Goal: Task Accomplishment & Management: Use online tool/utility

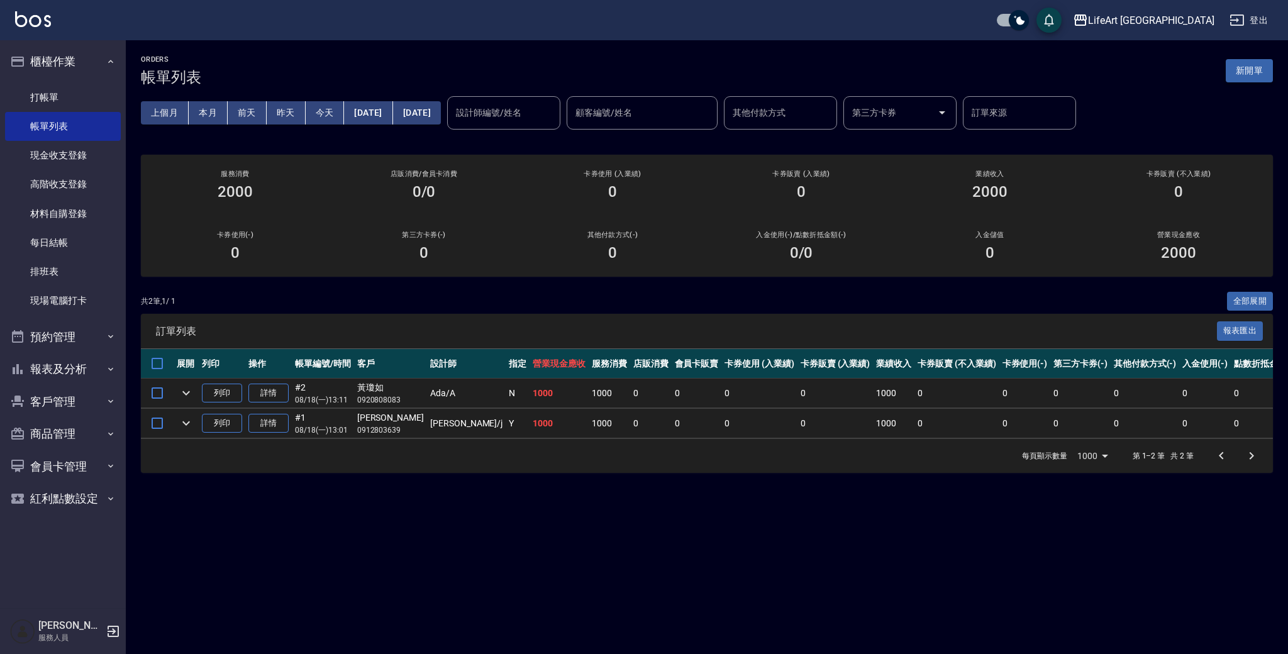
click at [1258, 60] on button "新開單" at bounding box center [1249, 70] width 47 height 23
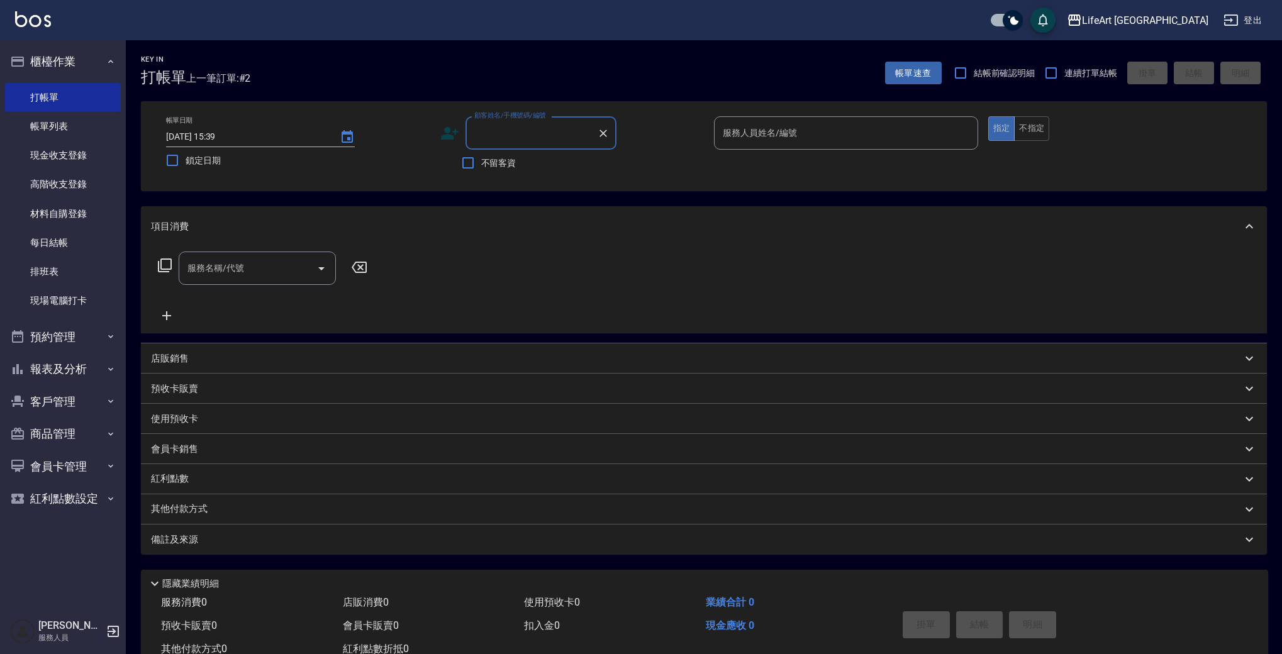
click at [527, 127] on input "顧客姓名/手機號碼/編號" at bounding box center [531, 133] width 121 height 22
click at [581, 167] on li "陳佑婷/0903501470/null" at bounding box center [541, 165] width 151 height 21
type input "陳佑婷/0903501470/null"
click at [782, 144] on input "服務人員姓名/編號" at bounding box center [846, 133] width 253 height 22
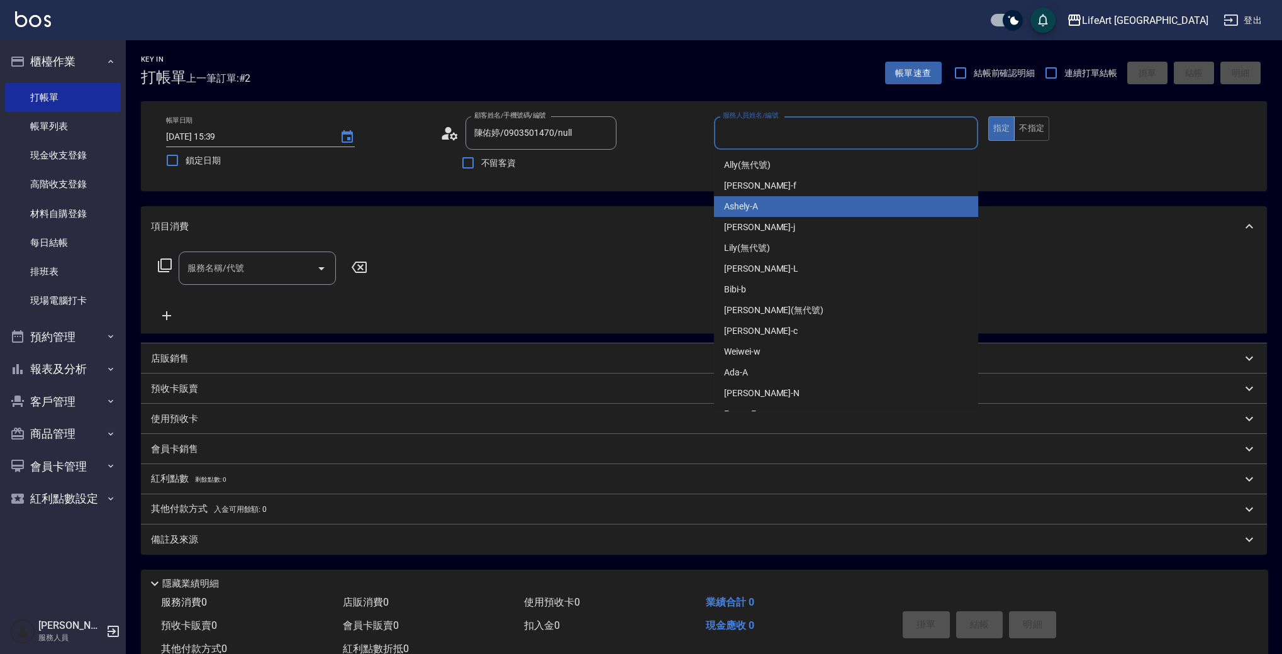
click at [776, 210] on div "Ashely -A" at bounding box center [846, 206] width 264 height 21
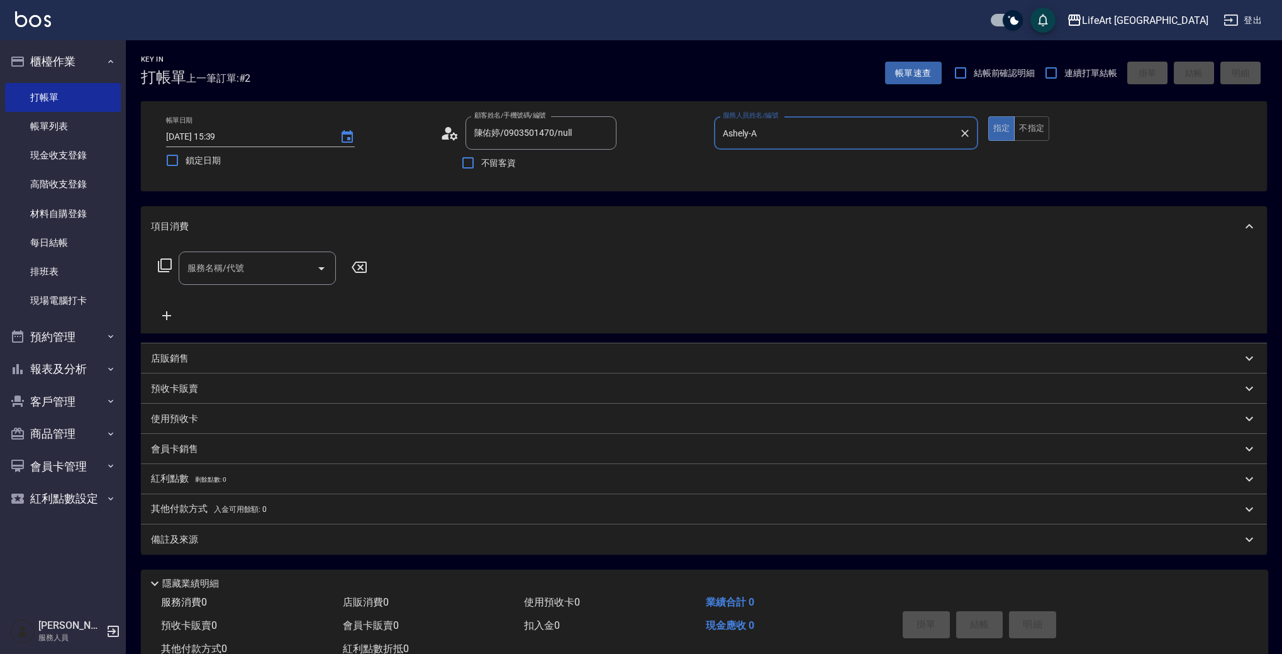
type input "Ashely-A"
click at [452, 140] on icon at bounding box center [449, 133] width 19 height 19
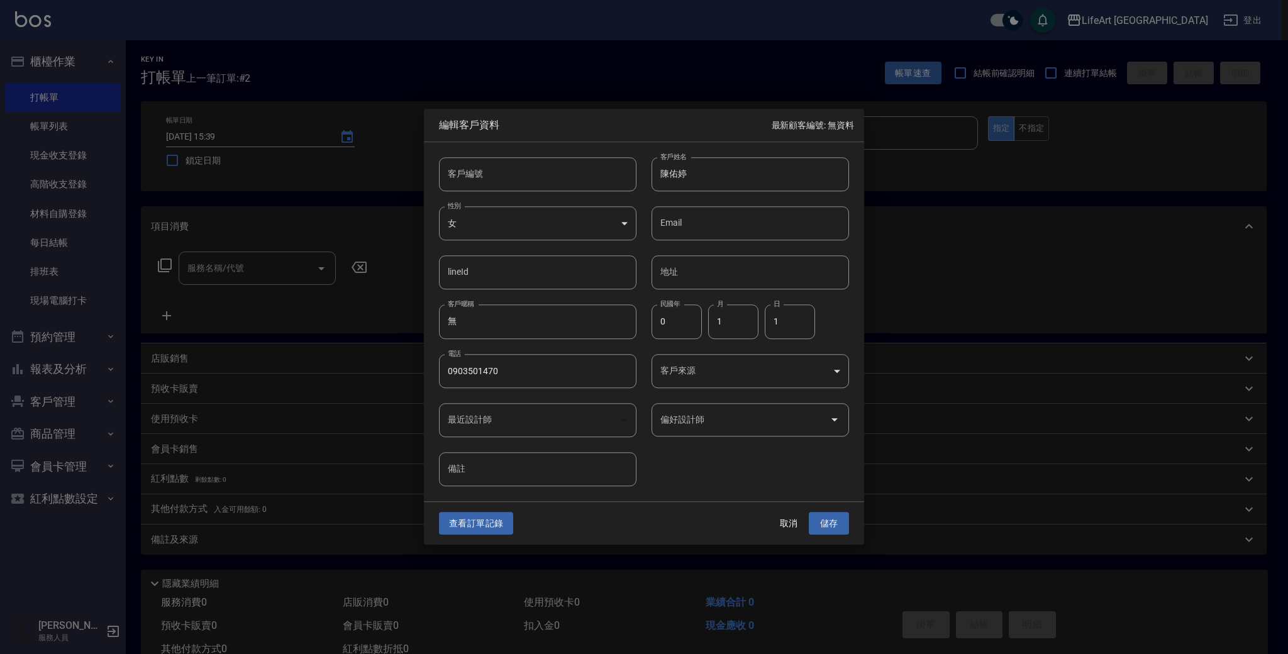
click at [722, 364] on body "LifeArt 蘆洲 登出 櫃檯作業 打帳單 帳單列表 現金收支登錄 高階收支登錄 材料自購登錄 每日結帳 排班表 現場電腦打卡 預約管理 預約管理 單日預約…" at bounding box center [644, 345] width 1288 height 691
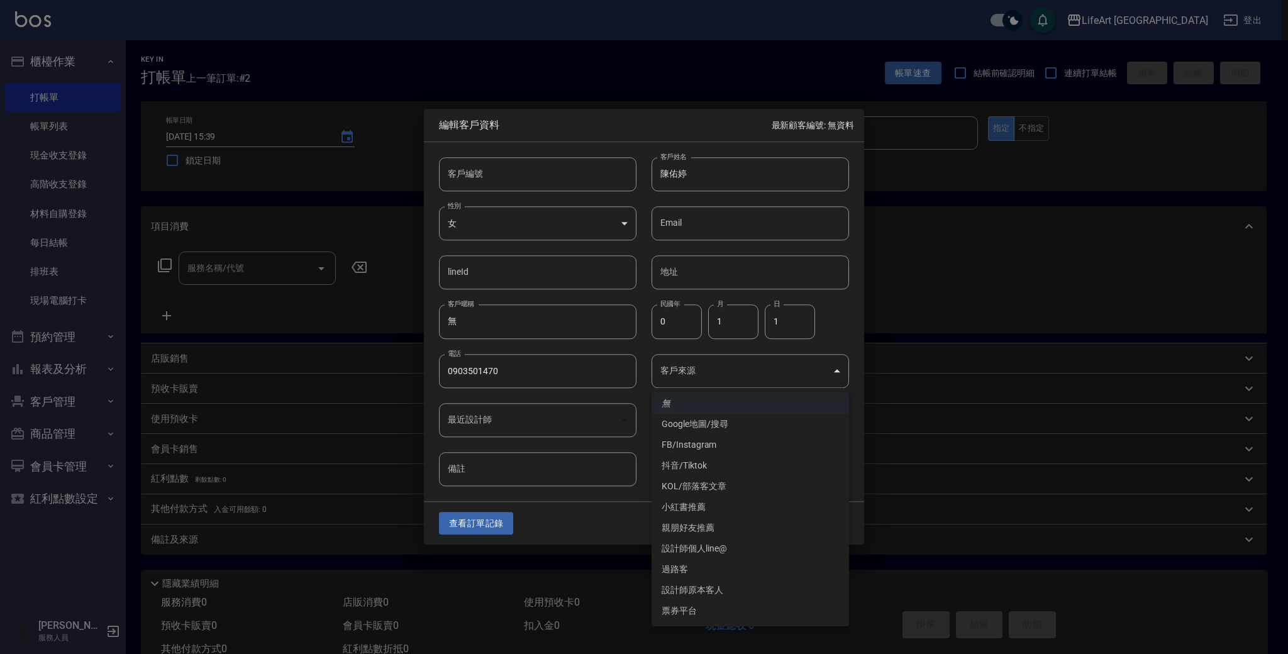
click at [725, 443] on li "FB/Instagram" at bounding box center [751, 445] width 198 height 21
type input "FB/Instagram"
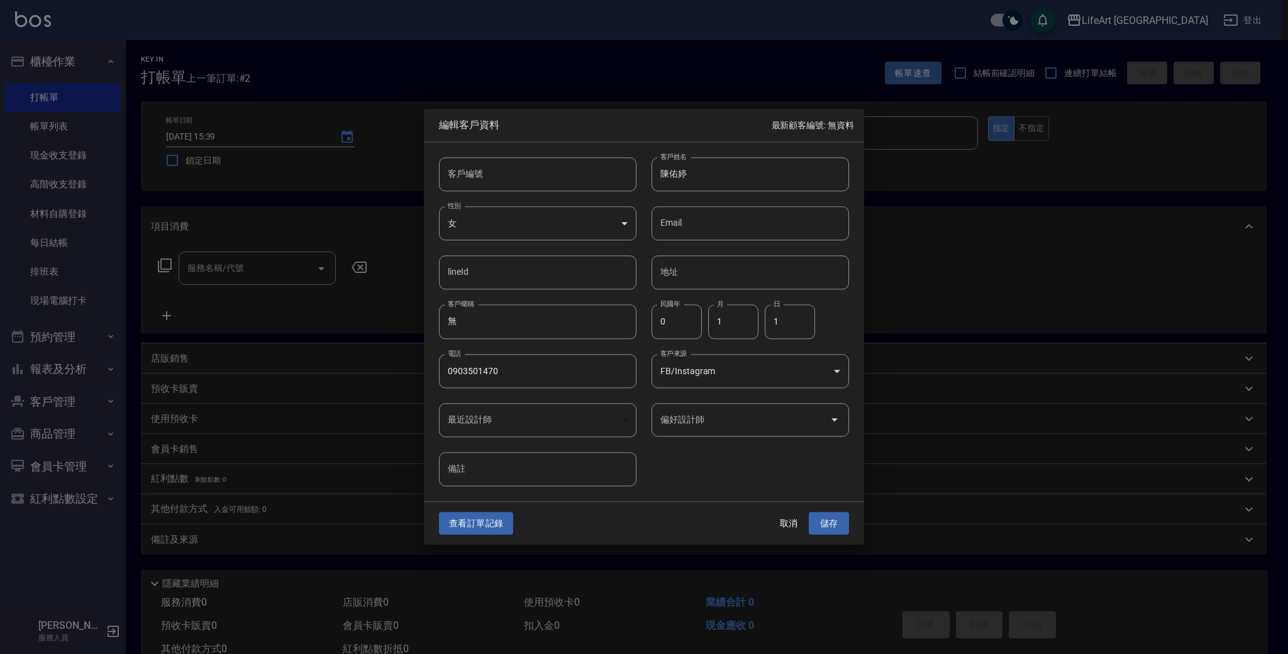
click at [710, 415] on input "偏好設計師" at bounding box center [740, 420] width 167 height 22
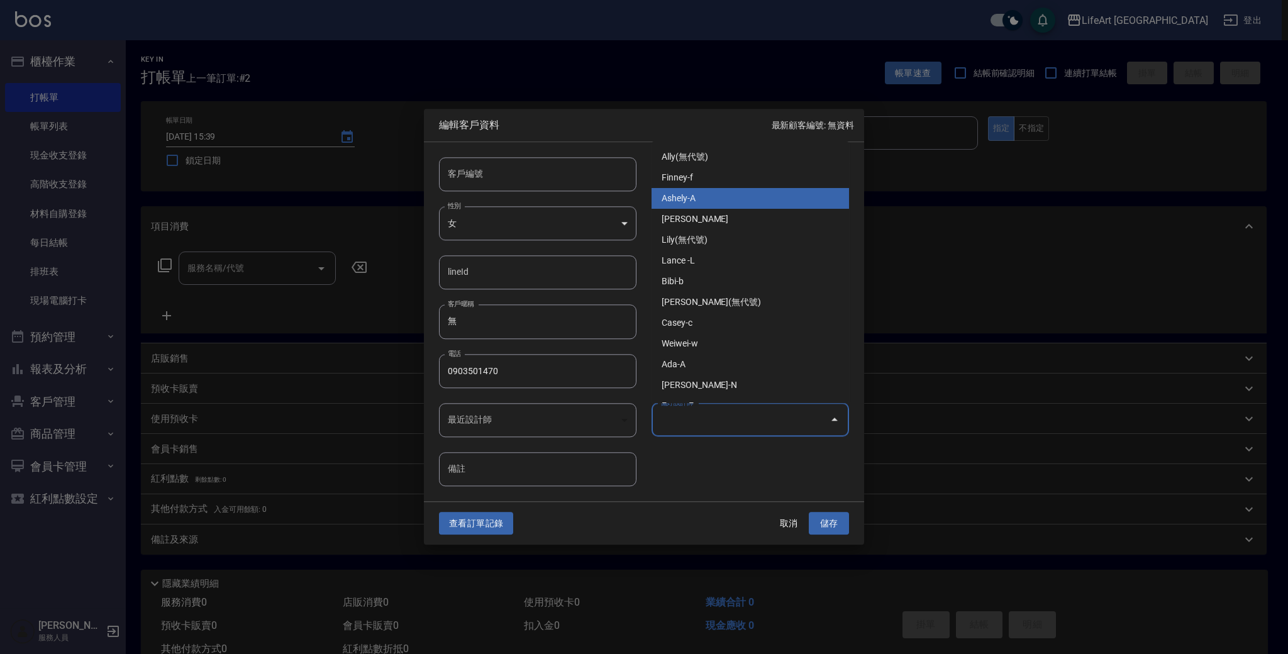
click at [713, 194] on li "Ashely-A" at bounding box center [751, 198] width 198 height 21
type input "Ashely"
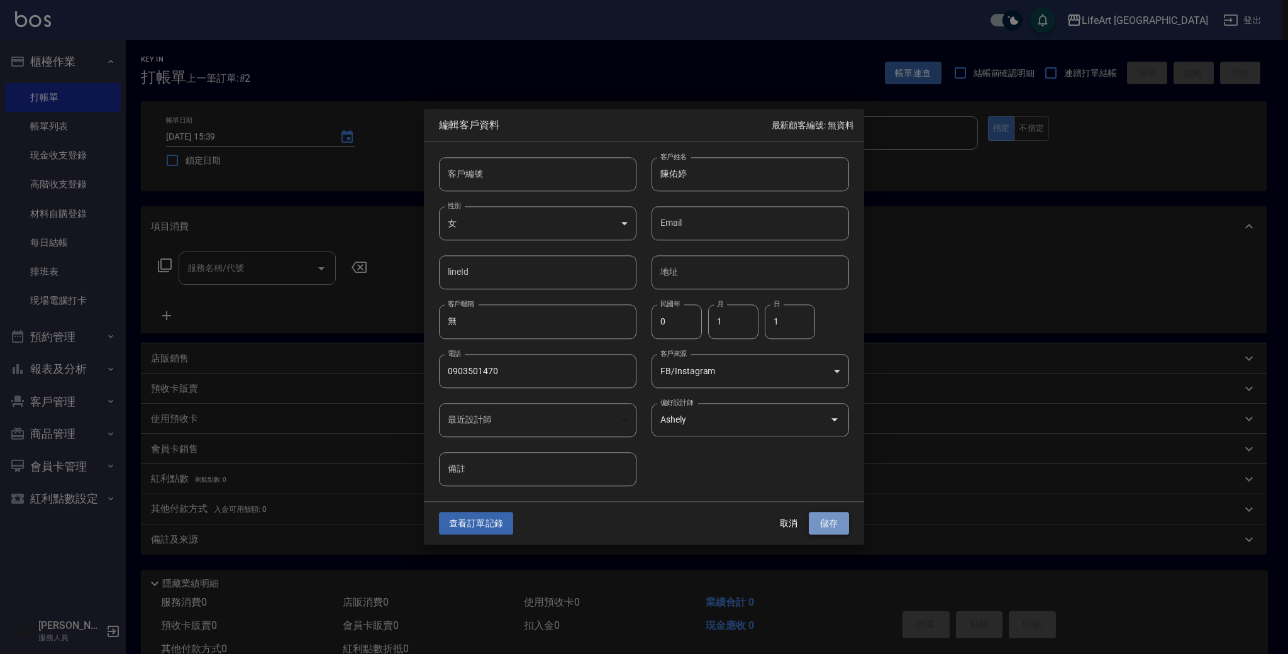
click at [819, 525] on button "儲存" at bounding box center [829, 523] width 40 height 23
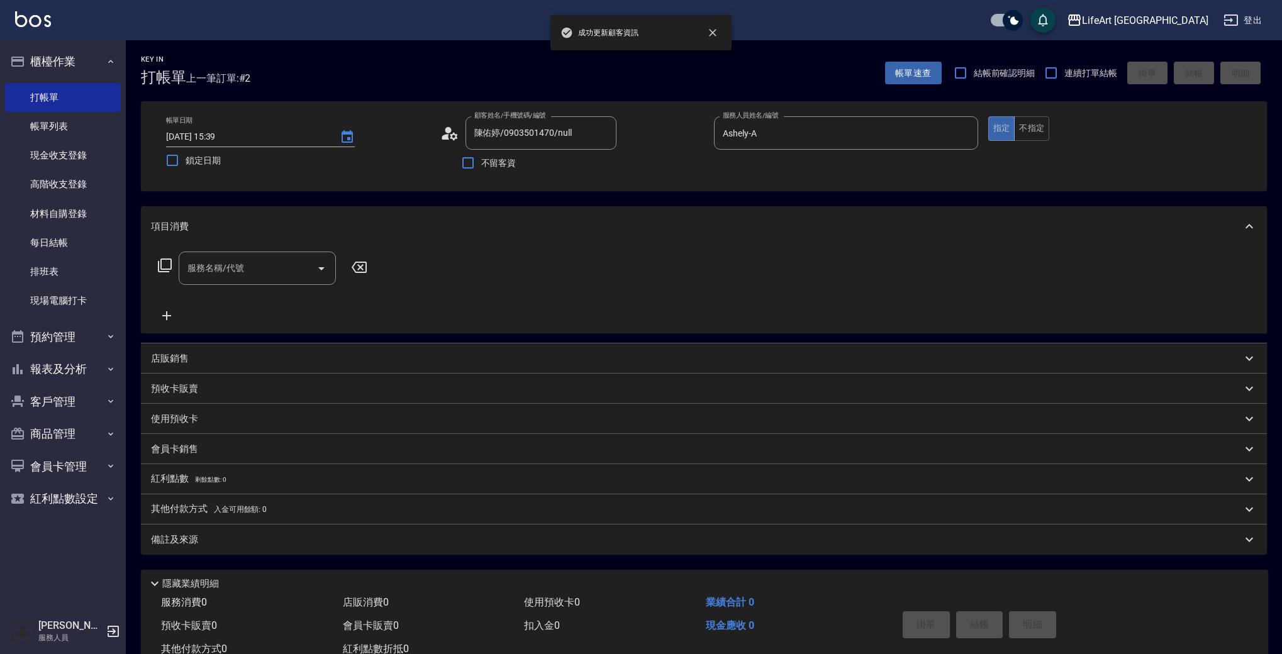
click at [267, 267] on input "服務名稱/代號" at bounding box center [247, 268] width 127 height 22
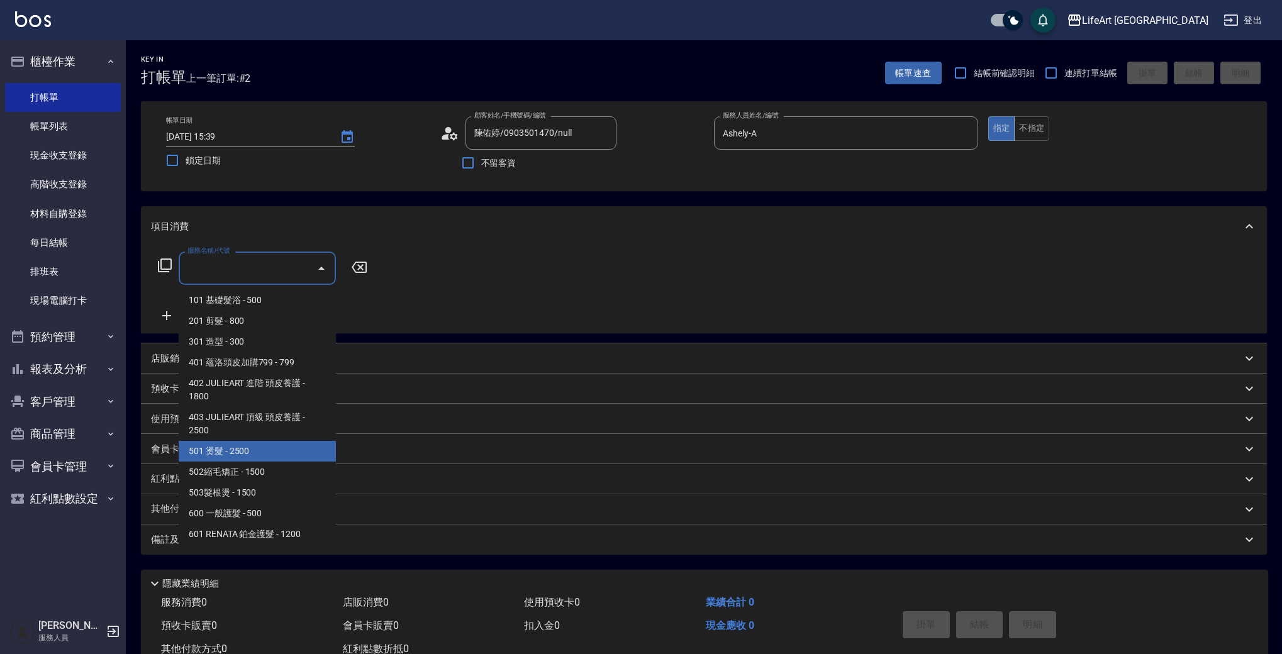
click at [266, 454] on span "501 燙髮 - 2500" at bounding box center [257, 451] width 157 height 21
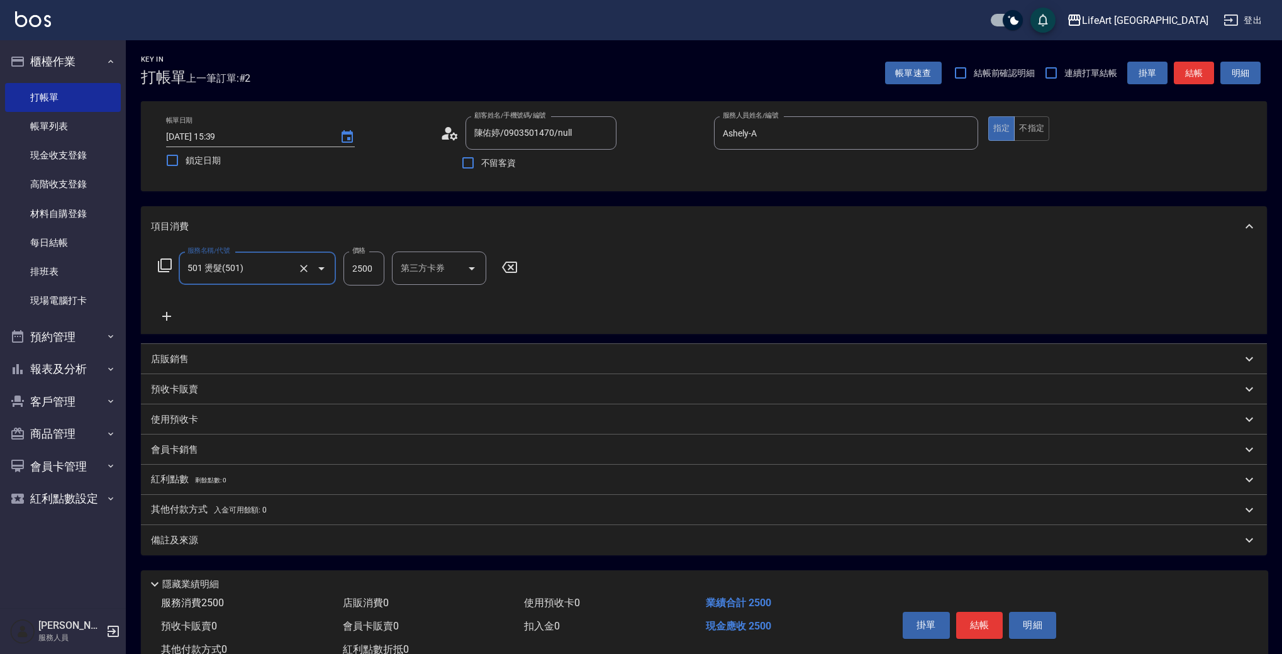
type input "501 燙髮(501)"
click at [167, 316] on icon at bounding box center [166, 316] width 9 height 9
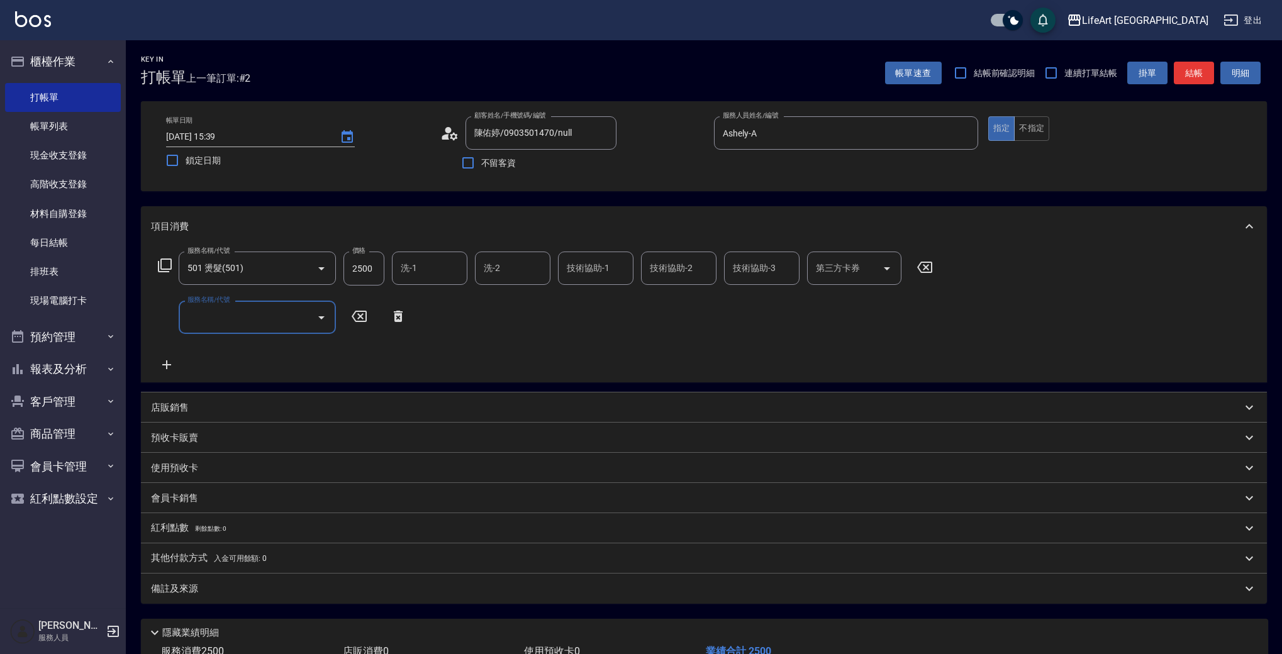
click at [207, 315] on div "服務名稱/代號 服務名稱/代號" at bounding box center [257, 317] width 157 height 33
click at [265, 334] on div "服務名稱/代號 501 燙髮(501) 服務名稱/代號 價格 2500 價格 洗-1 洗-1 洗-2 洗-2 技術協助-1 技術協助-1 技術協助-2 技術協…" at bounding box center [545, 312] width 789 height 121
click at [267, 330] on div "服務名稱/代號" at bounding box center [257, 317] width 157 height 33
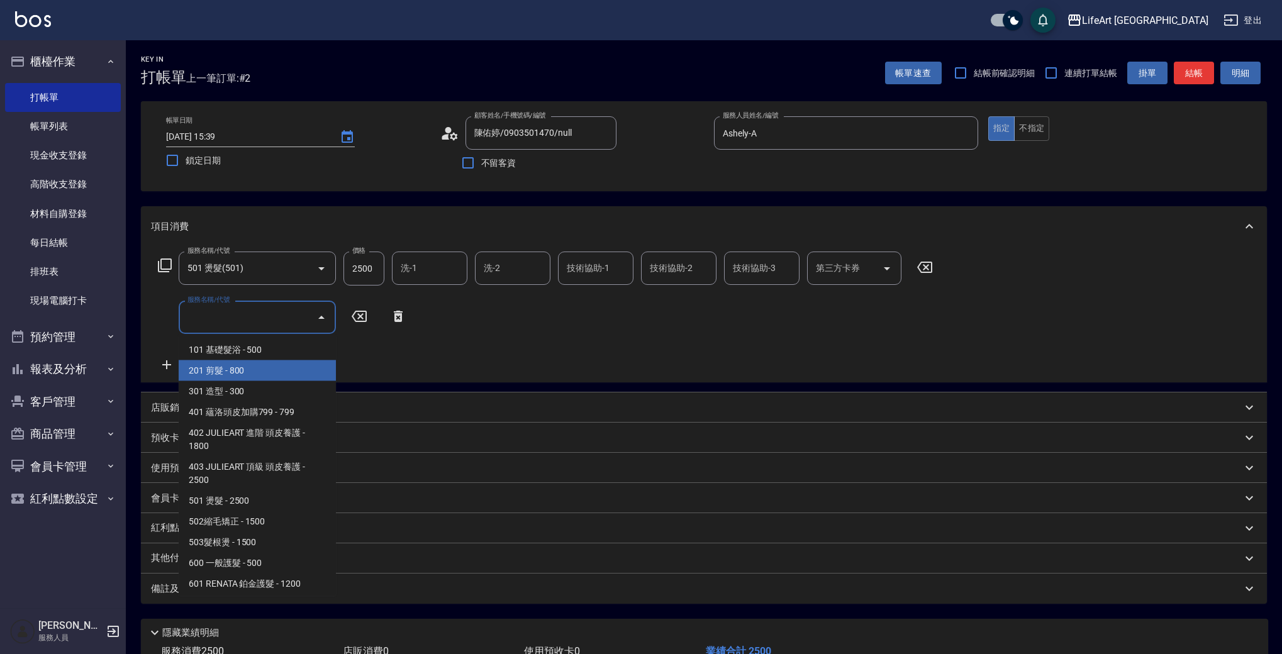
click at [265, 374] on span "201 剪髮 - 800" at bounding box center [257, 370] width 157 height 21
type input "201 剪髮(201)"
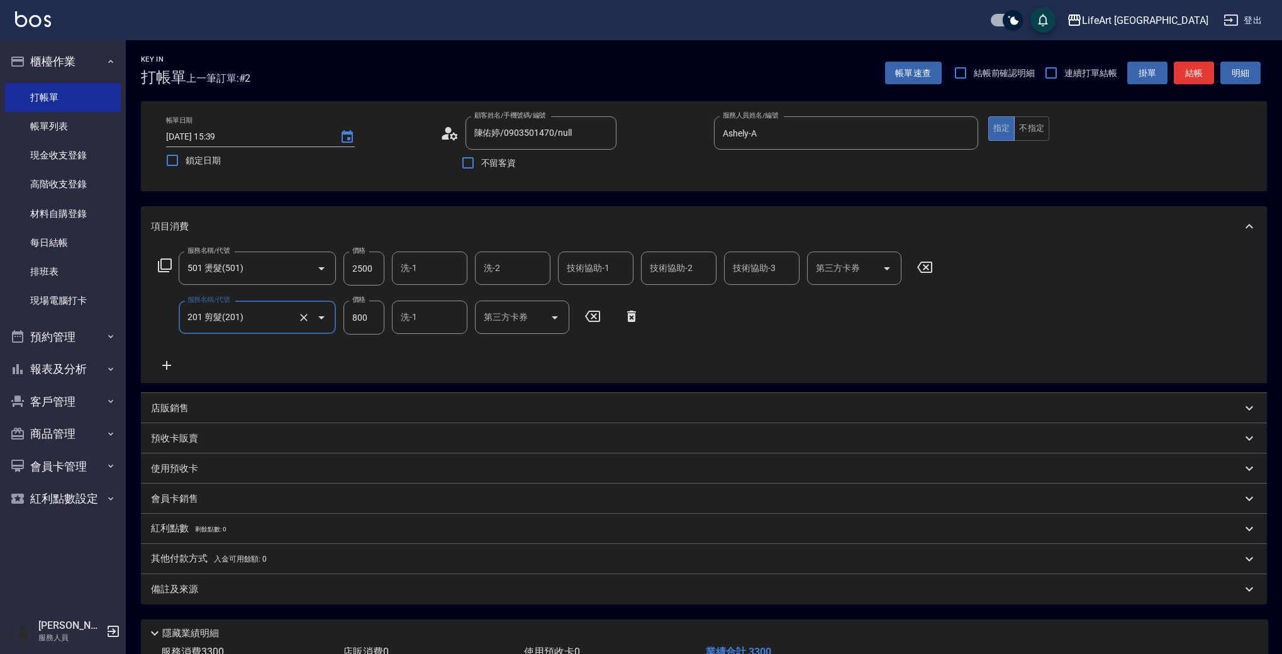
click at [377, 270] on input "2500" at bounding box center [363, 269] width 41 height 34
click at [427, 281] on div "洗-1" at bounding box center [429, 268] width 75 height 33
type input "3000"
click at [440, 324] on div "Casey -c" at bounding box center [429, 341] width 75 height 34
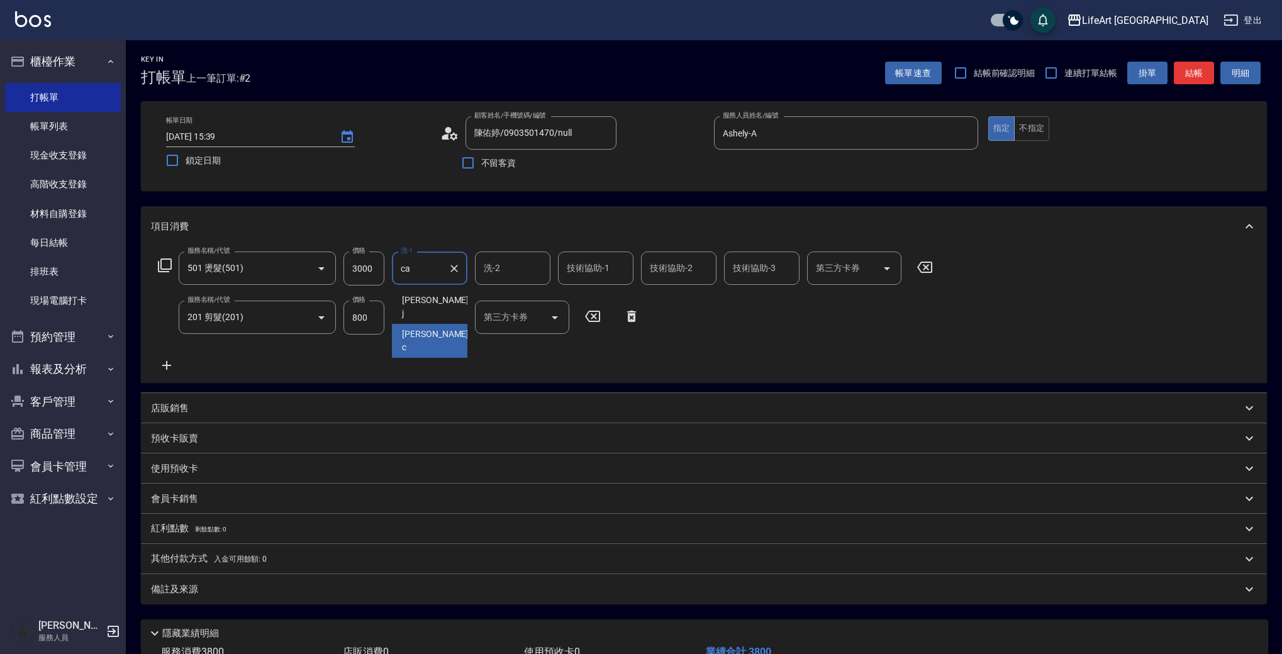
type input "Casey-c"
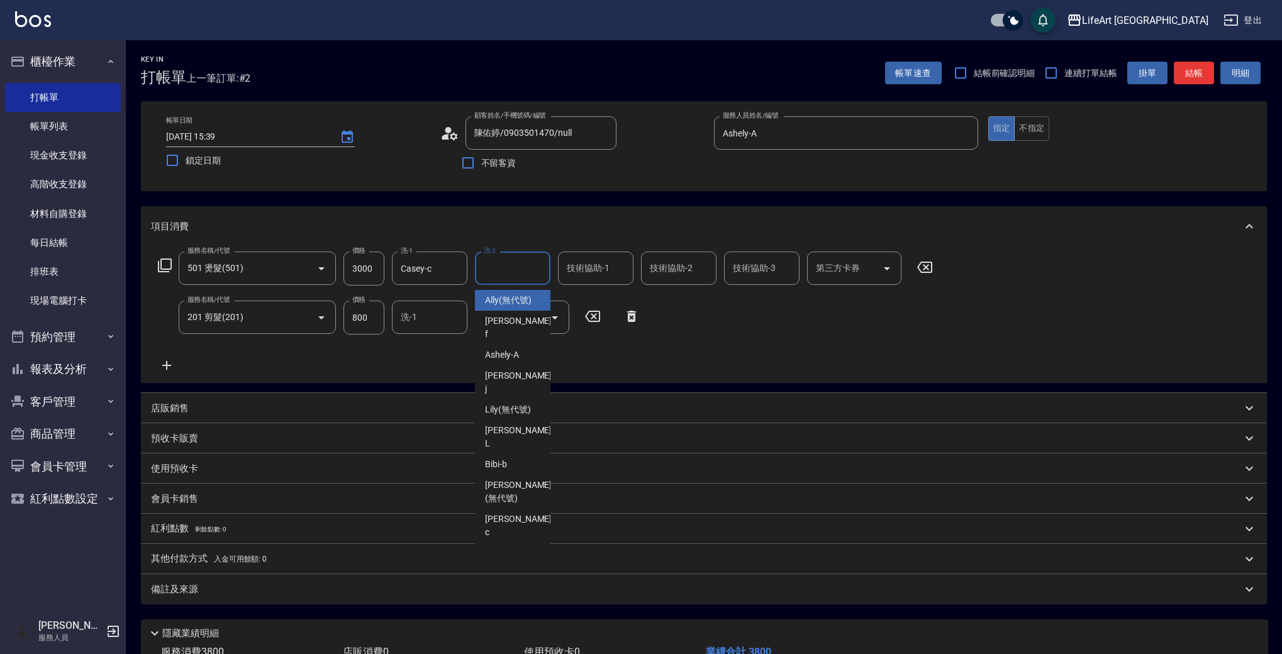
click at [500, 265] on input "洗-2" at bounding box center [513, 268] width 64 height 22
click at [636, 272] on form "技術協助-1 技術協助-1" at bounding box center [599, 268] width 83 height 33
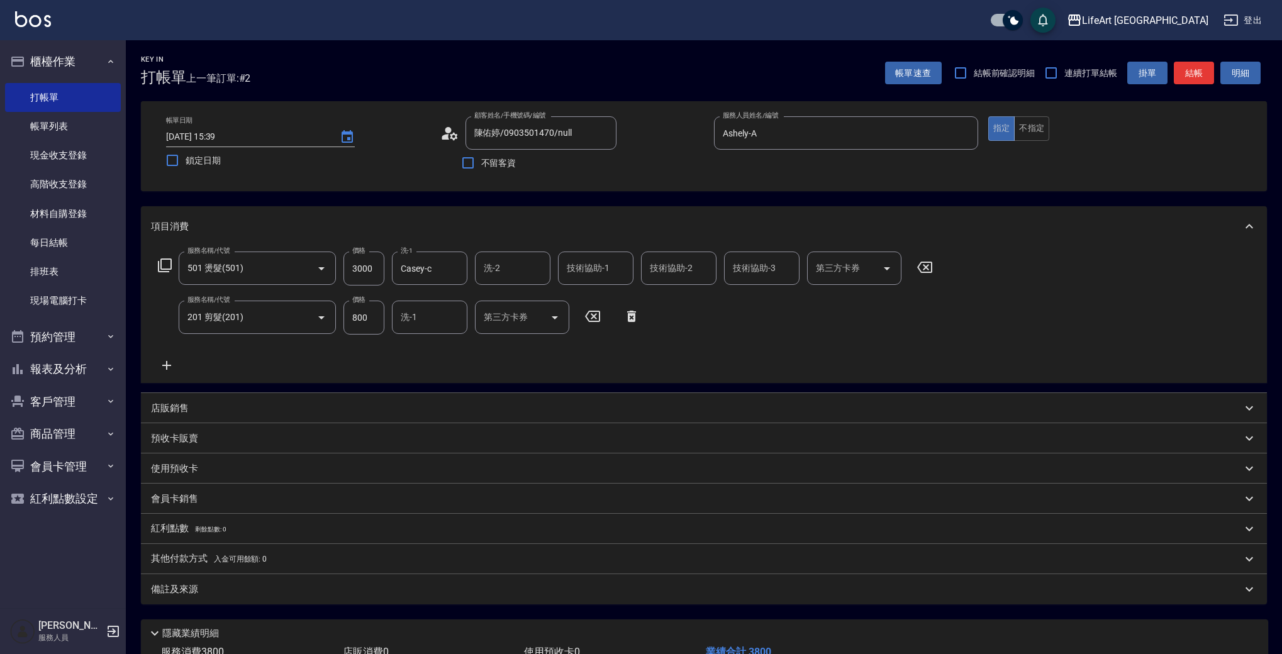
click at [595, 259] on div "技術協助-1 技術協助-1" at bounding box center [595, 268] width 75 height 33
click at [589, 294] on span "Casey -c" at bounding box center [602, 307] width 69 height 26
type input "Casey-c"
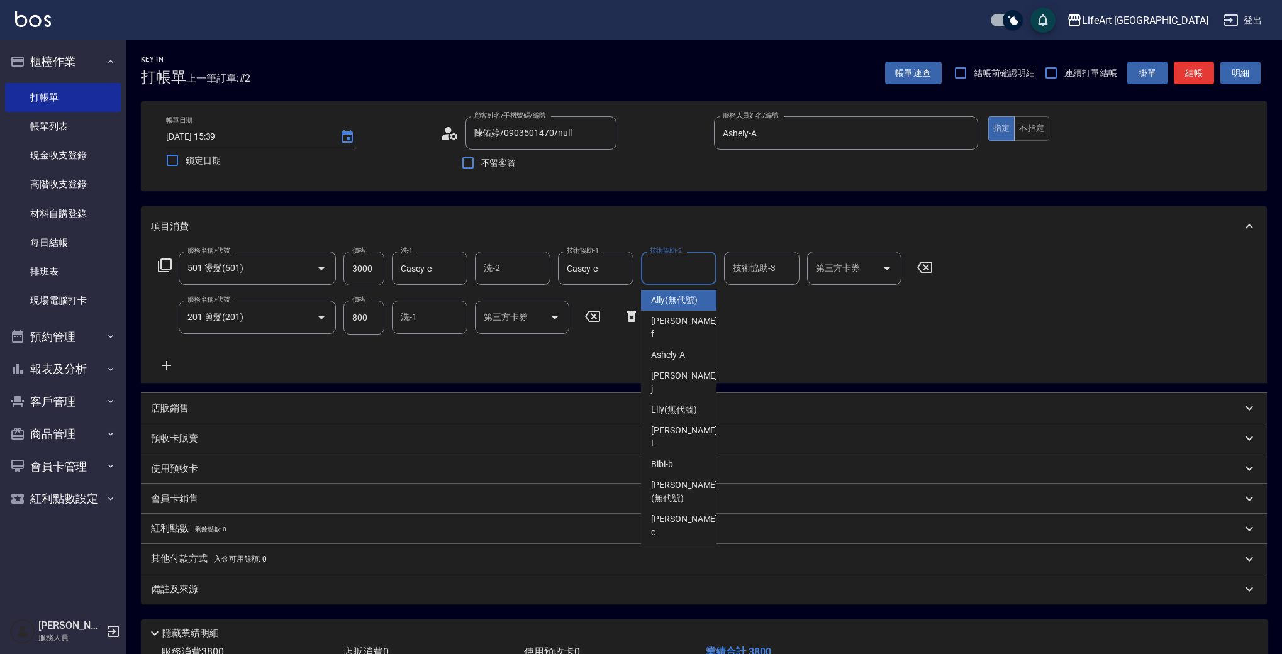
click at [653, 264] on div "技術協助-2 技術協助-2" at bounding box center [678, 268] width 75 height 33
click at [655, 306] on span "Casey -c" at bounding box center [685, 307] width 69 height 26
type input "Casey-c"
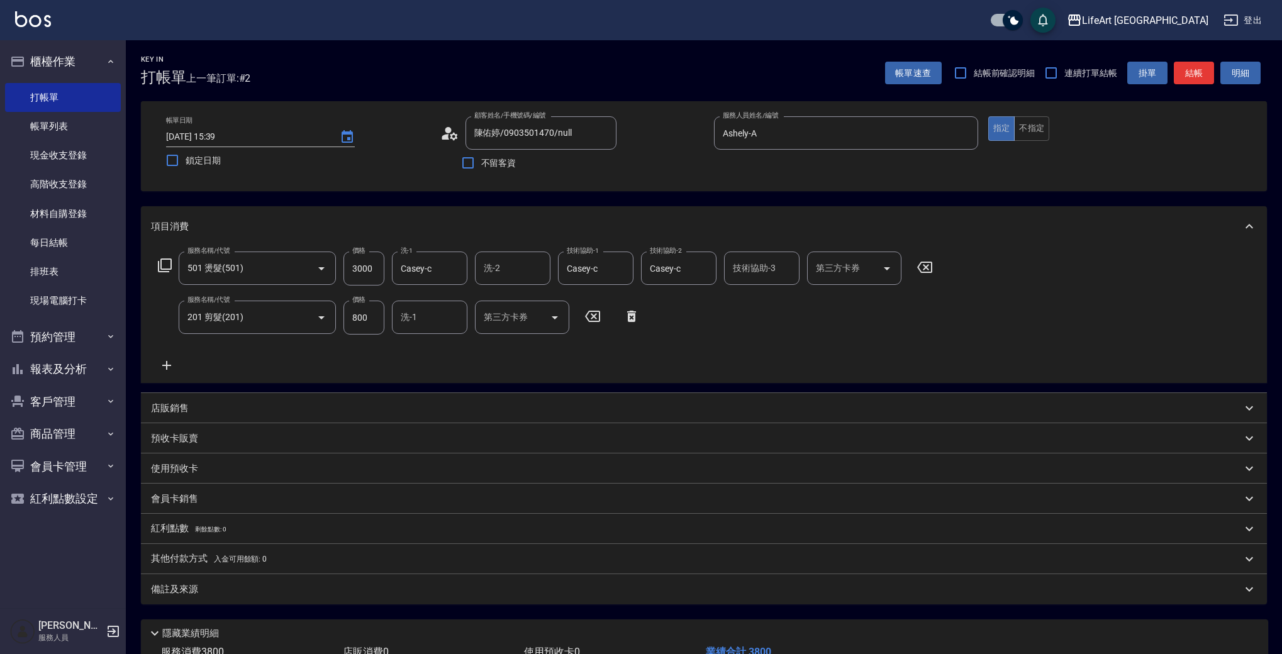
click at [296, 594] on div "備註及來源" at bounding box center [696, 589] width 1091 height 13
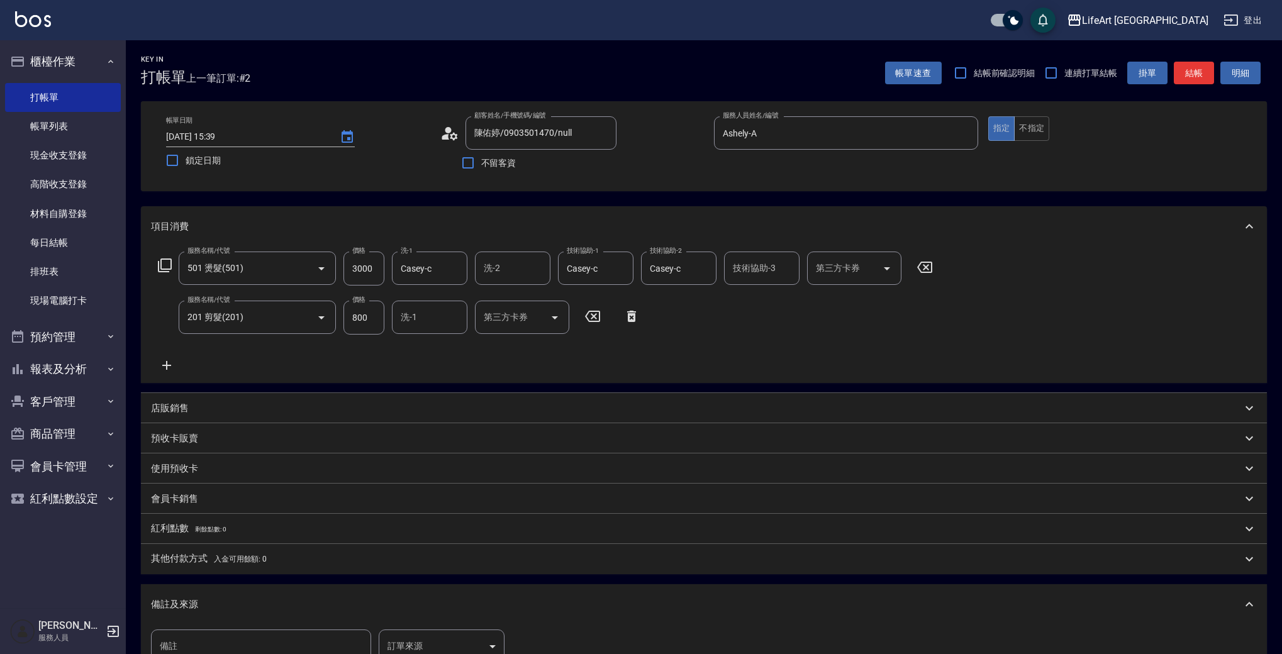
click at [427, 640] on body "LifeArt 蘆洲 登出 櫃檯作業 打帳單 帳單列表 現金收支登錄 高階收支登錄 材料自購登錄 每日結帳 排班表 現場電腦打卡 預約管理 預約管理 單日預約…" at bounding box center [641, 413] width 1282 height 826
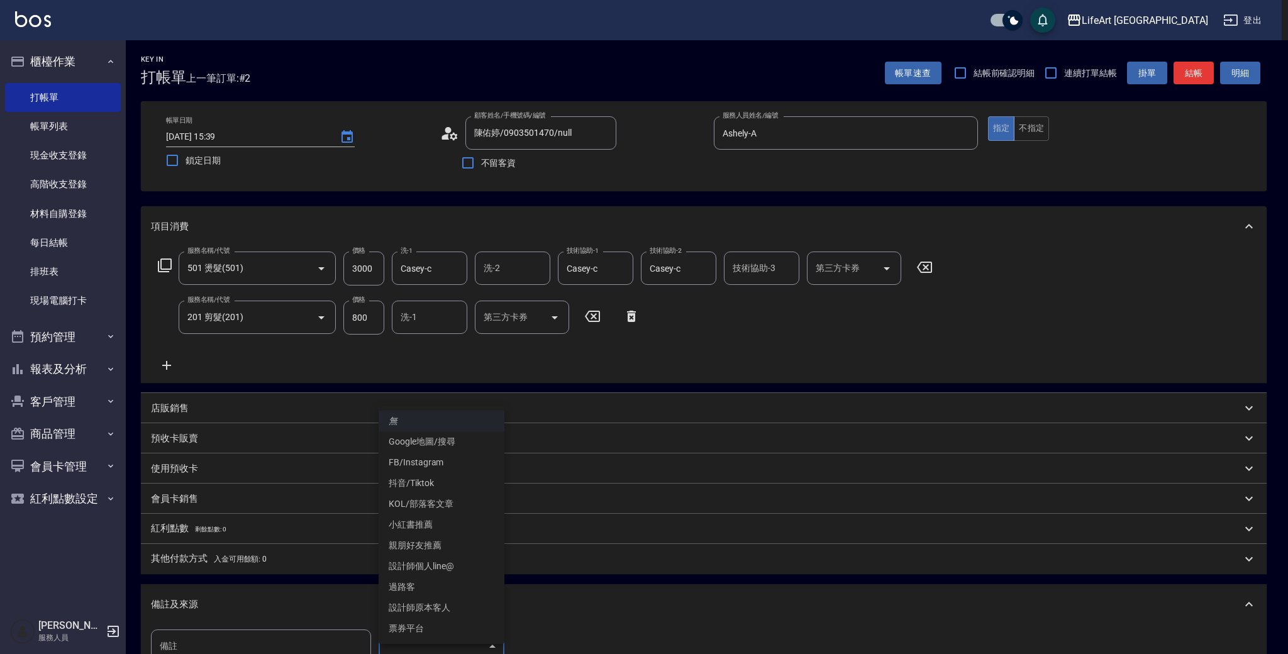
click at [447, 457] on li "FB/Instagram" at bounding box center [442, 462] width 126 height 21
type input "FB/Instagram"
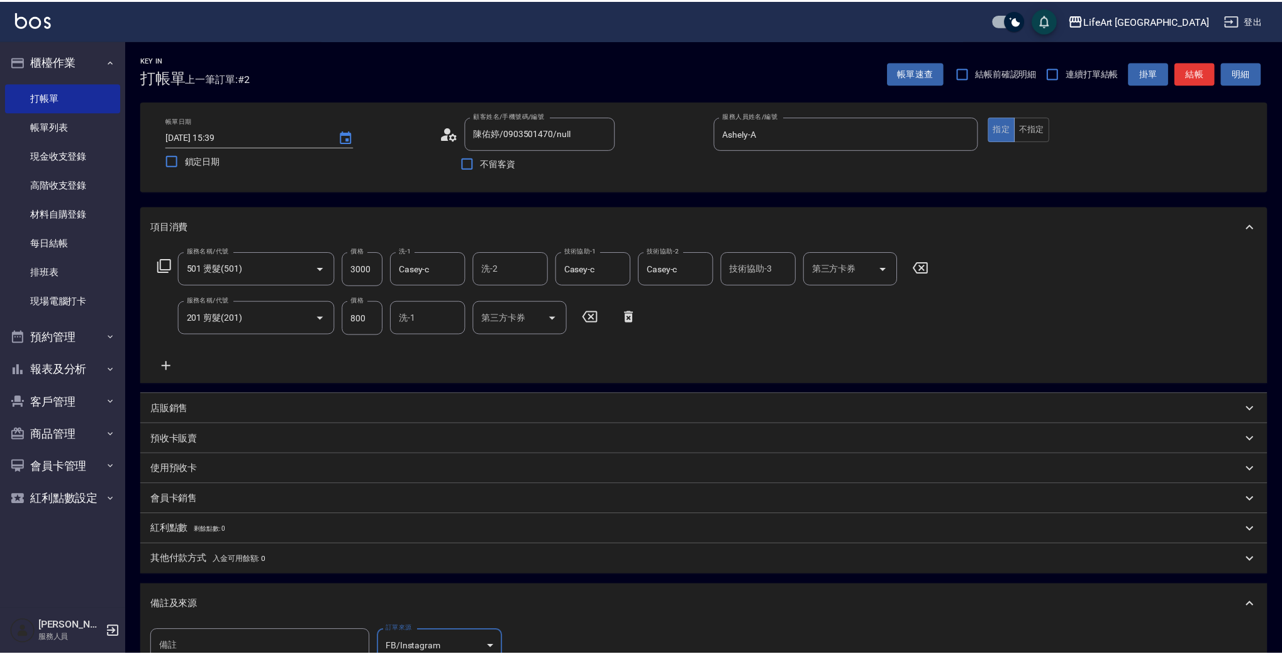
scroll to position [9, 0]
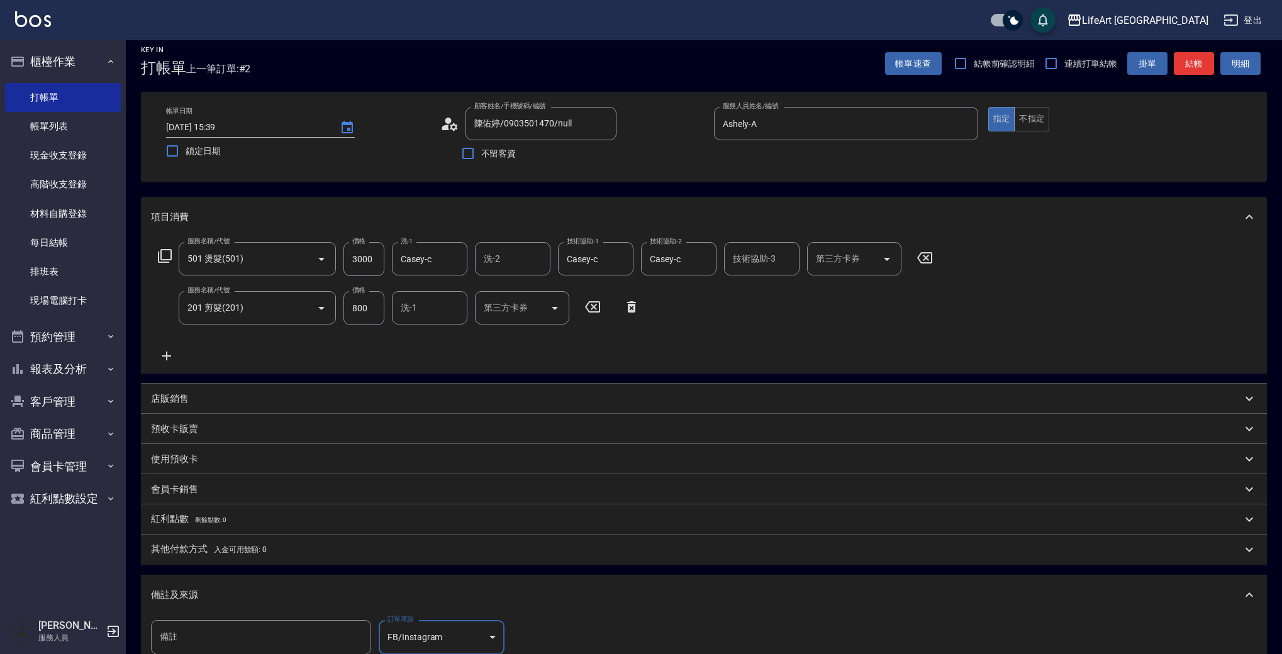
click at [1189, 74] on button "結帳" at bounding box center [1194, 63] width 40 height 23
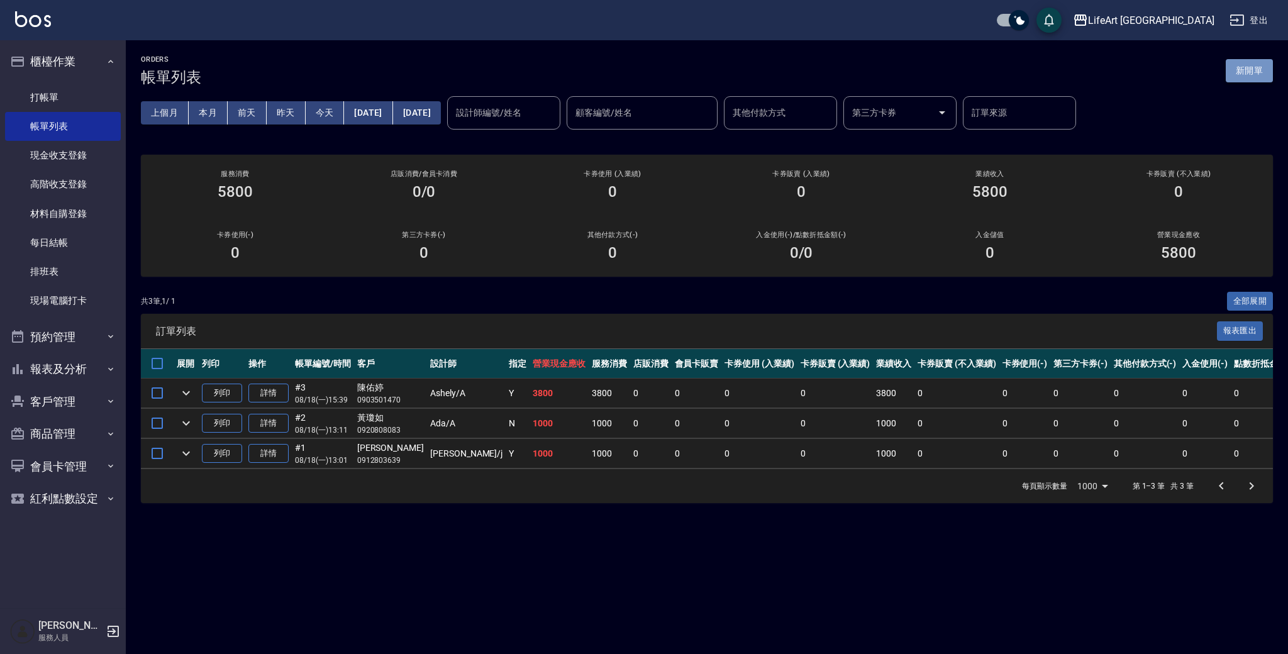
click at [1261, 70] on button "新開單" at bounding box center [1249, 70] width 47 height 23
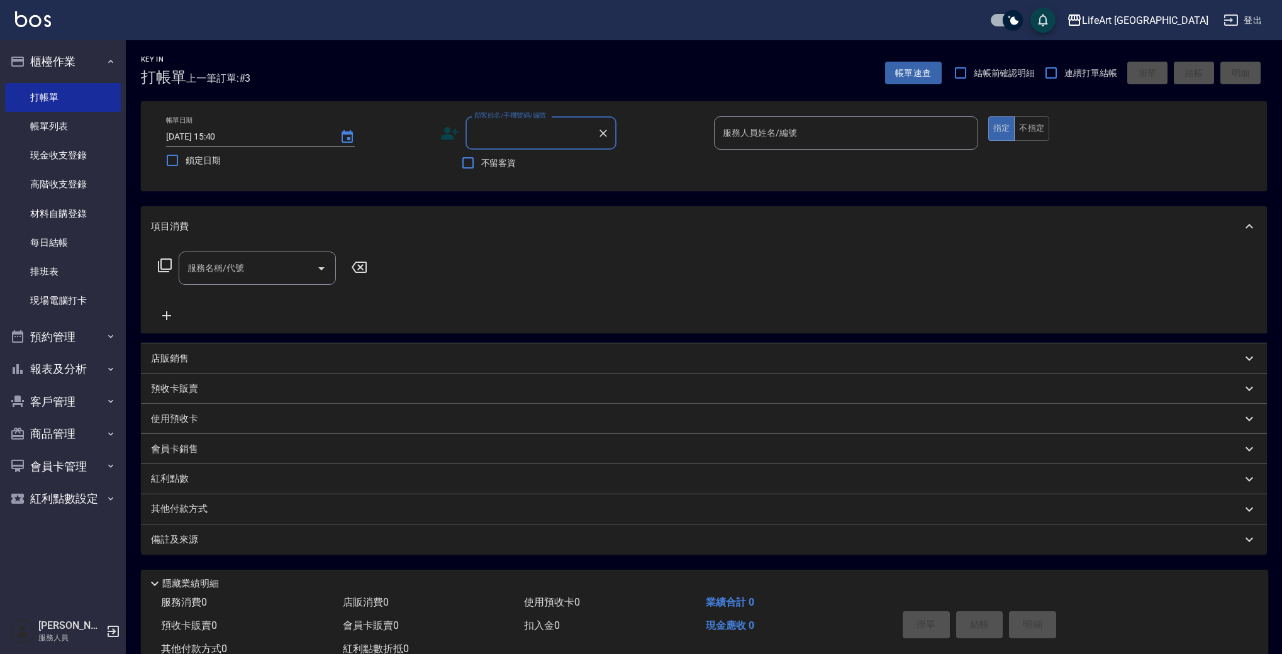
click at [511, 134] on input "顧客姓名/手機號碼/編號" at bounding box center [531, 133] width 121 height 22
click at [591, 166] on li "[PERSON_NAME]/0989158701/null" at bounding box center [541, 165] width 151 height 21
type input "[PERSON_NAME]/0989158701/null"
click at [452, 130] on icon at bounding box center [449, 133] width 19 height 19
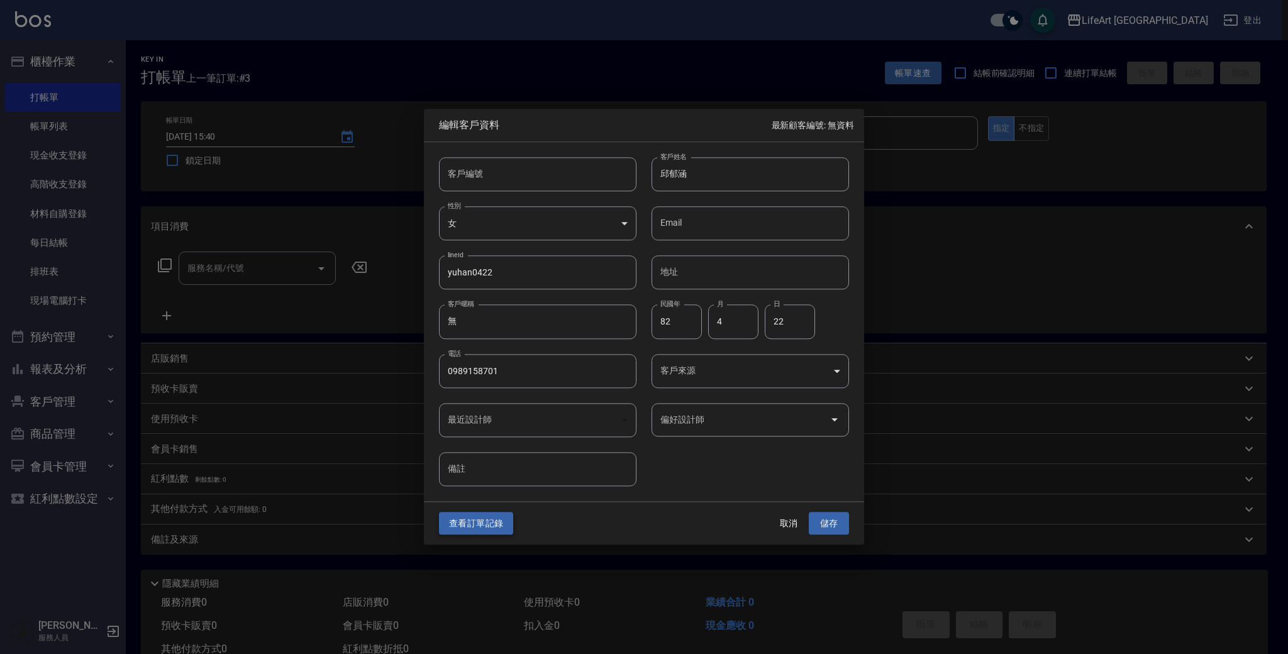
click at [506, 523] on button "查看訂單記錄" at bounding box center [476, 523] width 74 height 23
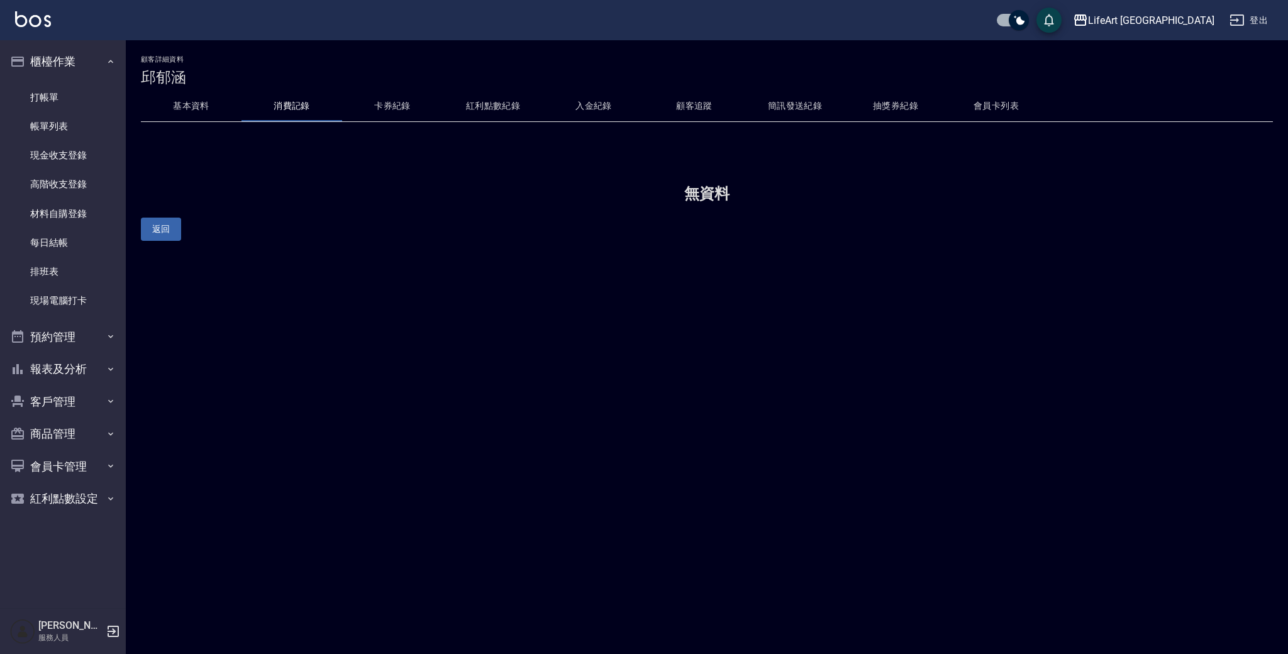
click at [197, 111] on button "基本資料" at bounding box center [191, 106] width 101 height 30
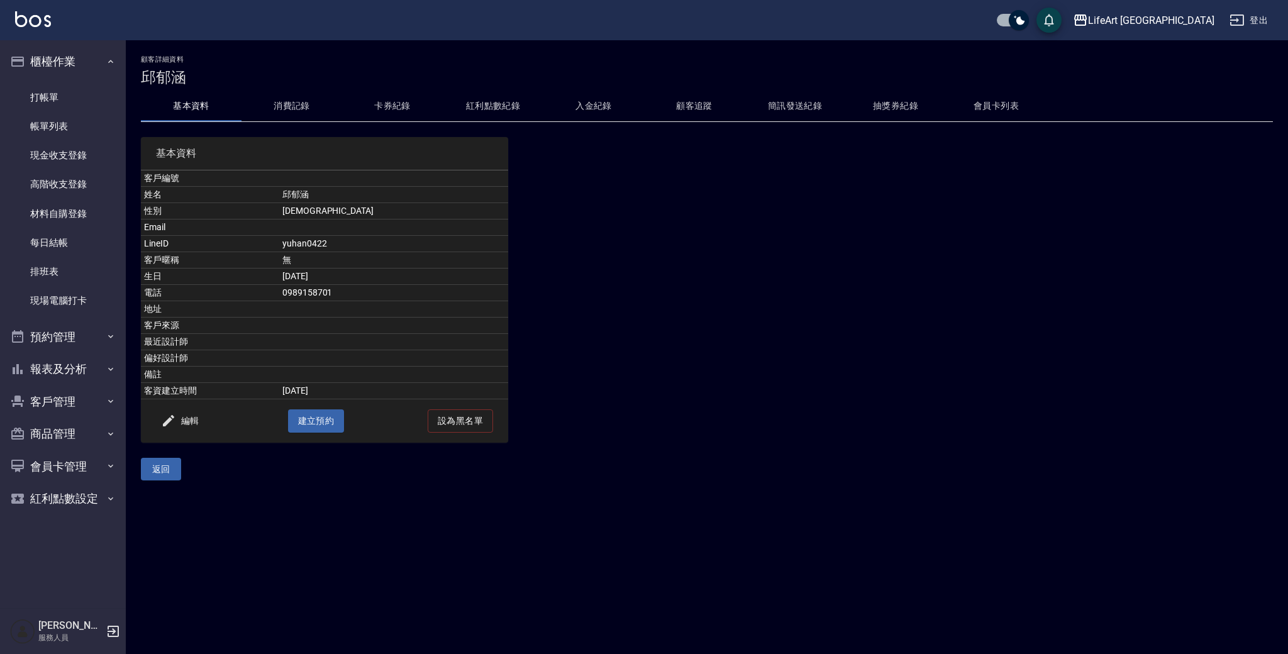
click at [361, 294] on td "0989158701" at bounding box center [393, 293] width 229 height 16
copy td "0989158701"
click at [87, 102] on link "打帳單" at bounding box center [63, 97] width 116 height 29
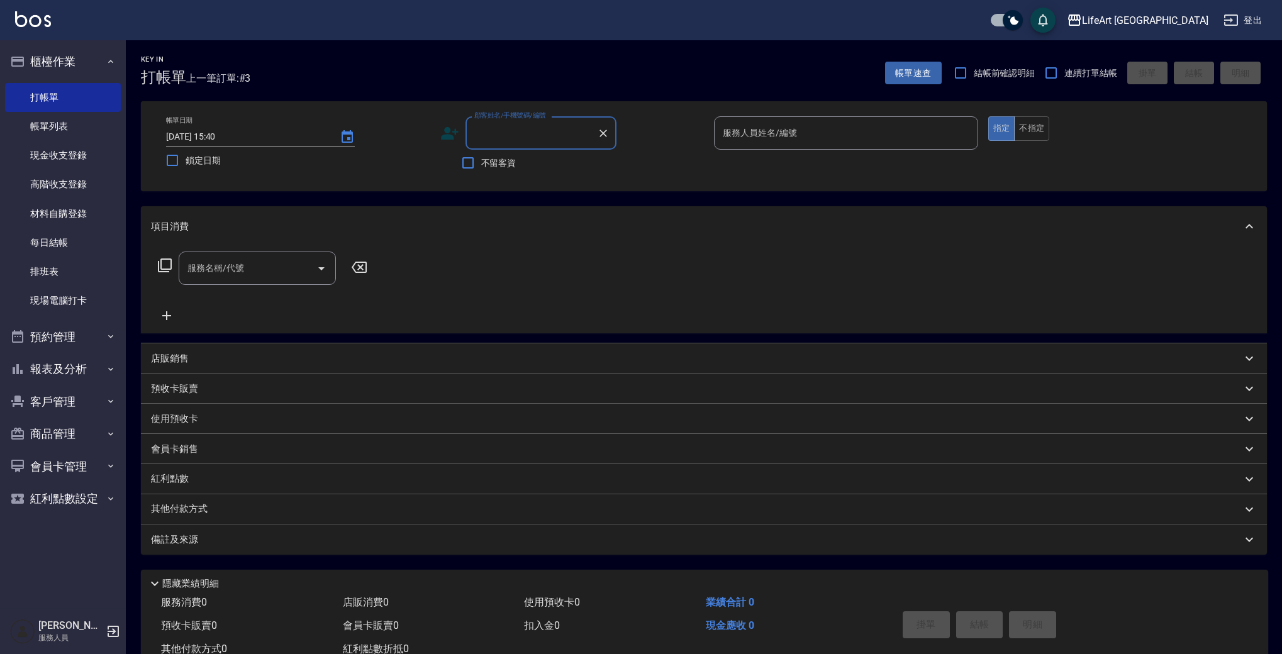
click at [514, 140] on input "顧客姓名/手機號碼/編號" at bounding box center [531, 133] width 121 height 22
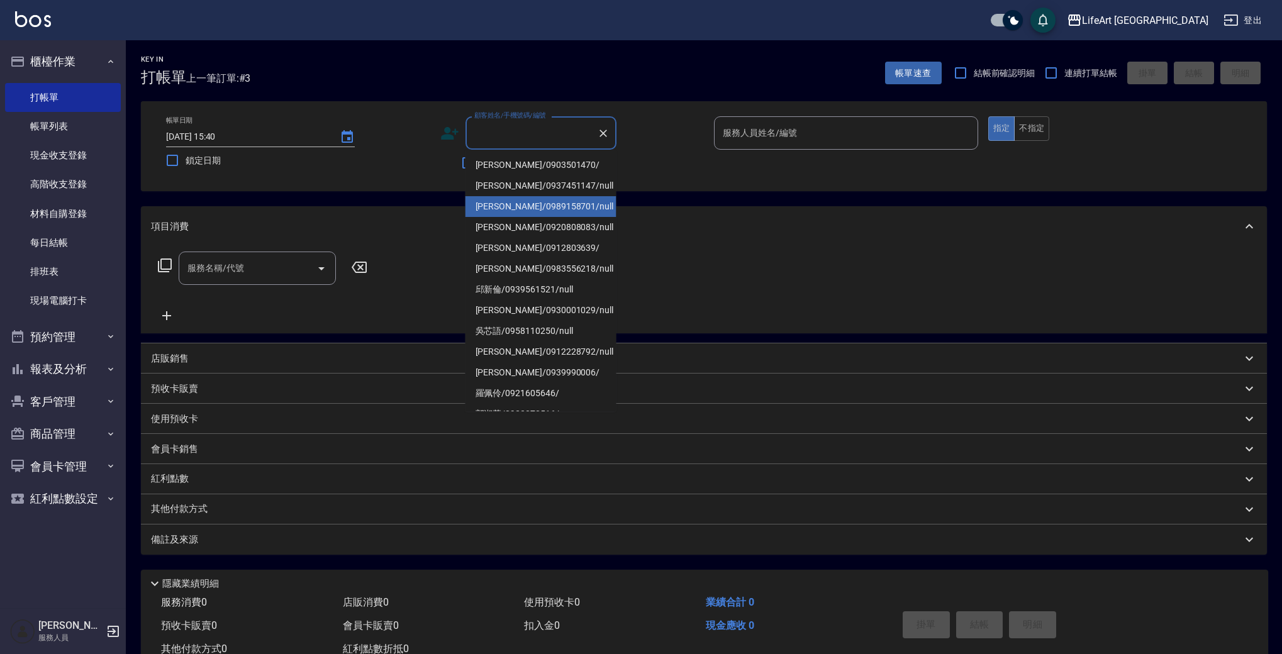
click at [508, 209] on li "[PERSON_NAME]/0989158701/null" at bounding box center [541, 206] width 151 height 21
type input "[PERSON_NAME]/0989158701/null"
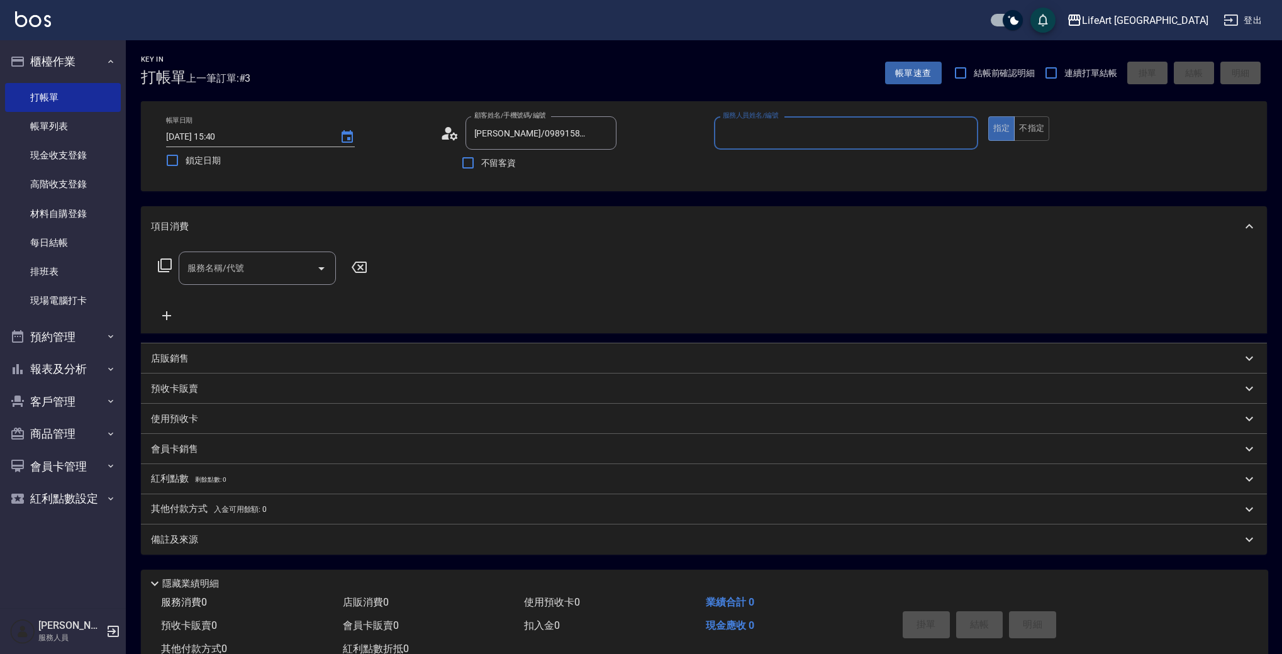
click at [786, 138] on input "服務人員姓名/編號" at bounding box center [846, 133] width 253 height 22
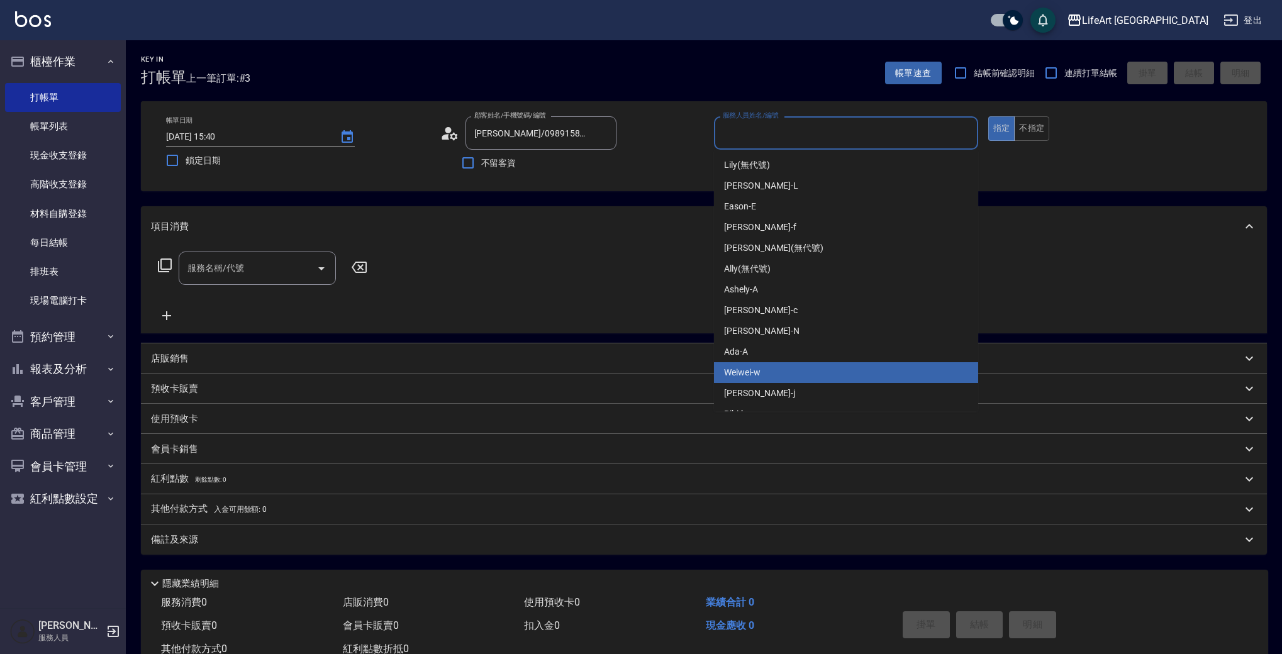
click at [754, 372] on span "Weiwei -w" at bounding box center [742, 372] width 36 height 13
type input "Weiwei-w"
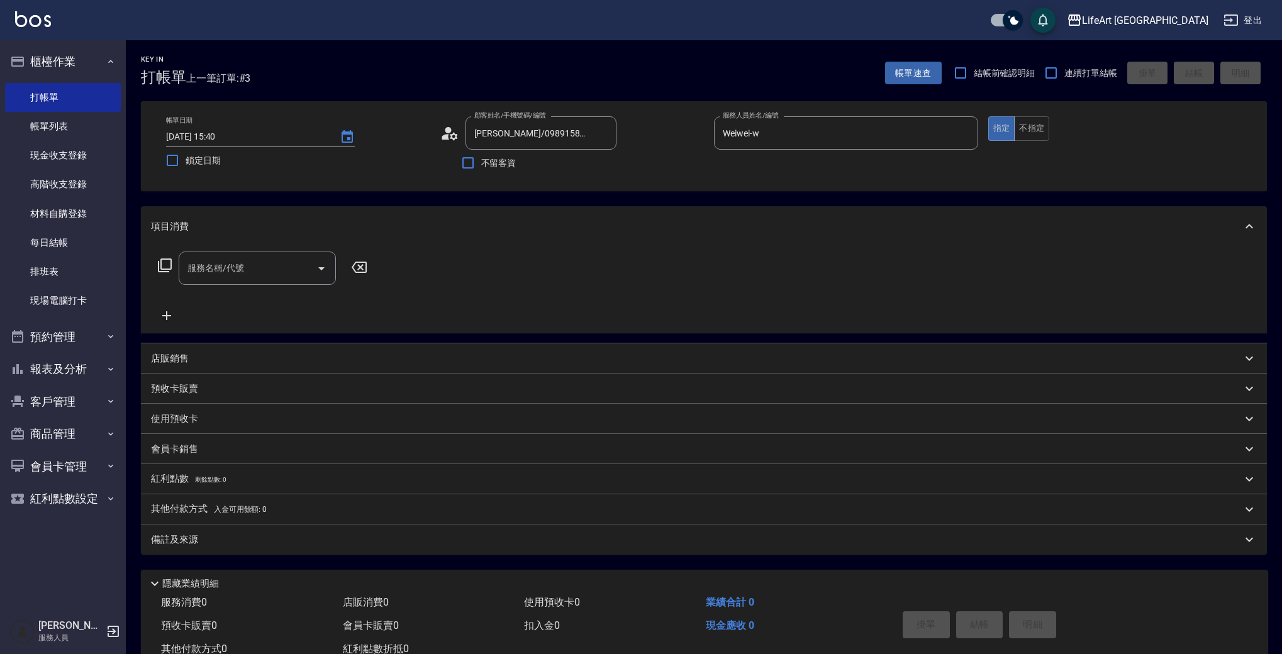
click at [442, 136] on icon at bounding box center [449, 133] width 19 height 19
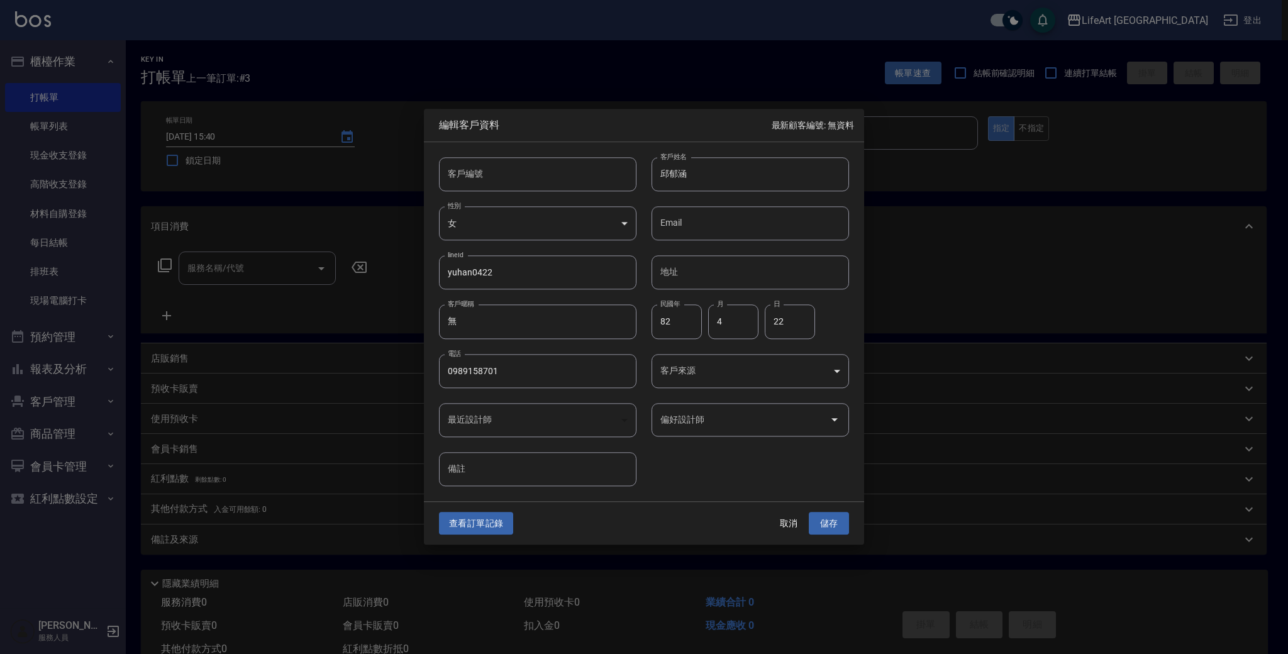
click at [739, 372] on body "LifeArt 蘆洲 登出 櫃檯作業 打帳單 帳單列表 現金收支登錄 高階收支登錄 材料自購登錄 每日結帳 排班表 現場電腦打卡 預約管理 預約管理 單日預約…" at bounding box center [644, 345] width 1288 height 691
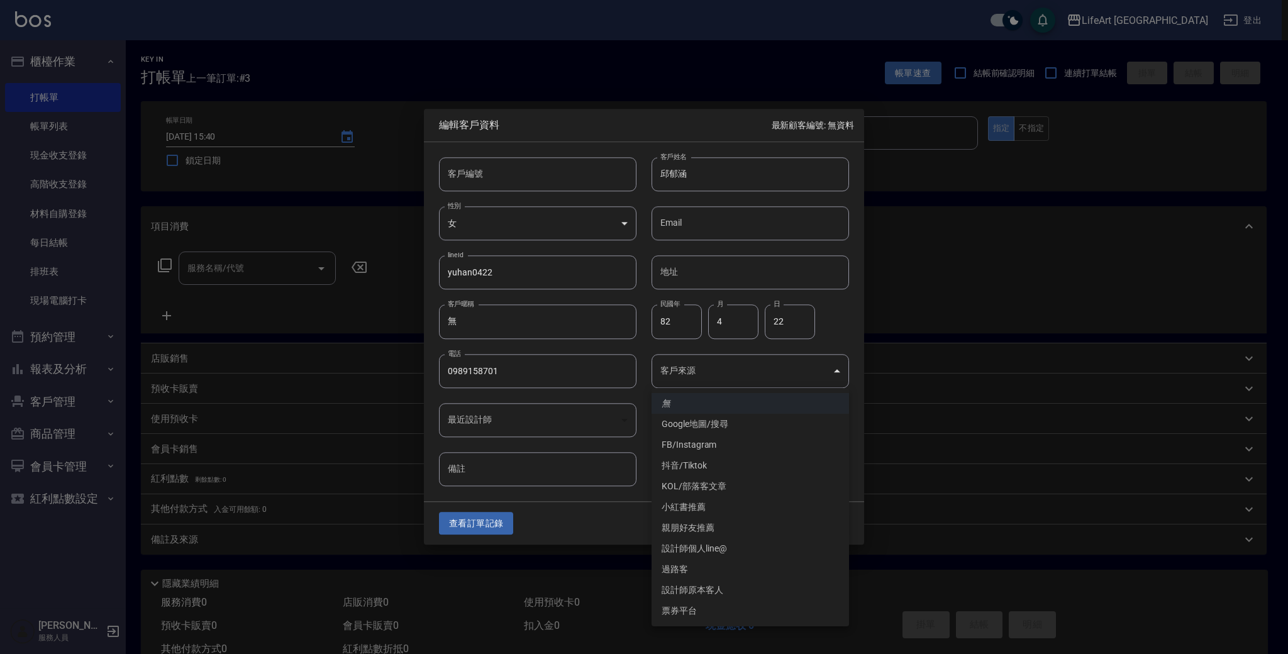
click at [730, 442] on li "FB/Instagram" at bounding box center [751, 445] width 198 height 21
type input "FB/Instagram"
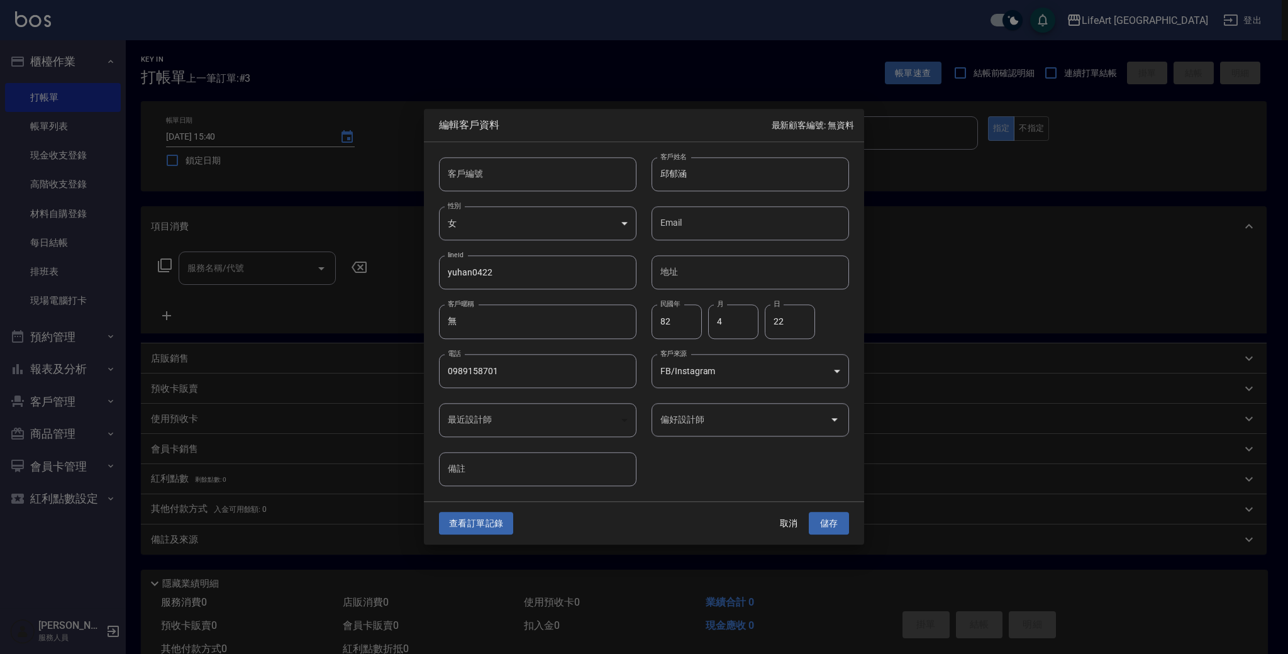
click at [732, 420] on input "偏好設計師" at bounding box center [740, 420] width 167 height 22
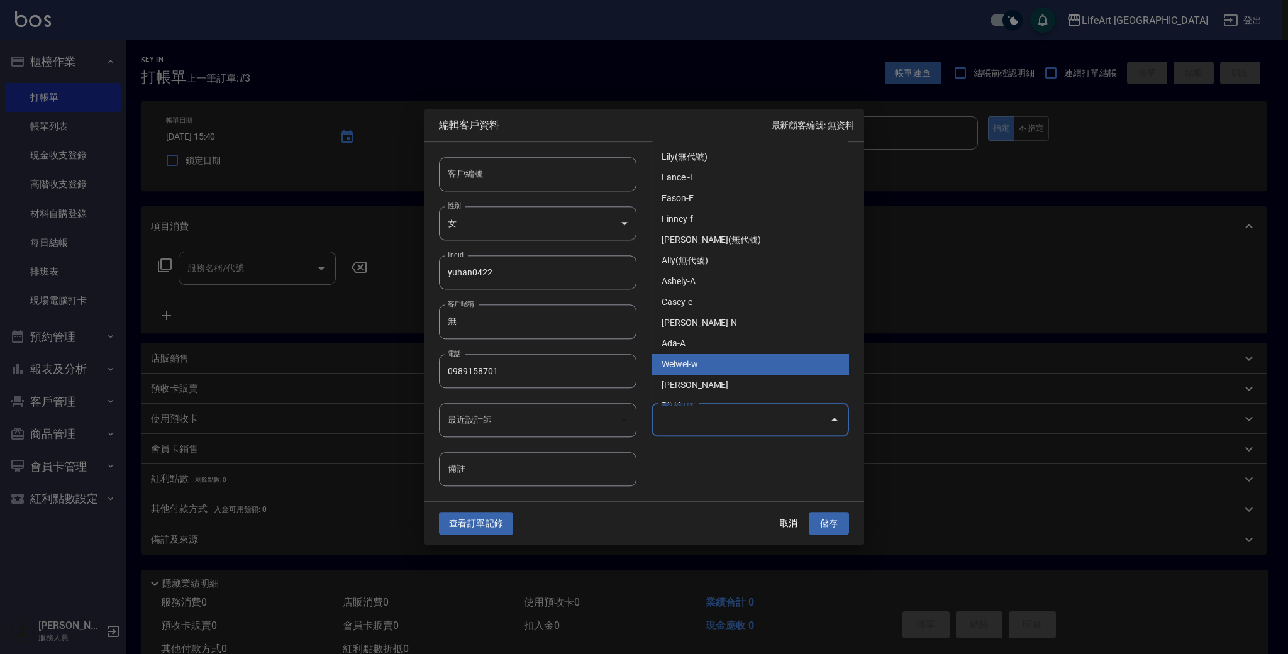
click at [720, 362] on li "Weiwei-w" at bounding box center [751, 364] width 198 height 21
type input "Weiwei"
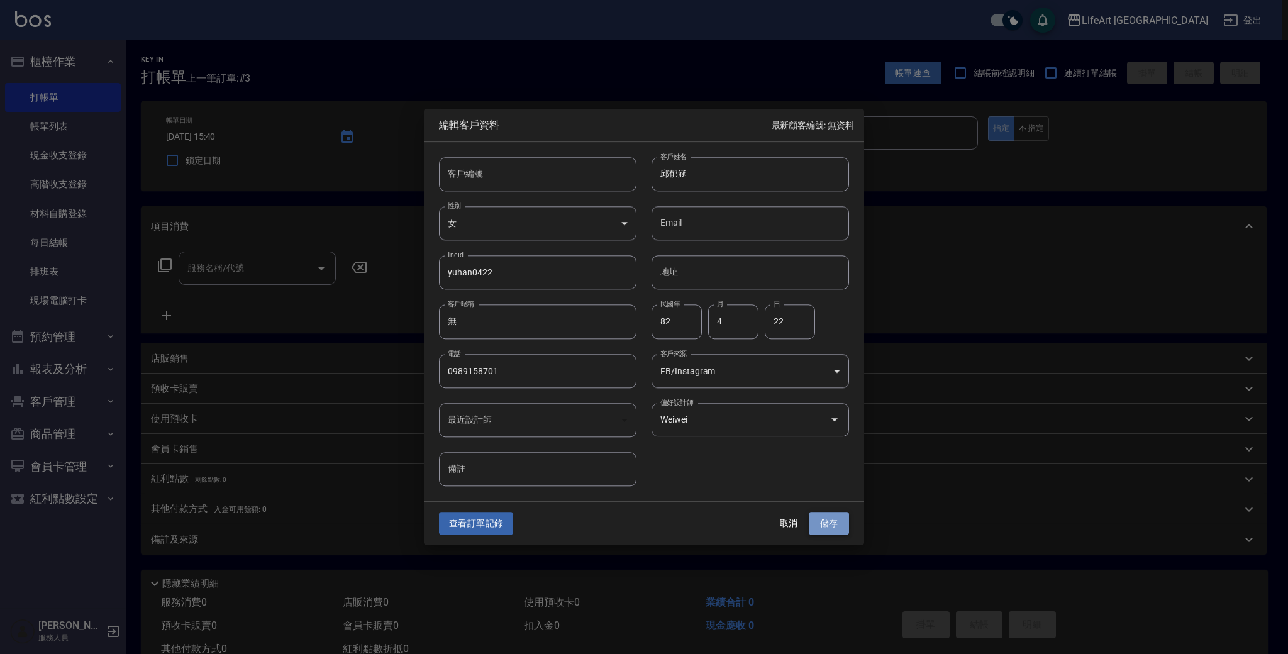
click at [818, 523] on button "儲存" at bounding box center [829, 523] width 40 height 23
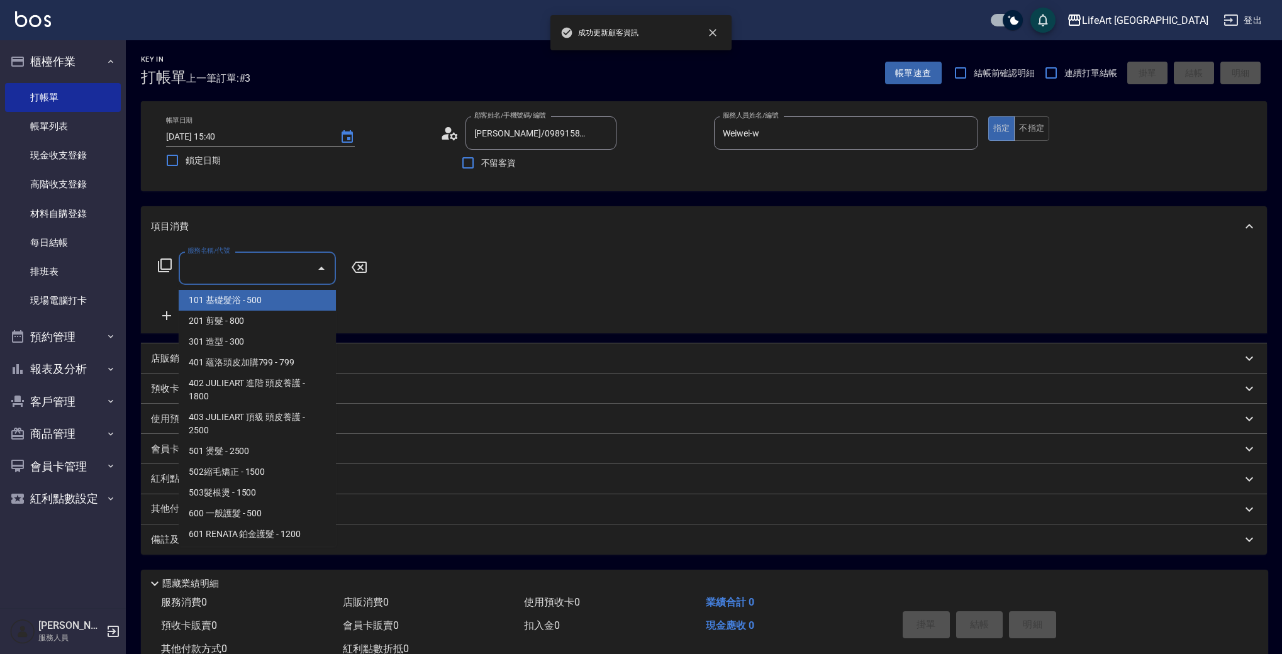
click at [250, 269] on input "服務名稱/代號" at bounding box center [247, 268] width 127 height 22
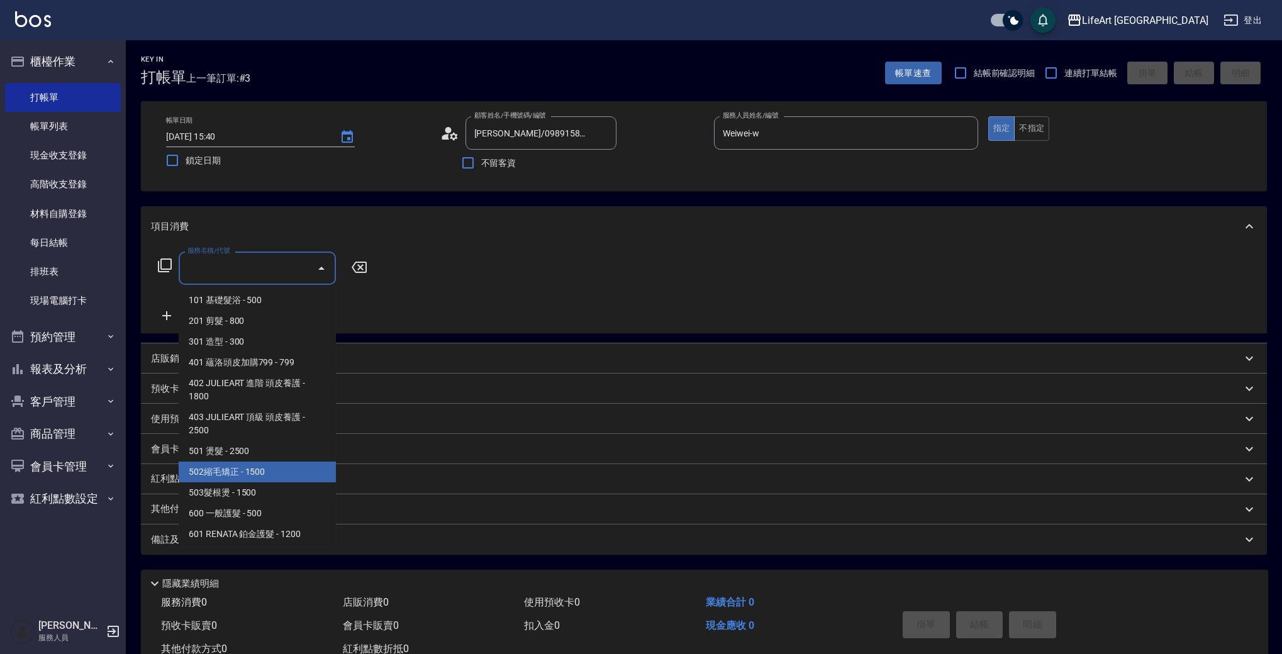
scroll to position [169, 0]
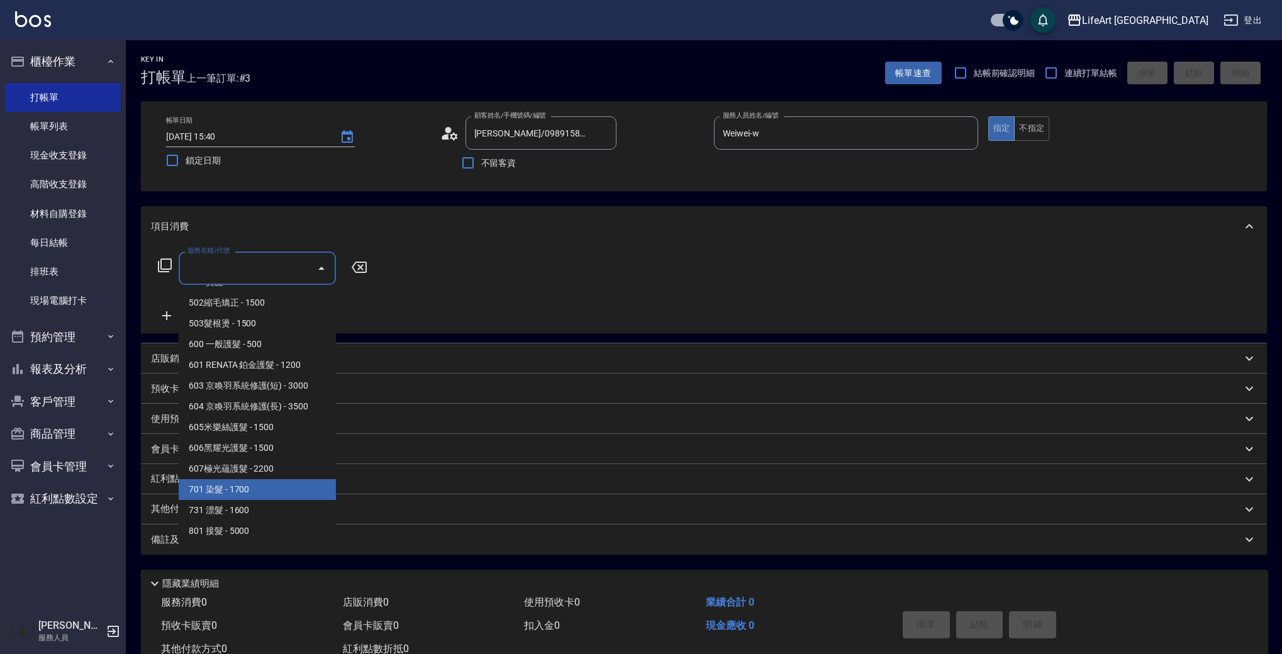
click at [315, 482] on span "701 染髮 - 1700" at bounding box center [257, 489] width 157 height 21
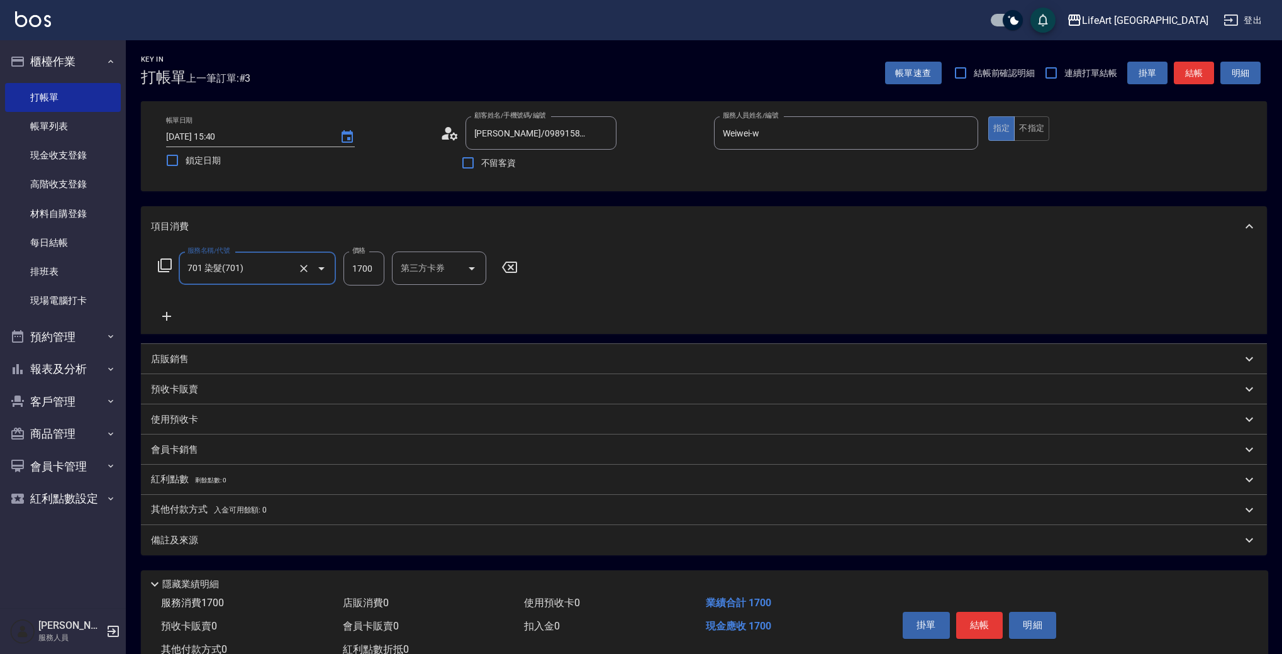
type input "701 染髮(701)"
click at [168, 315] on icon at bounding box center [166, 316] width 31 height 15
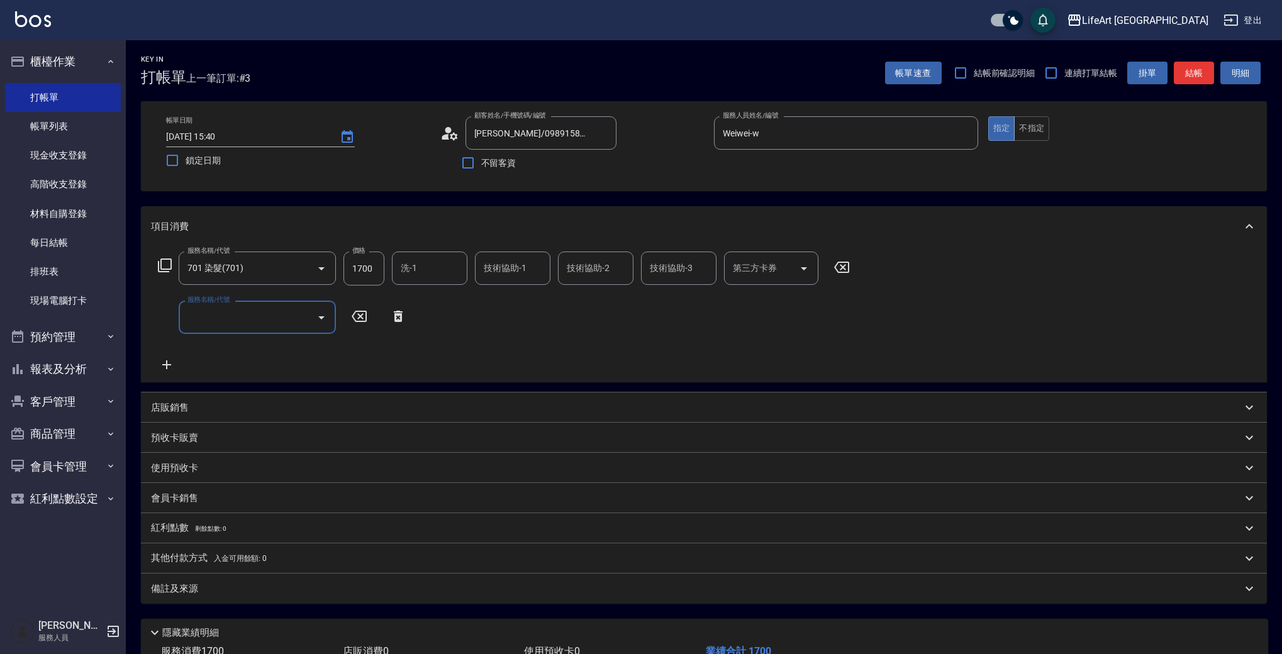
click at [224, 313] on input "服務名稱/代號" at bounding box center [247, 317] width 127 height 22
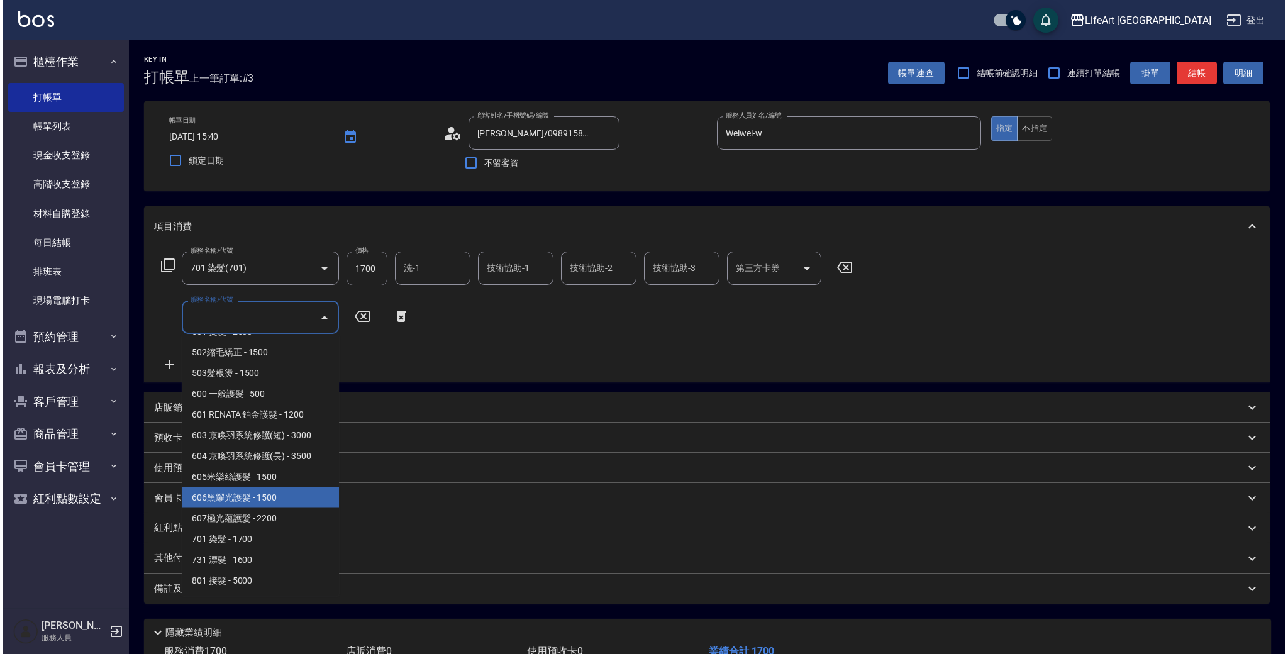
scroll to position [0, 0]
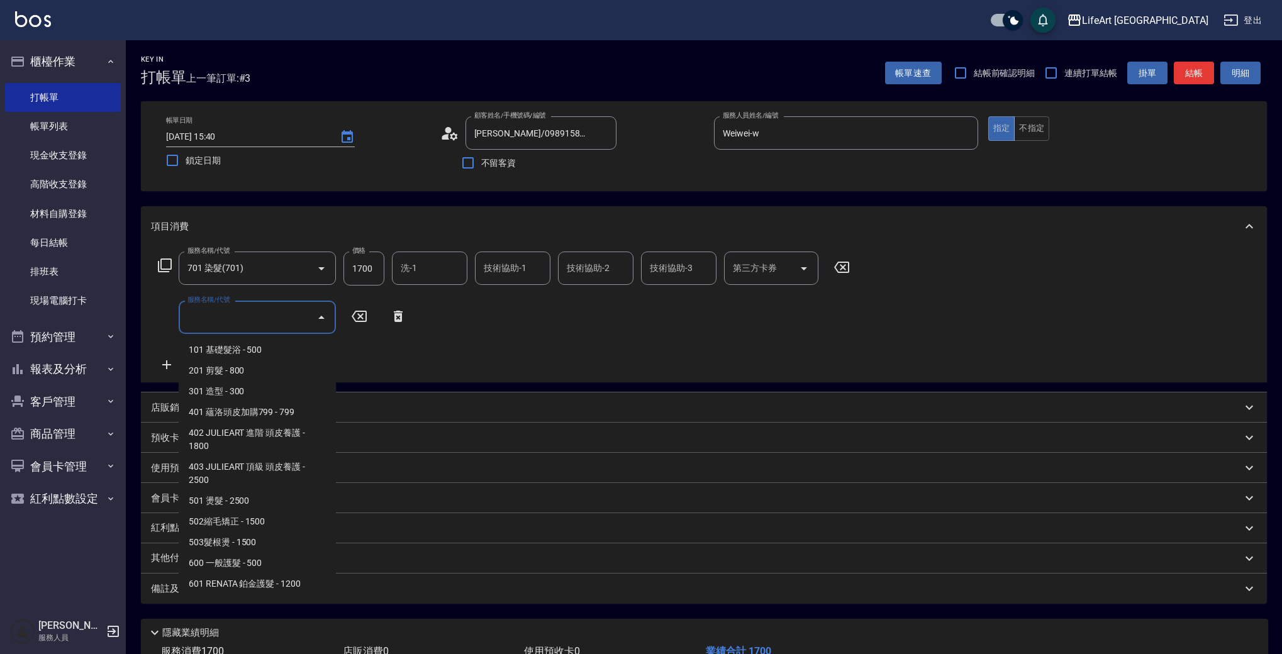
click at [362, 274] on input "1700" at bounding box center [363, 269] width 41 height 34
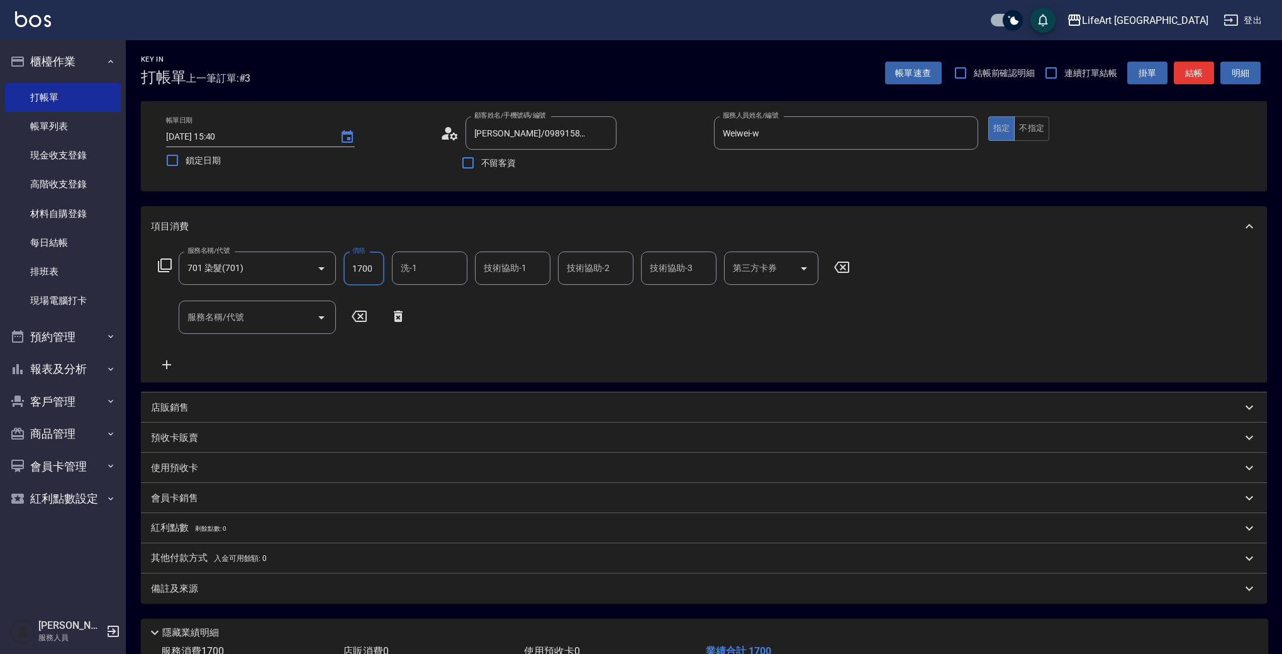
click at [362, 274] on input "1700" at bounding box center [363, 269] width 41 height 34
type input "2640"
click at [513, 276] on input "技術協助-1" at bounding box center [513, 268] width 64 height 22
click at [519, 303] on span "Lily (無代號)" at bounding box center [508, 300] width 46 height 13
type input "Lily(無代號)"
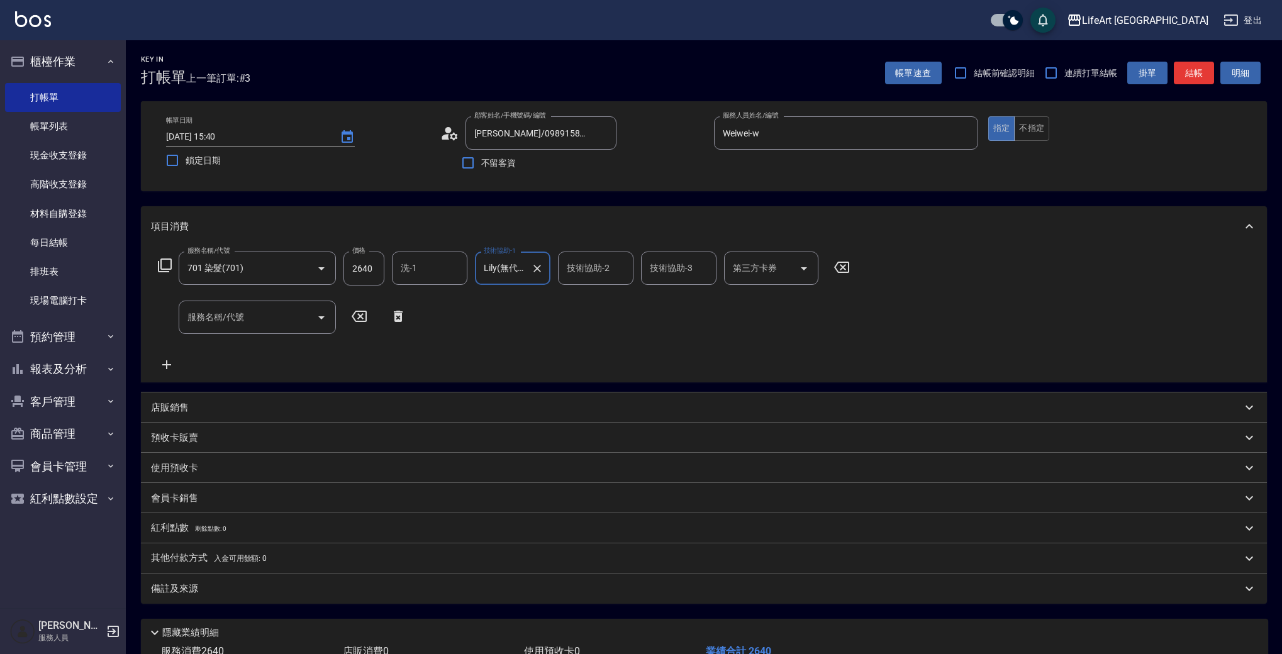
click at [593, 260] on div "技術協助-2 技術協助-2" at bounding box center [595, 268] width 75 height 33
click at [601, 303] on span "Lily (無代號)" at bounding box center [591, 300] width 46 height 13
type input "Lily(無代號)"
click at [674, 267] on input "技術協助-3" at bounding box center [679, 268] width 64 height 22
click at [683, 303] on span "Lily (無代號)" at bounding box center [674, 300] width 46 height 13
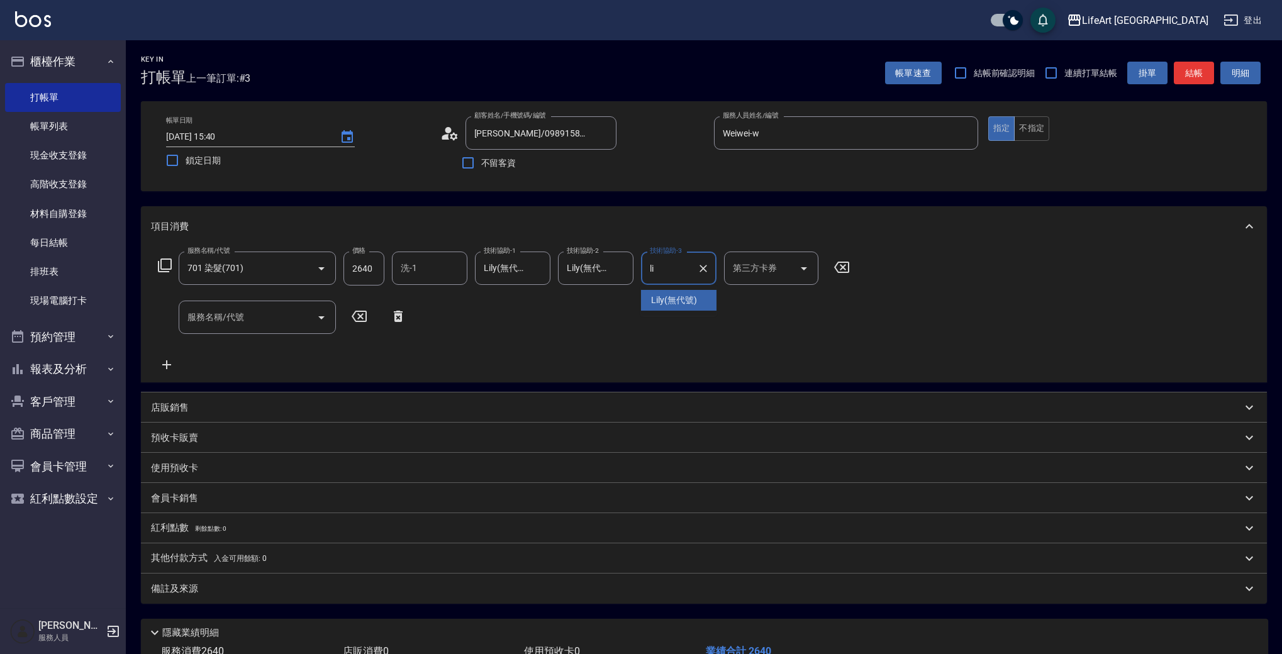
type input "Lily(無代號)"
drag, startPoint x: 328, startPoint y: 589, endPoint x: 361, endPoint y: 608, distance: 38.1
click at [328, 589] on div "備註及來源" at bounding box center [696, 589] width 1091 height 13
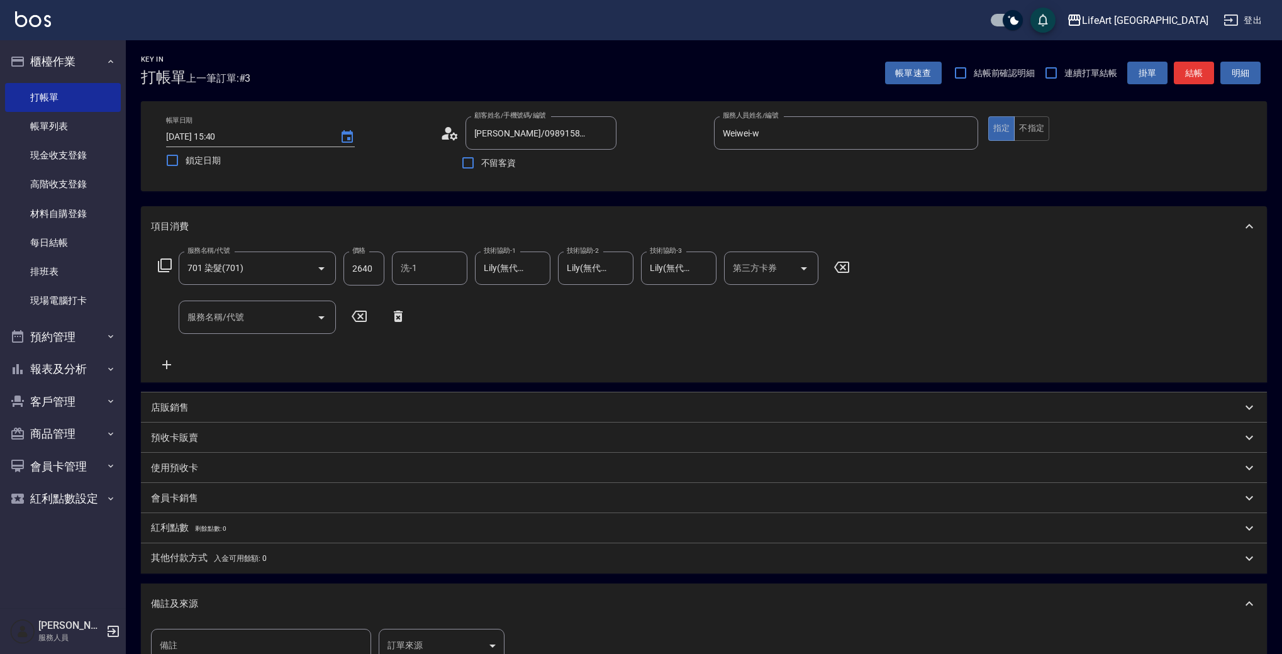
click at [464, 649] on body "LifeArt 蘆洲 登出 櫃檯作業 打帳單 帳單列表 現金收支登錄 高階收支登錄 材料自購登錄 每日結帳 排班表 現場電腦打卡 預約管理 預約管理 單日預約…" at bounding box center [641, 412] width 1282 height 825
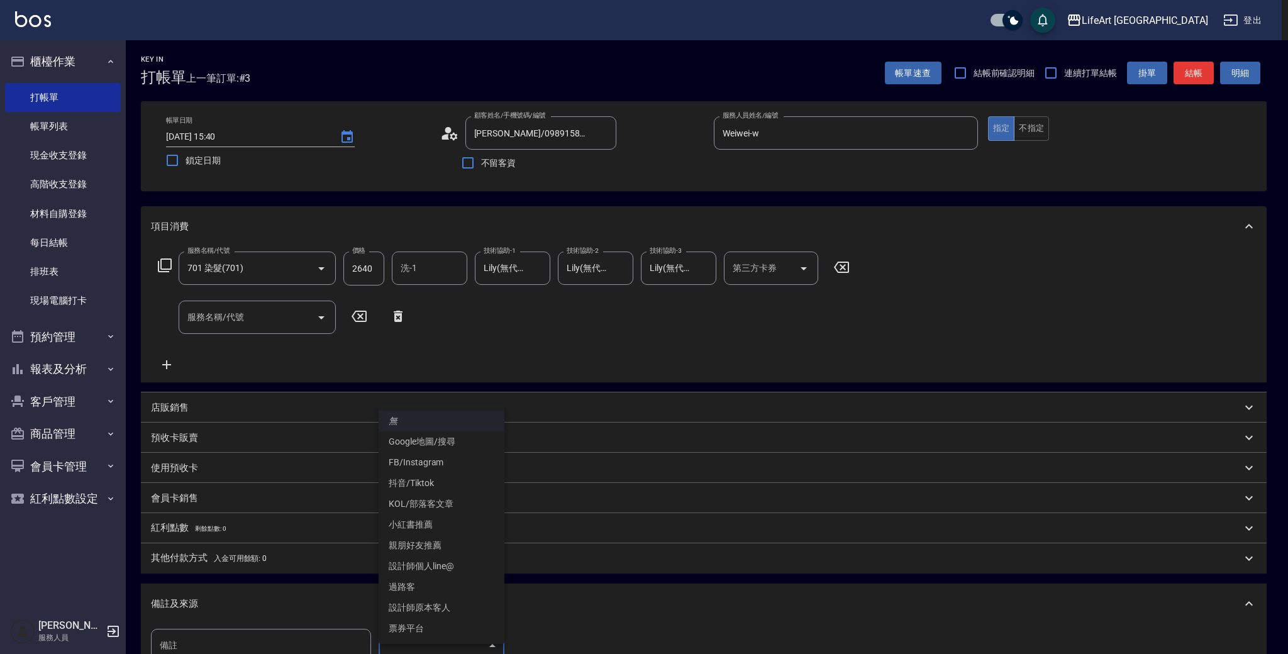
click at [456, 460] on li "FB/Instagram" at bounding box center [442, 462] width 126 height 21
type input "FB/Instagram"
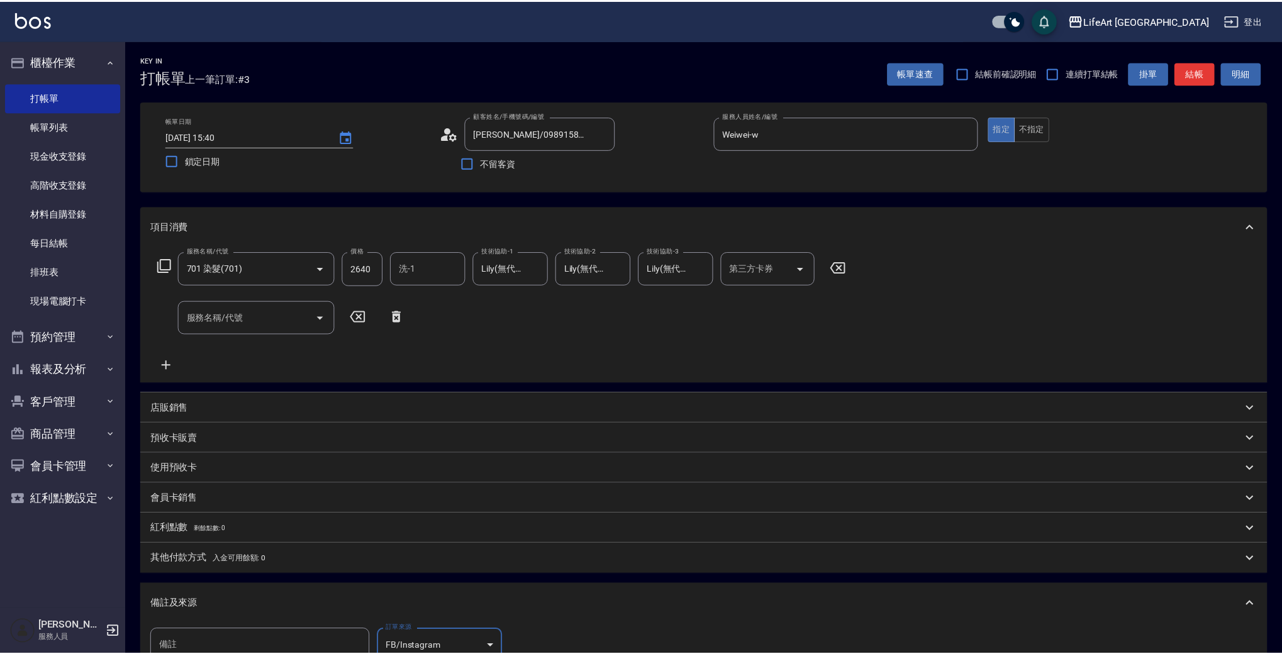
scroll to position [9, 0]
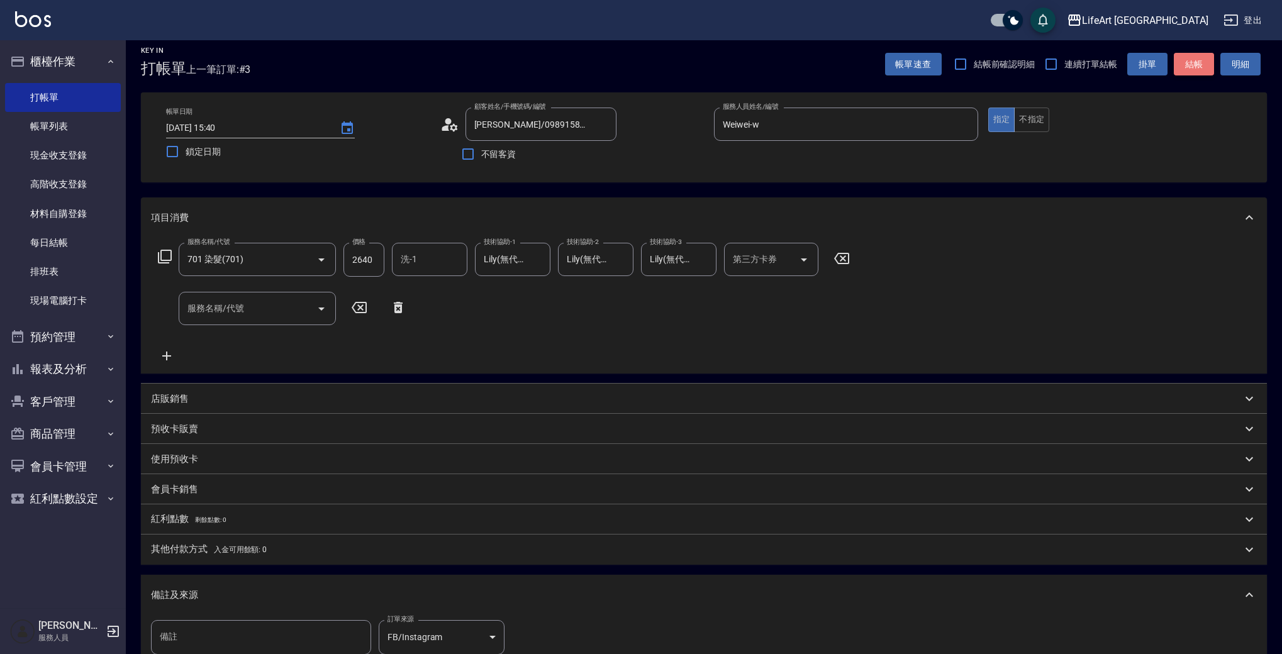
click at [1187, 65] on button "結帳" at bounding box center [1194, 64] width 40 height 23
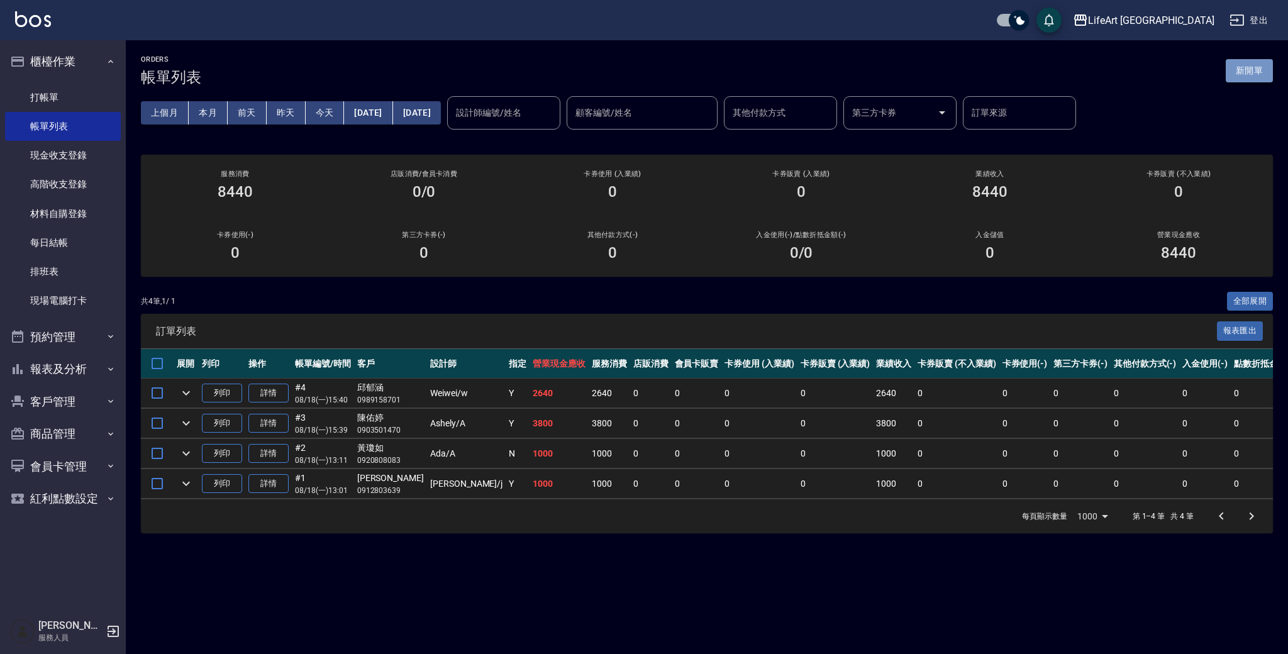
click at [1254, 70] on button "新開單" at bounding box center [1249, 70] width 47 height 23
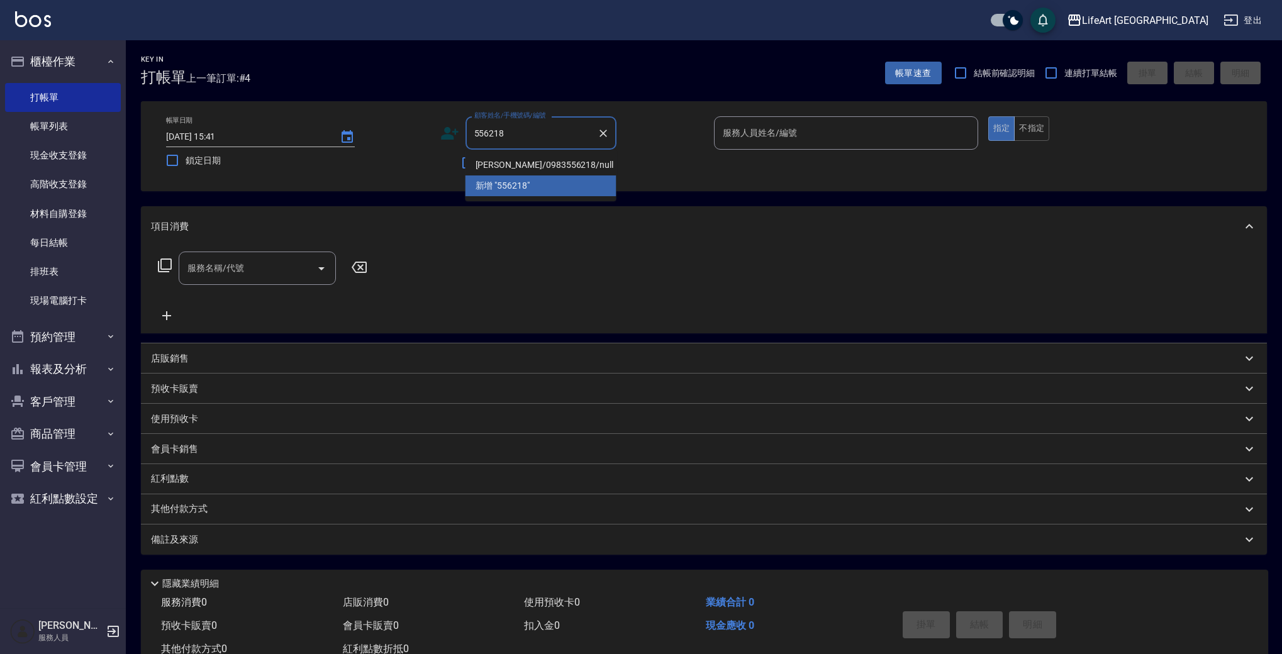
click at [561, 169] on li "[PERSON_NAME]/0983556218/null" at bounding box center [541, 165] width 151 height 21
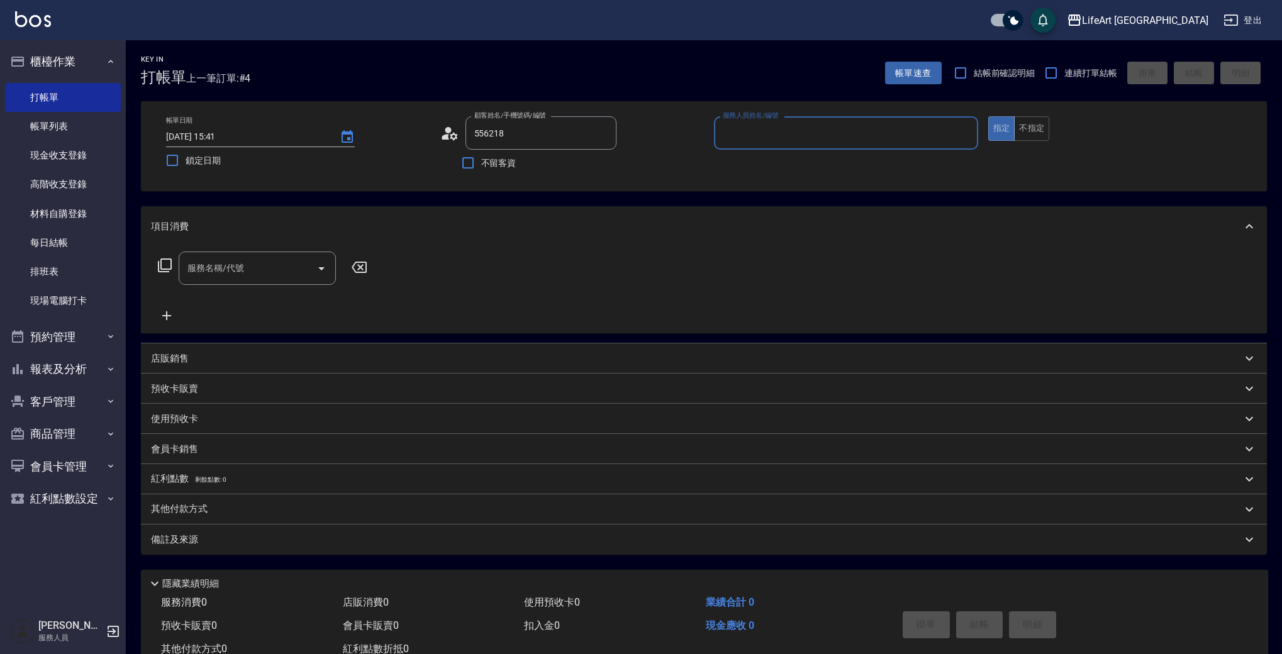
type input "[PERSON_NAME]/0983556218/null"
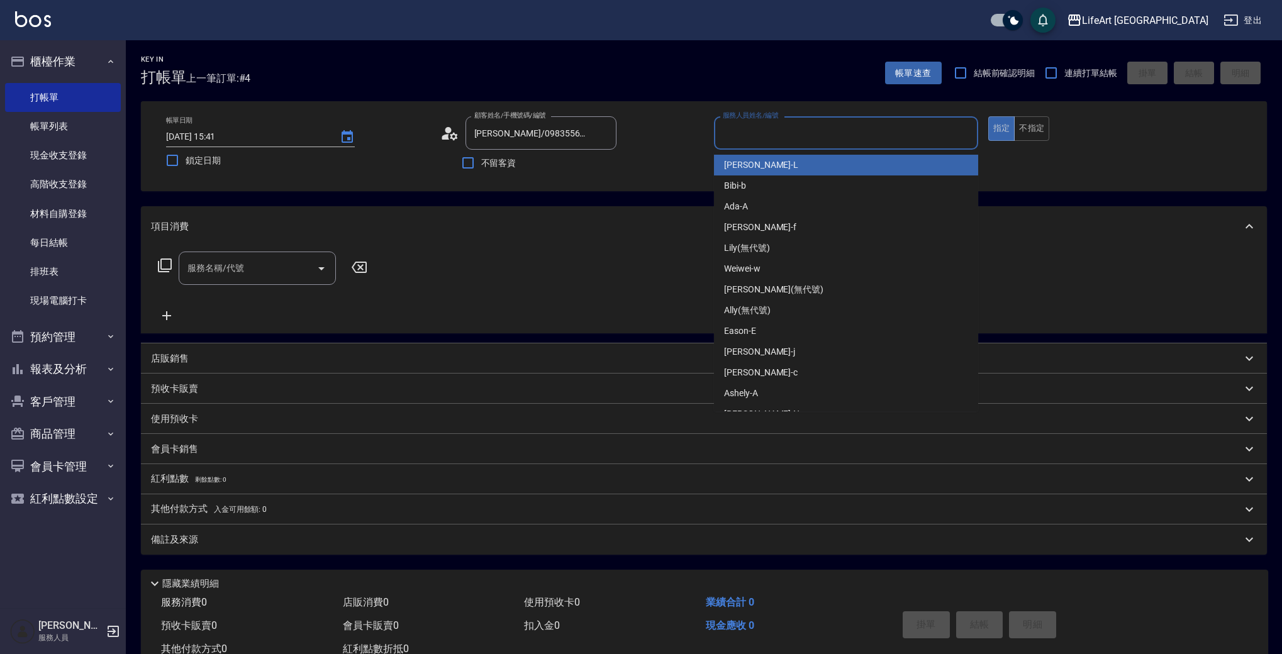
click at [766, 130] on input "服務人員姓名/編號" at bounding box center [846, 133] width 253 height 22
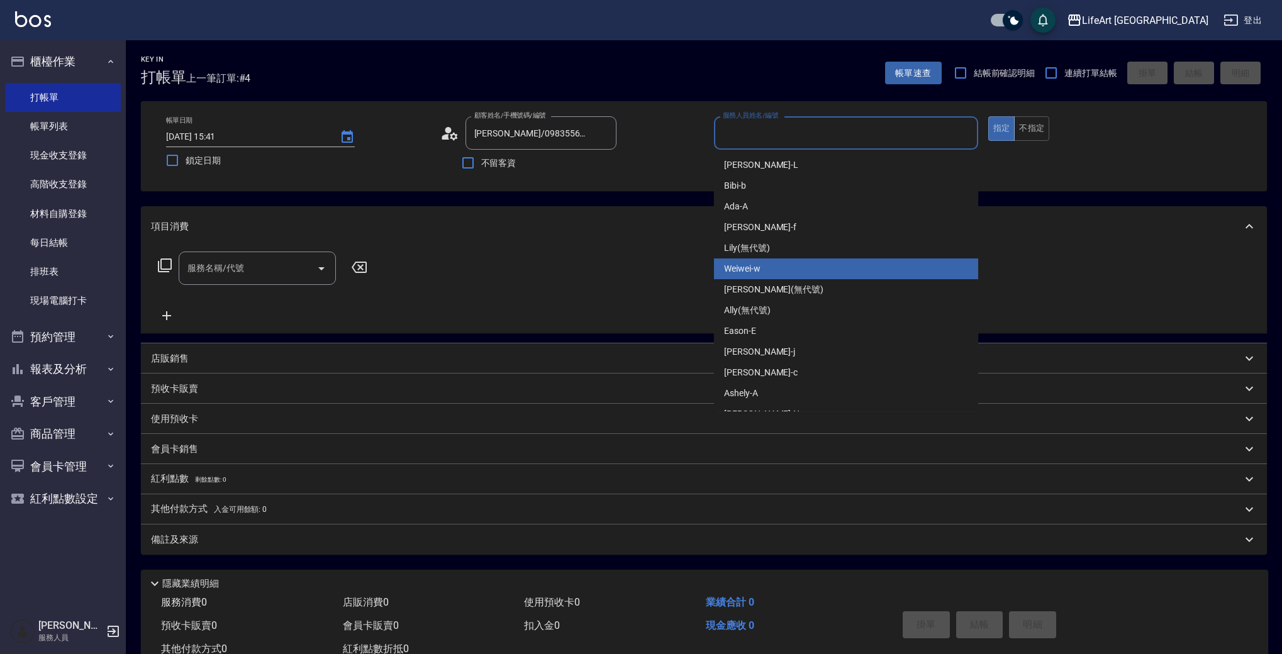
click at [789, 267] on div "Weiwei -w" at bounding box center [846, 269] width 264 height 21
type input "Weiwei-w"
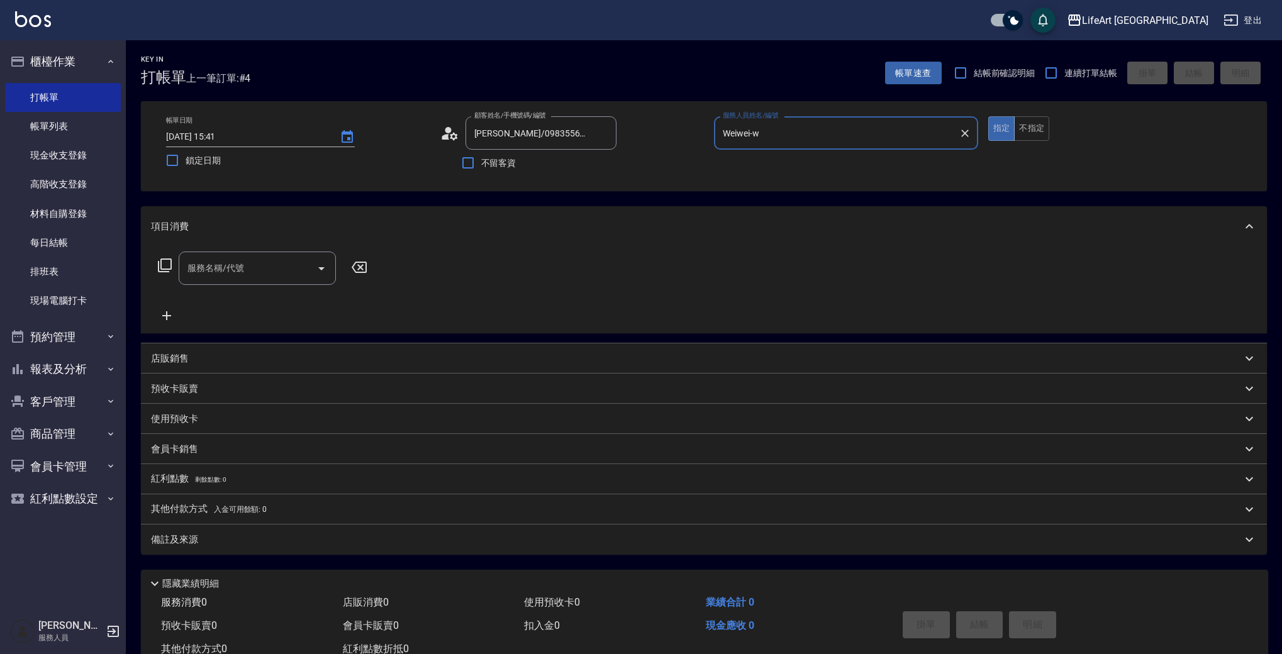
click at [454, 130] on icon at bounding box center [449, 133] width 19 height 19
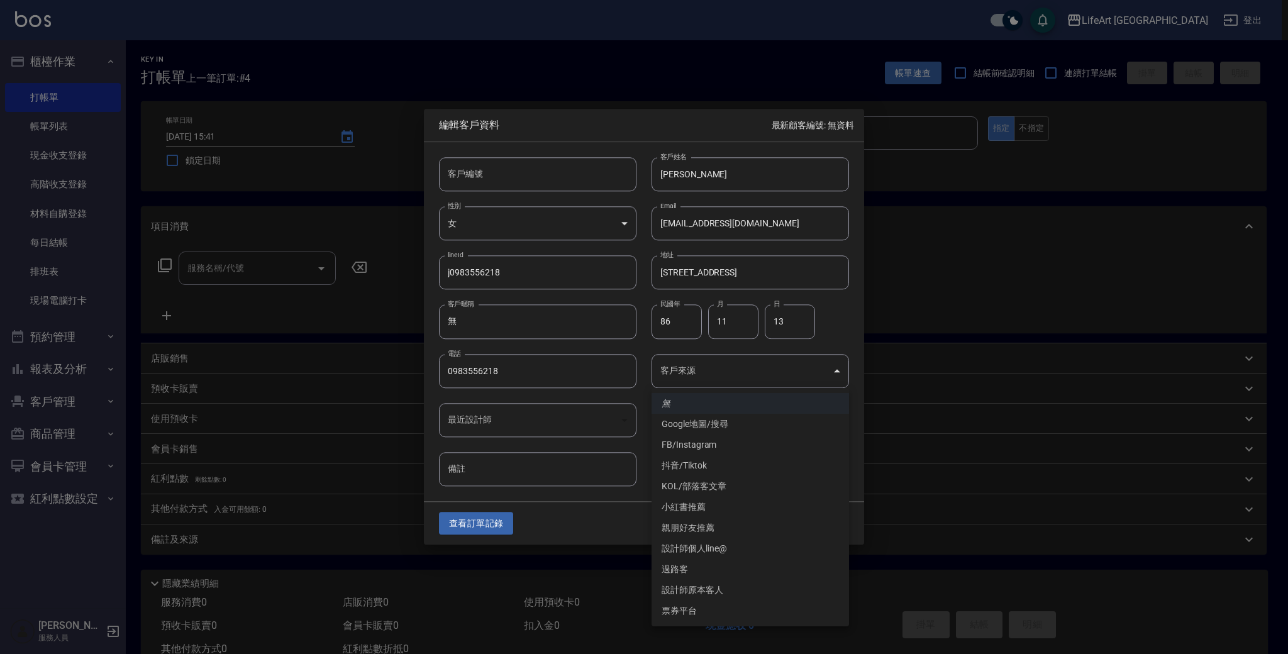
click at [775, 374] on body "LifeArt 蘆洲 登出 櫃檯作業 打帳單 帳單列表 現金收支登錄 高階收支登錄 材料自購登錄 每日結帳 排班表 現場電腦打卡 預約管理 預約管理 單日預約…" at bounding box center [644, 345] width 1288 height 691
click at [761, 443] on li "FB/Instagram" at bounding box center [751, 445] width 198 height 21
type input "FB/Instagram"
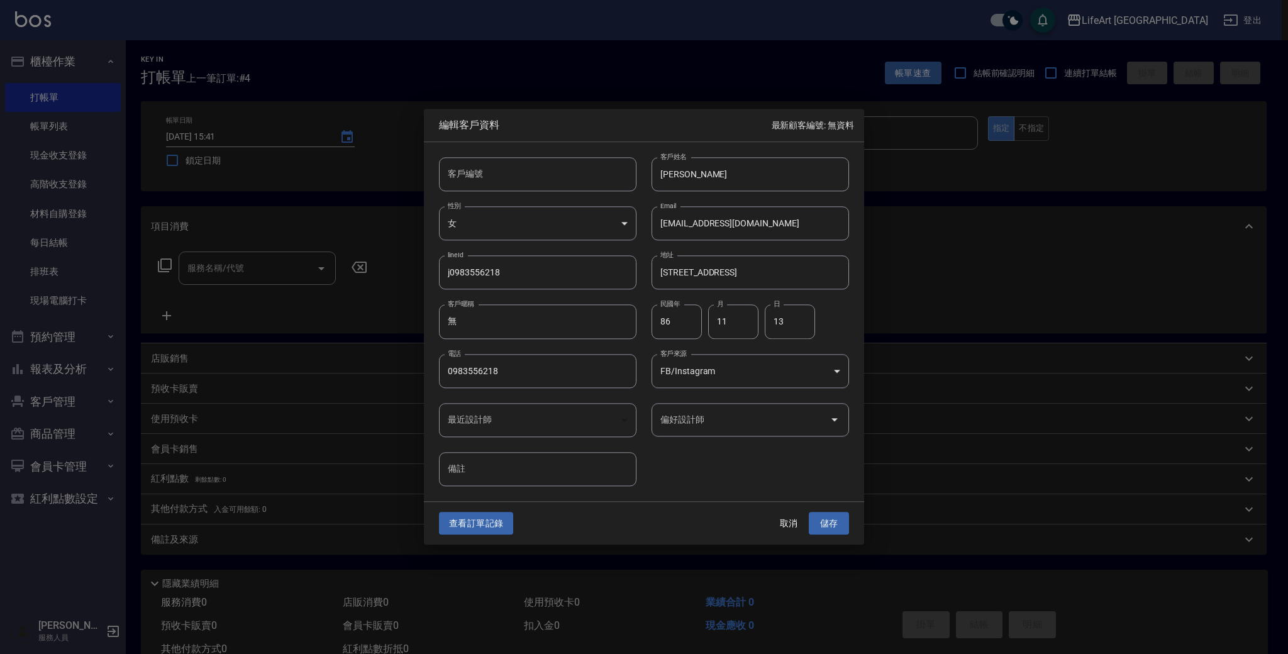
click at [711, 431] on input "偏好設計師" at bounding box center [740, 420] width 167 height 22
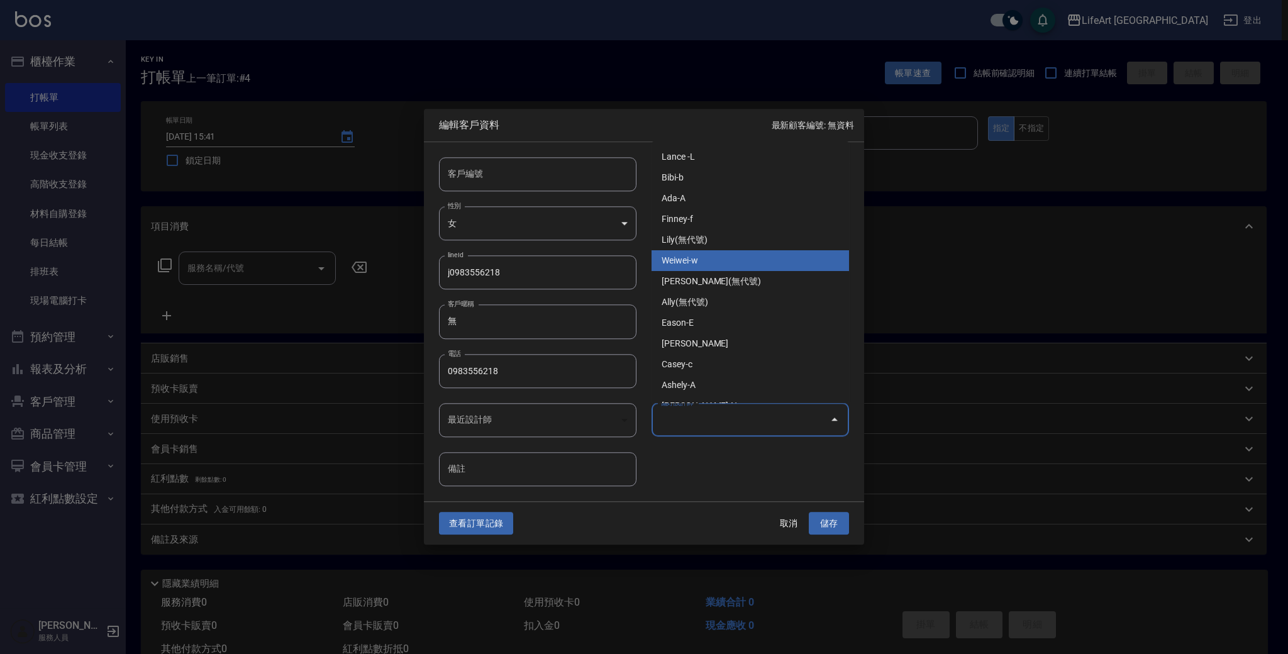
click at [744, 264] on li "Weiwei-w" at bounding box center [751, 260] width 198 height 21
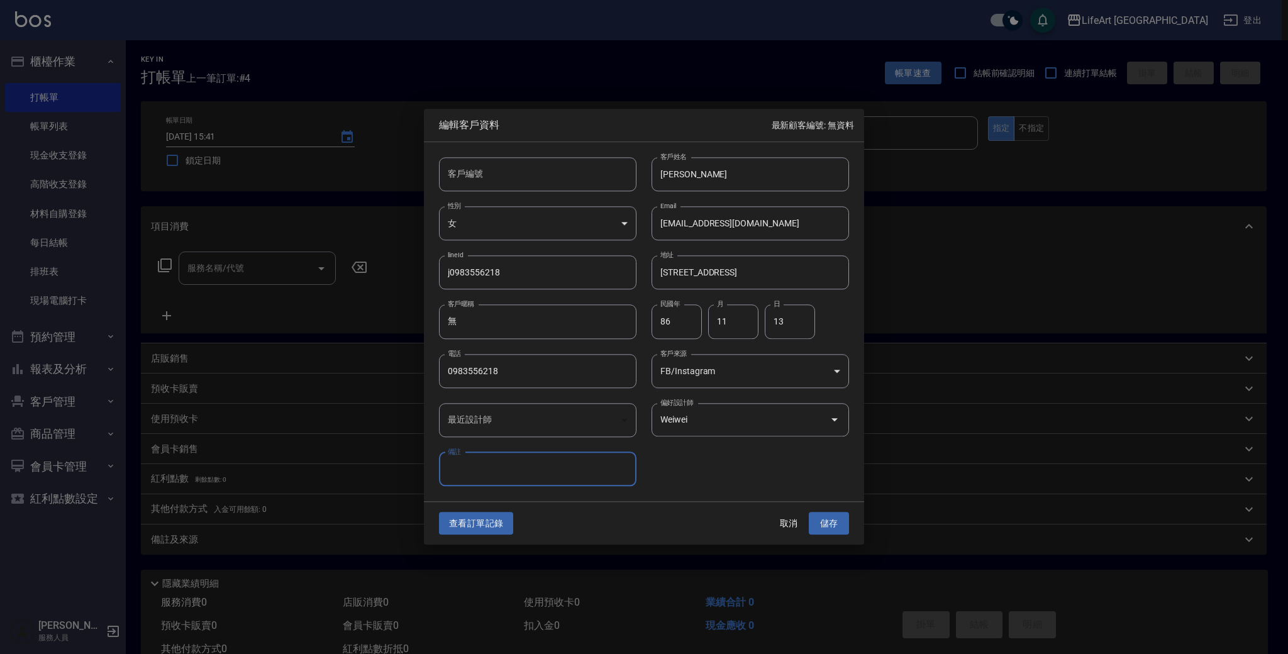
type input "Weiwei"
click at [830, 528] on button "儲存" at bounding box center [829, 523] width 40 height 23
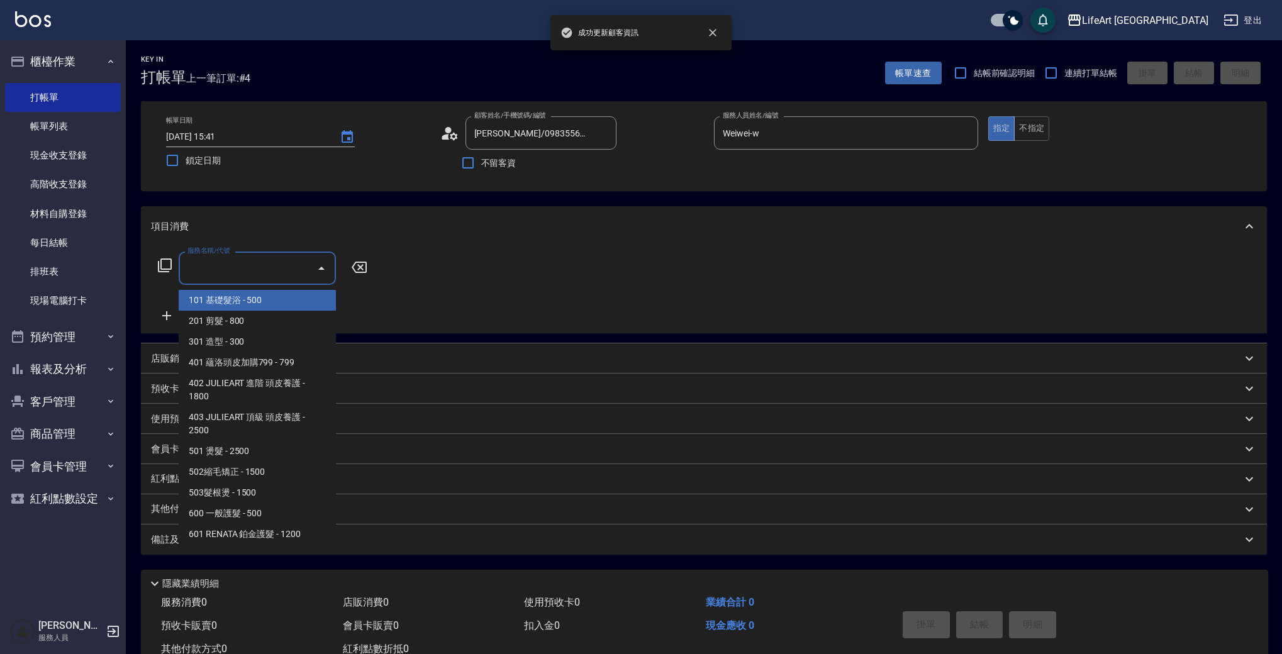
click at [255, 272] on input "服務名稱/代號" at bounding box center [247, 268] width 127 height 22
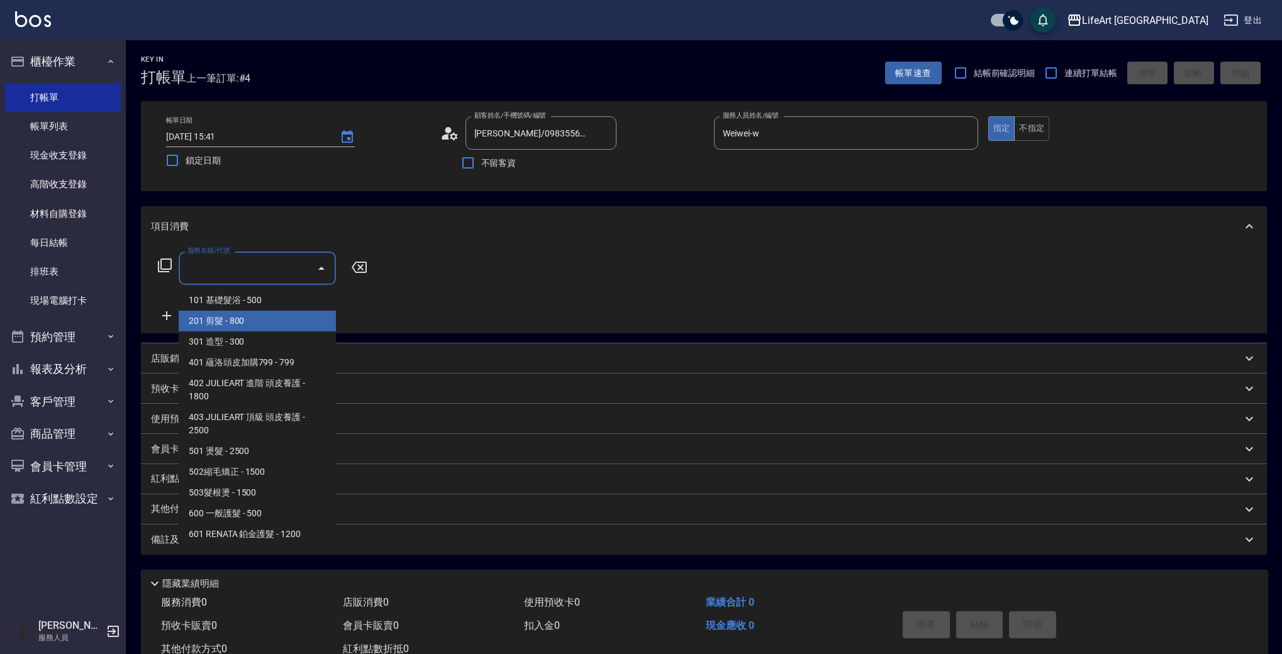
click at [267, 320] on span "201 剪髮 - 800" at bounding box center [257, 321] width 157 height 21
type input "201 剪髮(201)"
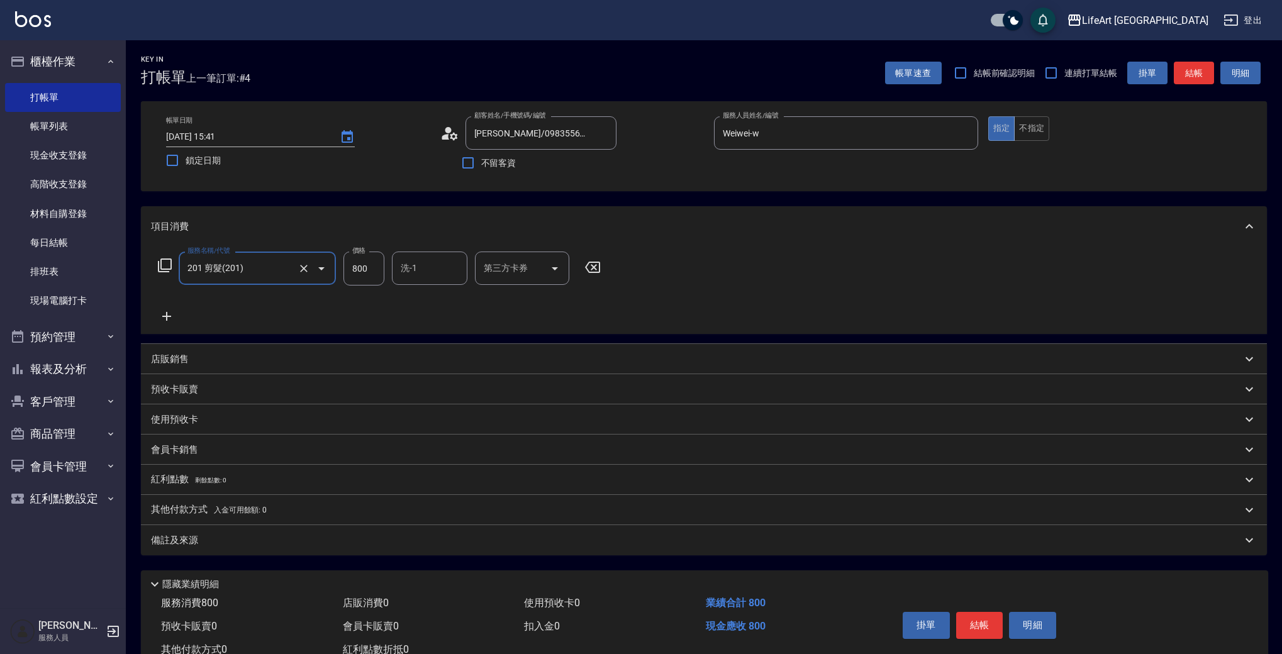
click at [163, 312] on icon at bounding box center [166, 316] width 31 height 15
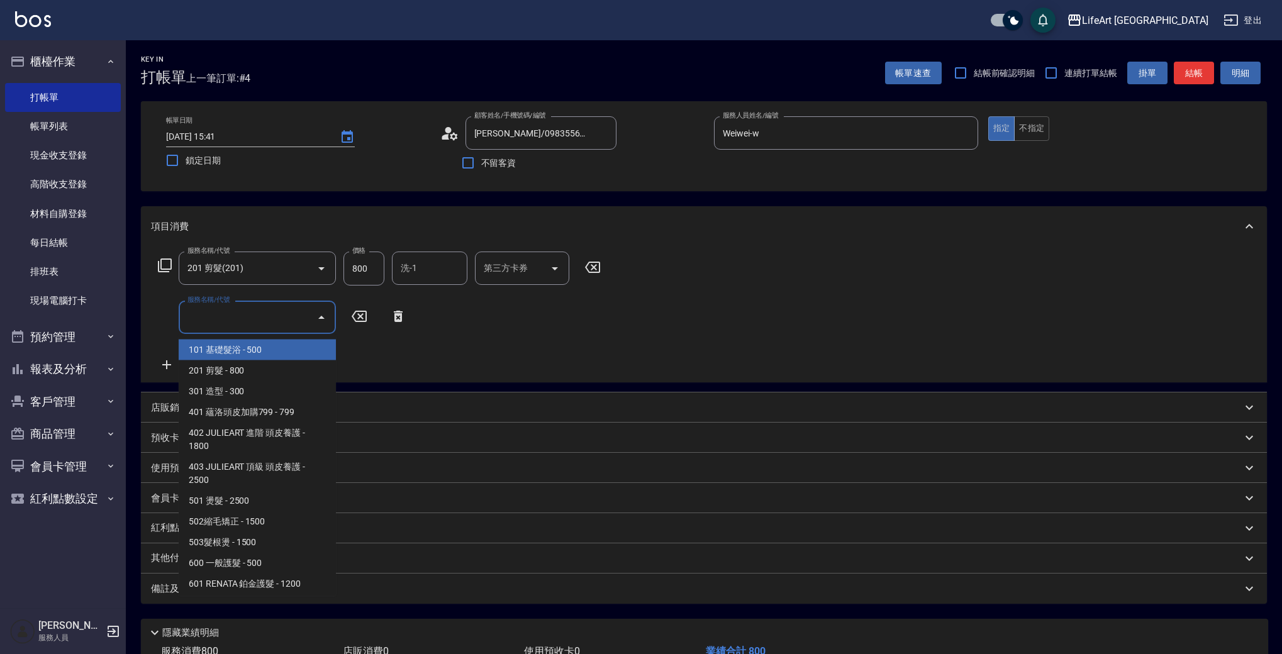
click at [209, 314] on input "服務名稱/代號" at bounding box center [247, 317] width 127 height 22
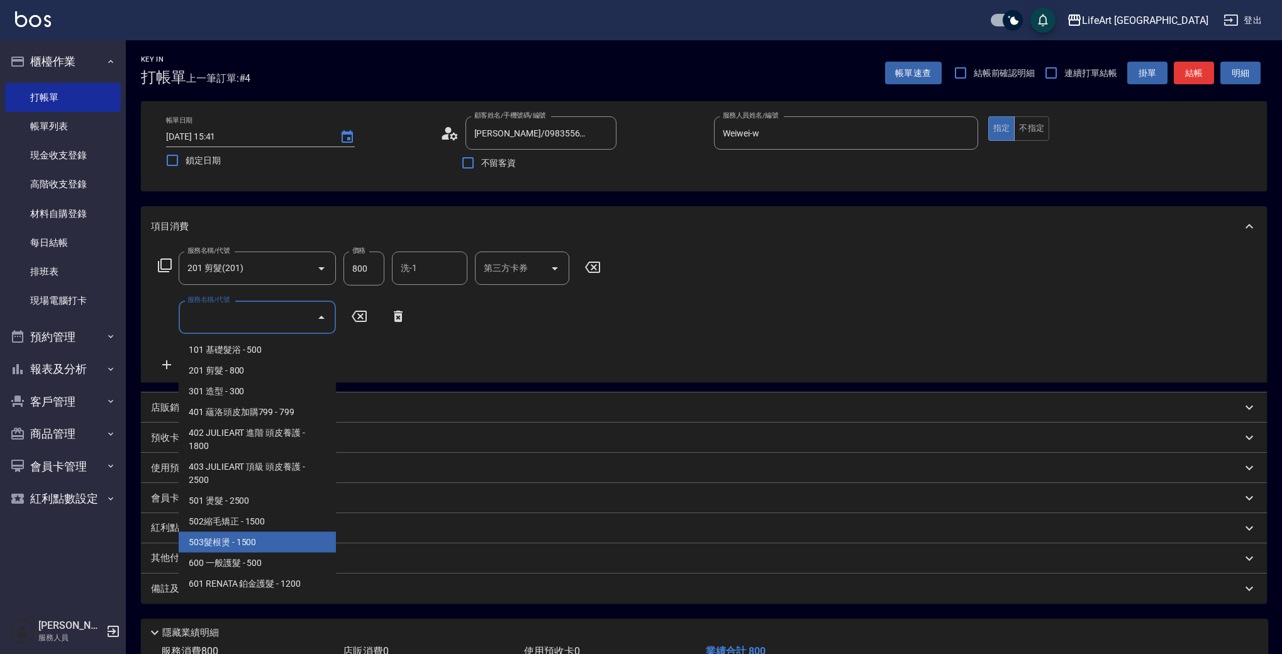
click at [329, 540] on span "503髮根燙 - 1500" at bounding box center [257, 542] width 157 height 21
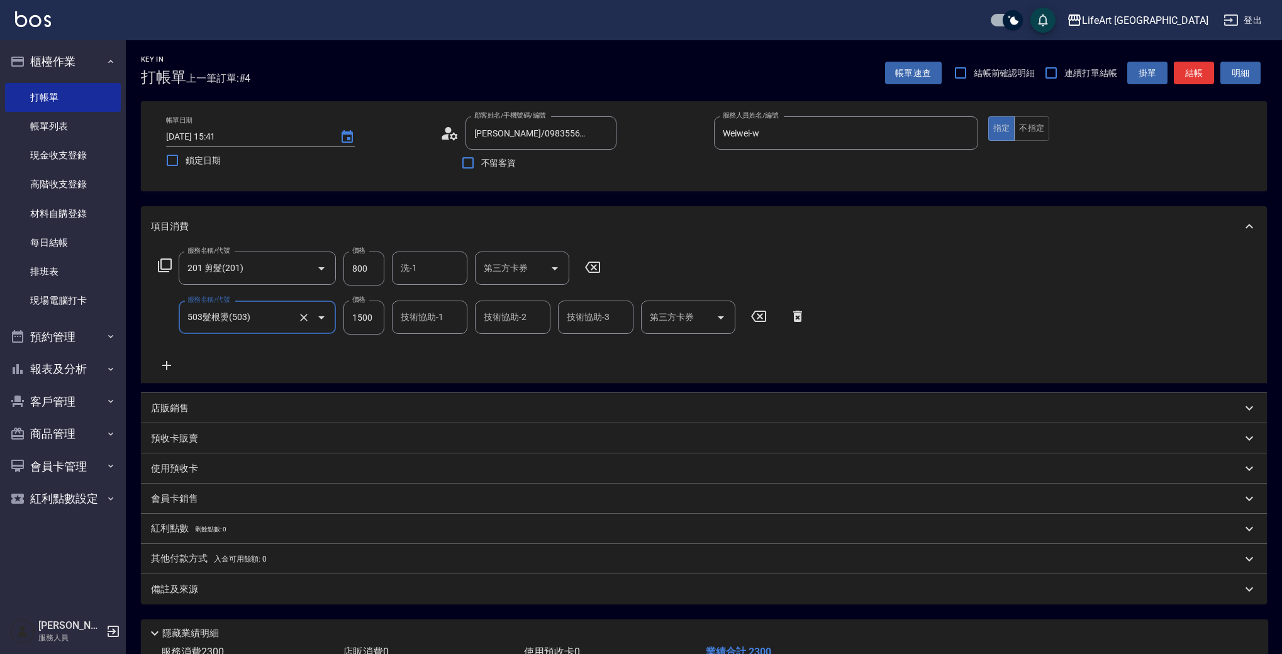
click at [267, 320] on input "503髮根燙(503)" at bounding box center [239, 317] width 111 height 22
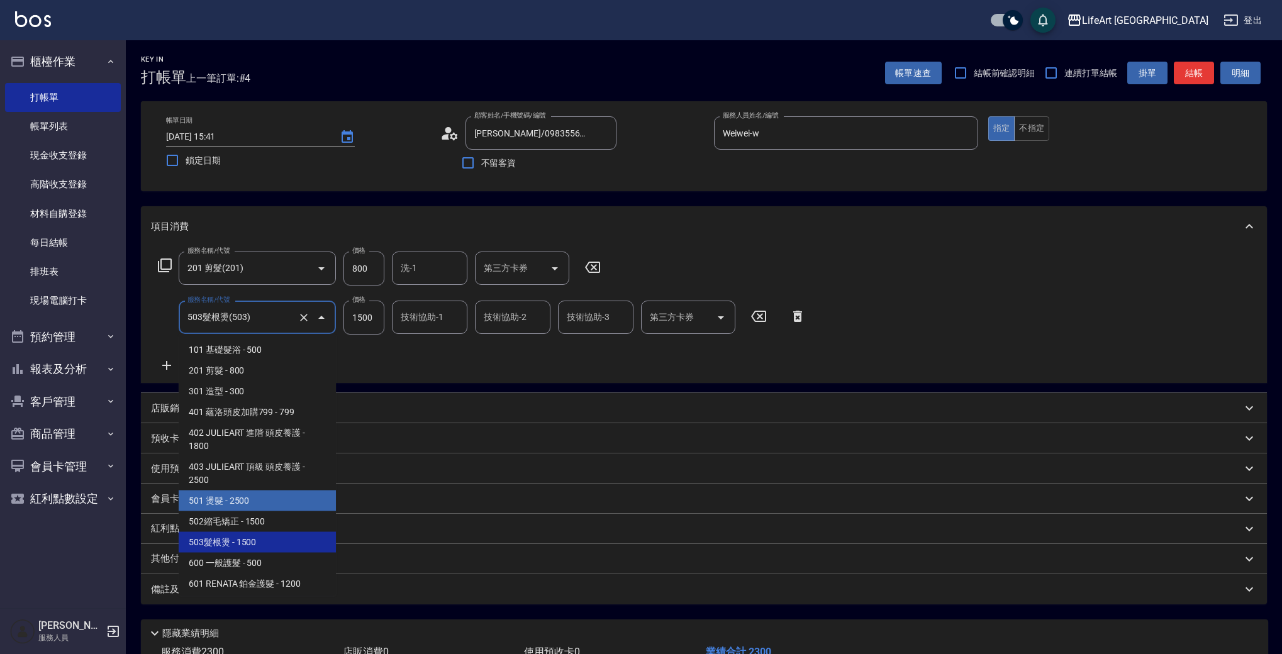
scroll to position [169, 0]
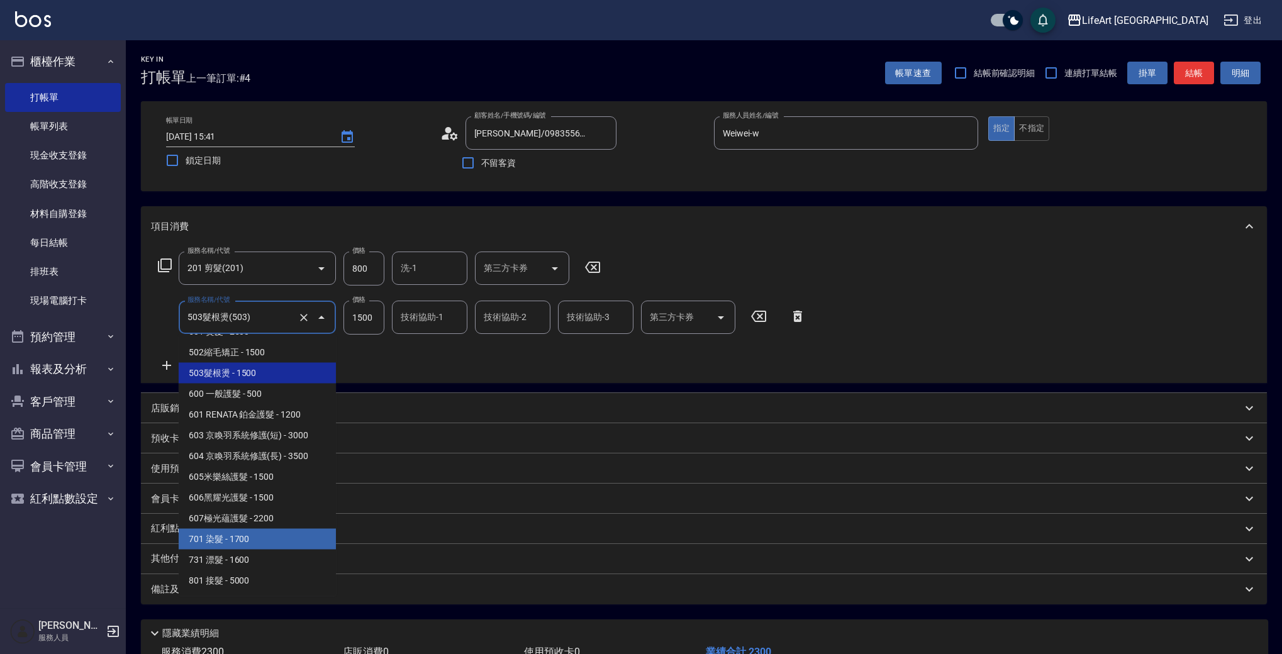
click at [303, 535] on span "701 染髮 - 1700" at bounding box center [257, 539] width 157 height 21
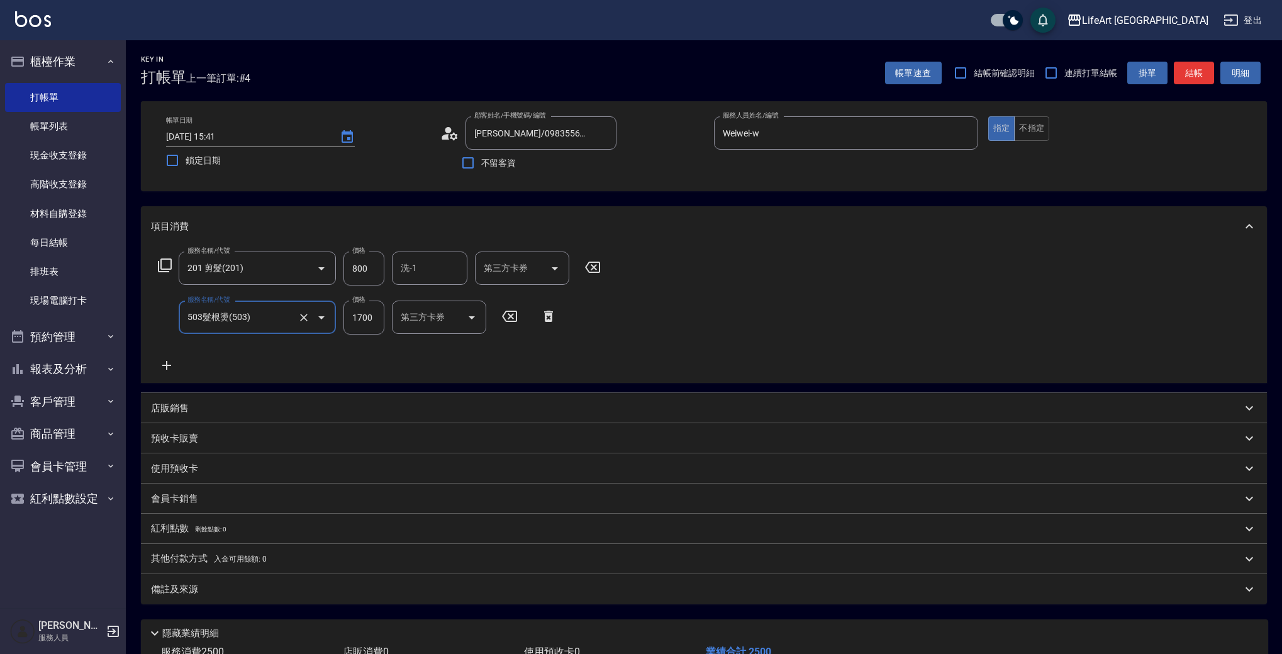
type input "701 染髮(701)"
type input "1700"
click at [169, 367] on icon at bounding box center [166, 365] width 31 height 15
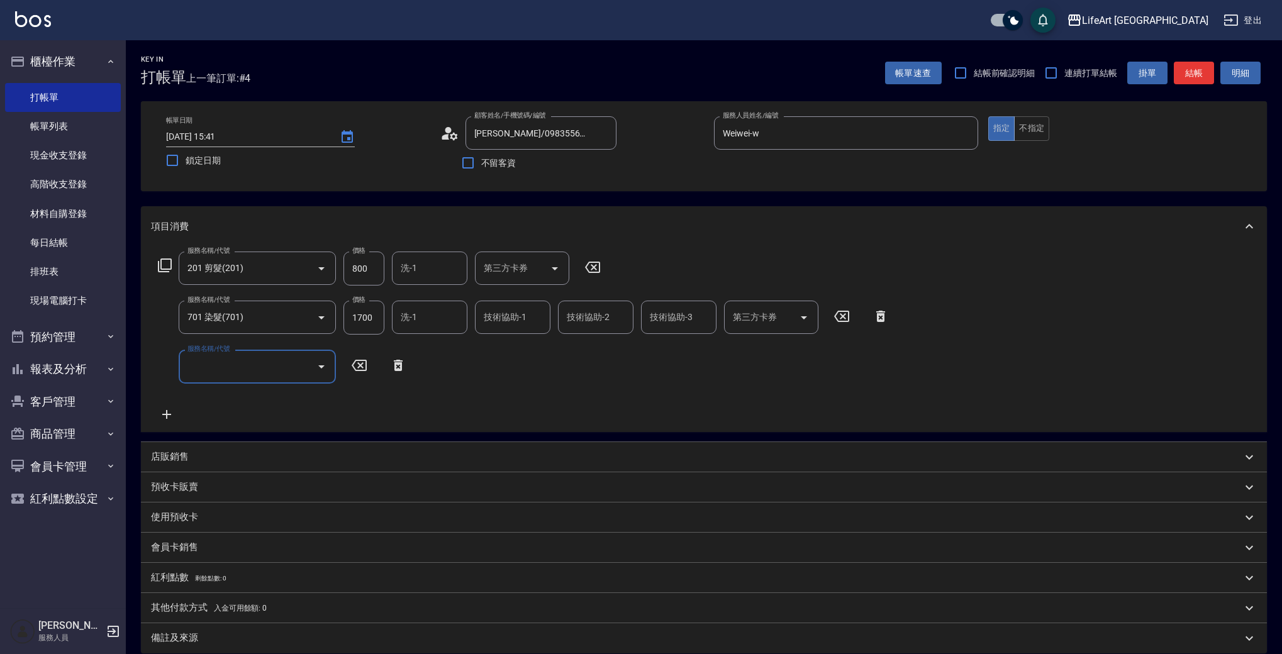
click at [252, 370] on input "服務名稱/代號" at bounding box center [247, 366] width 127 height 22
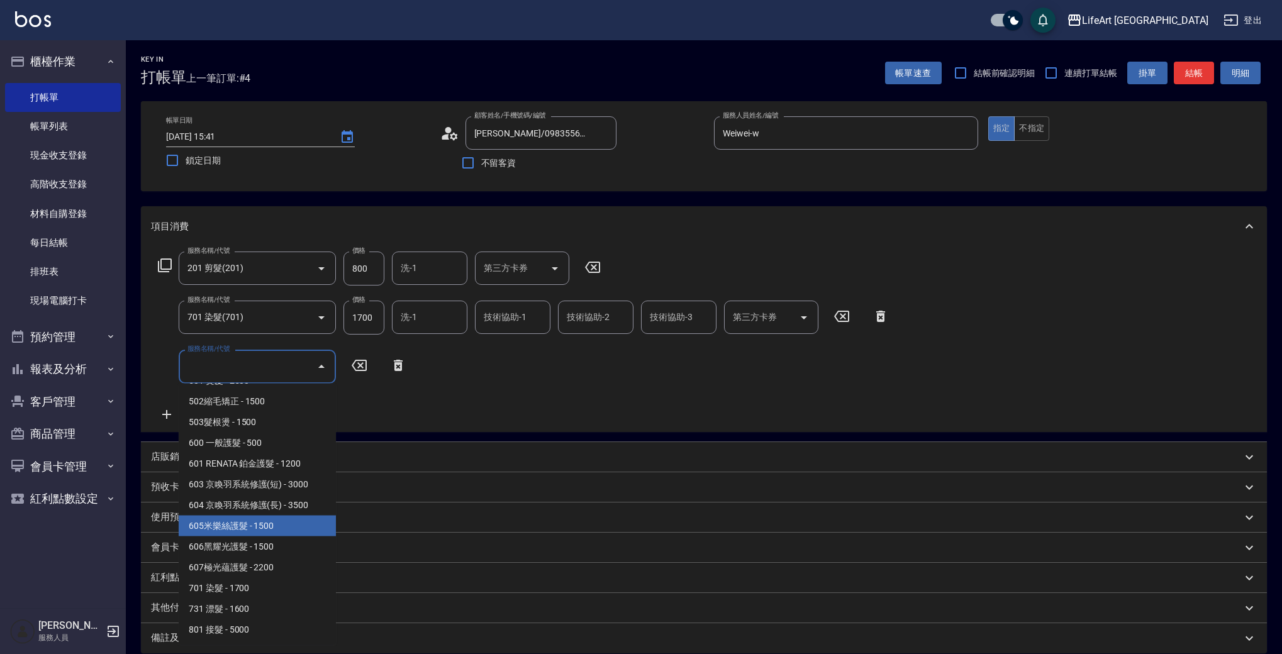
click at [316, 532] on span "605米樂絲護髮 - 1500" at bounding box center [257, 526] width 157 height 21
type input "605米樂絲護髮(605)"
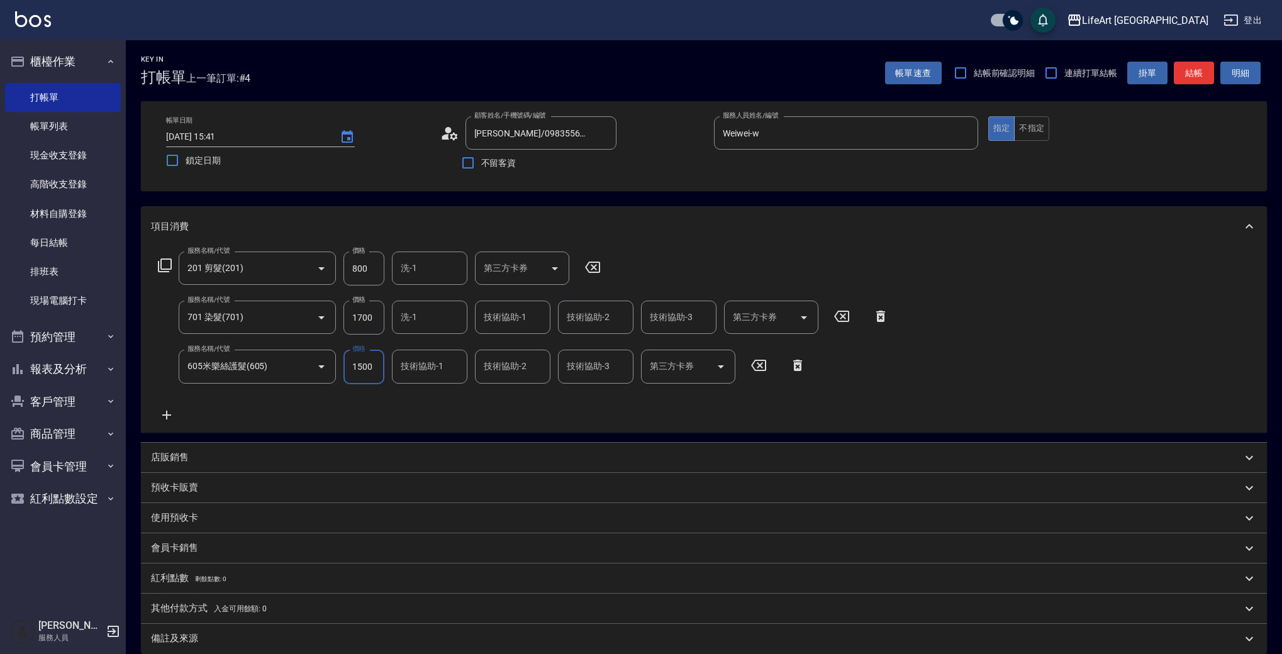
click at [357, 316] on input "1700" at bounding box center [363, 318] width 41 height 34
type input "2640"
click at [477, 414] on div "服務名稱/代號 201 剪髮(201) 服務名稱/代號 價格 800 價格 洗-1 洗-1 第三方卡券 第三方卡券 服務名稱/代號 701 染髮(701) 服…" at bounding box center [523, 337] width 745 height 170
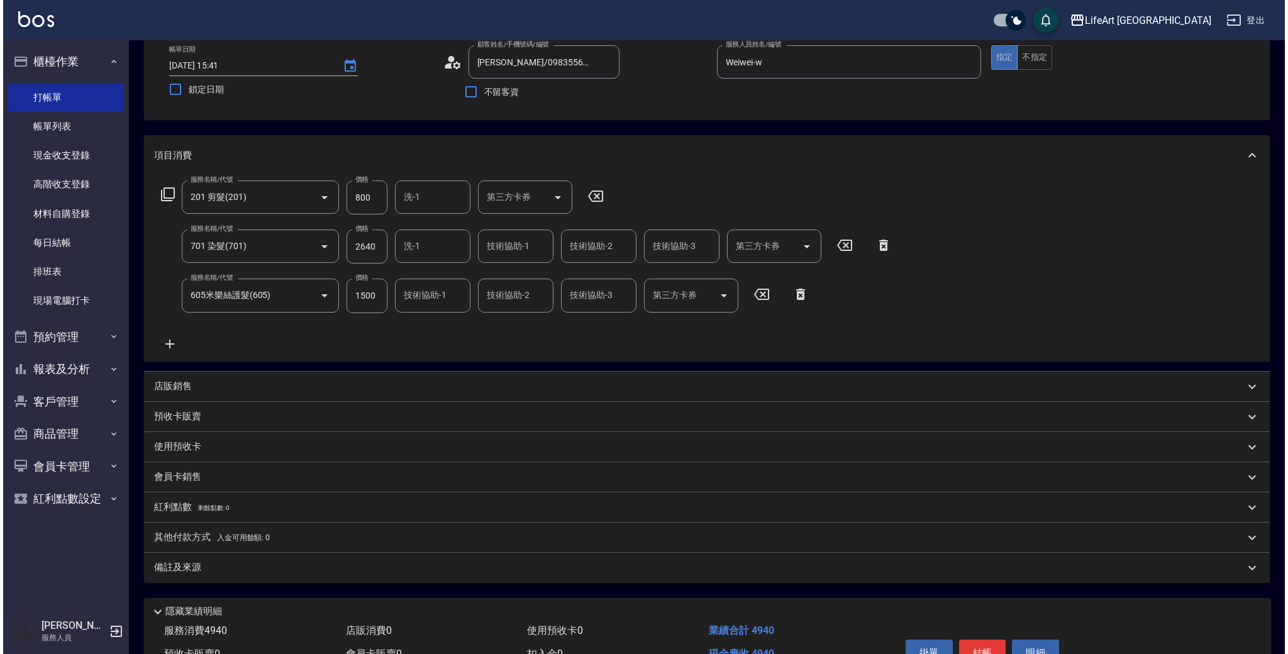
scroll to position [55, 0]
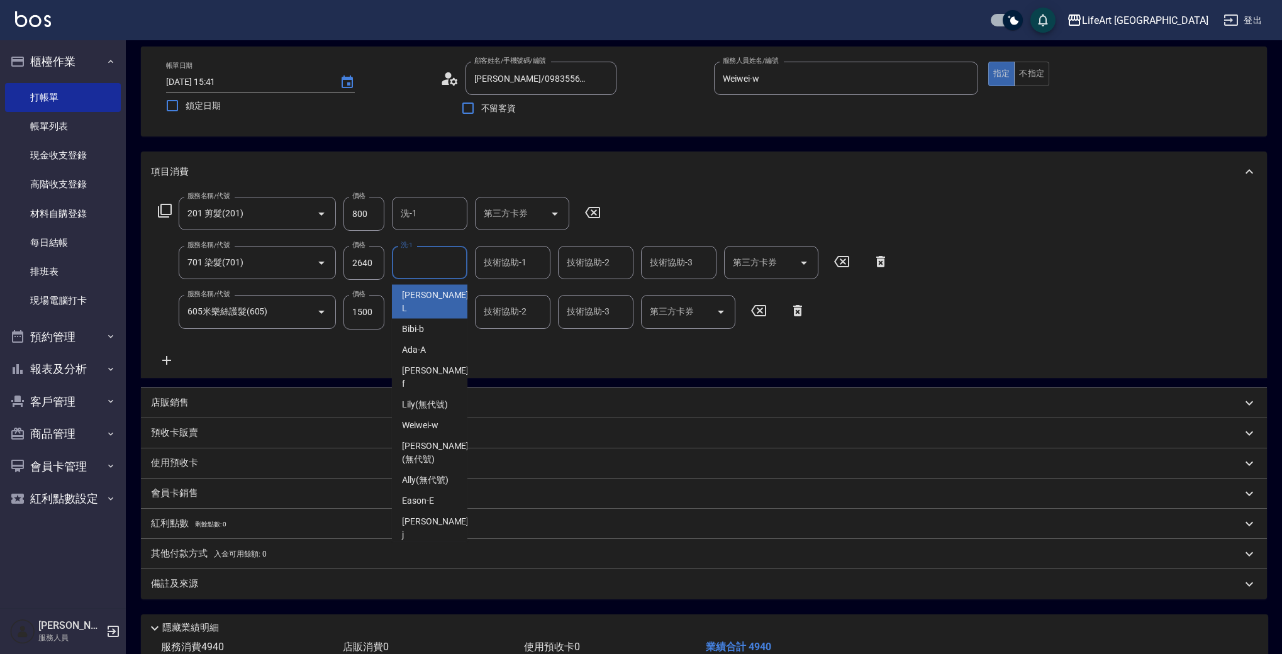
click at [442, 271] on input "洗-1" at bounding box center [430, 263] width 64 height 22
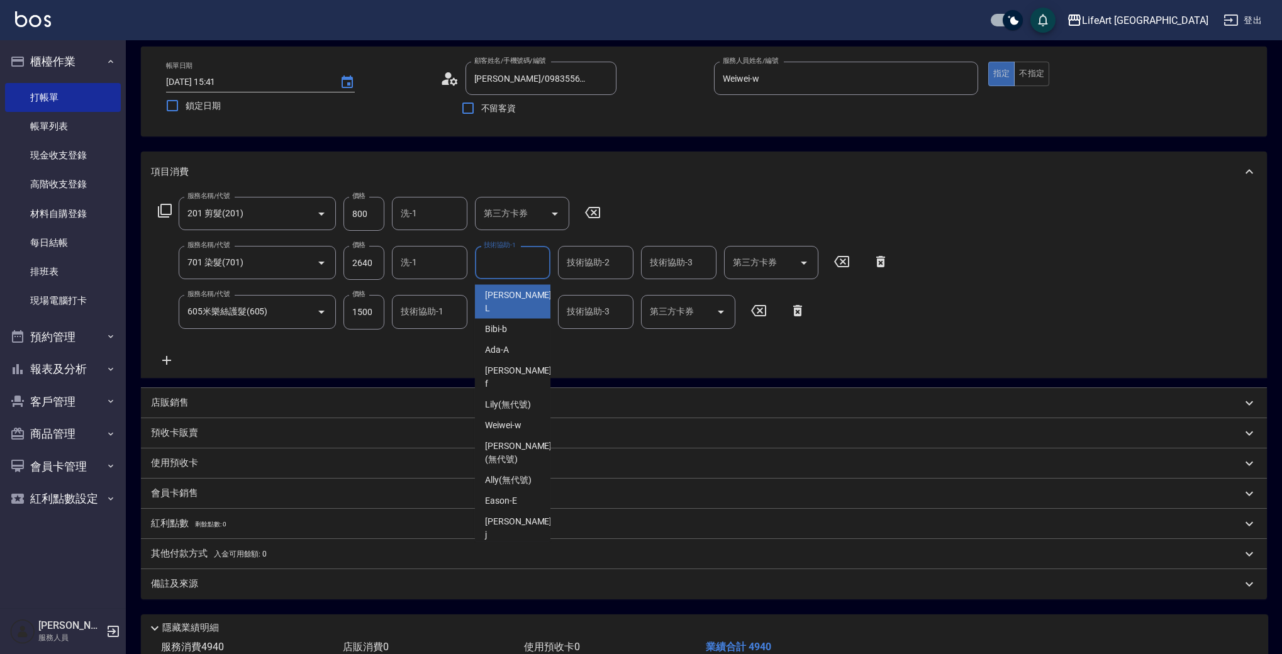
click at [501, 272] on input "技術協助-1" at bounding box center [513, 263] width 64 height 22
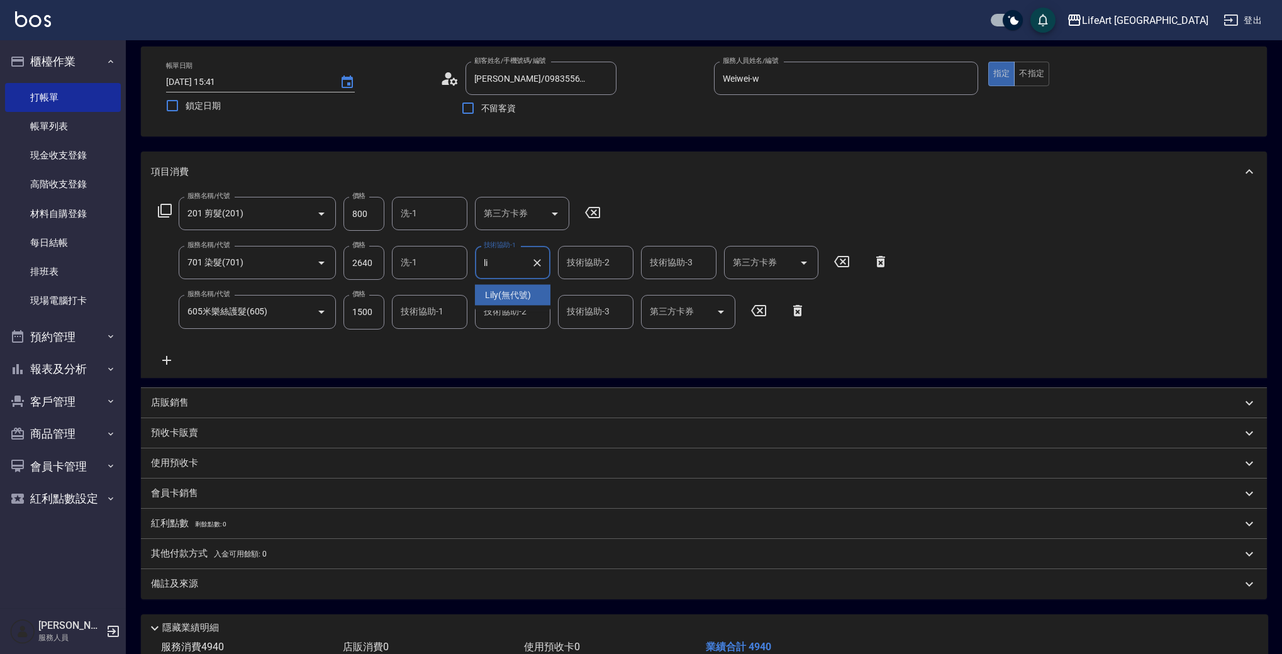
click at [513, 299] on span "Lily (無代號)" at bounding box center [508, 295] width 46 height 13
type input "Lily(無代號)"
click at [578, 269] on input "技術協助-2" at bounding box center [596, 263] width 64 height 22
click at [592, 301] on span "Lily (無代號)" at bounding box center [591, 295] width 46 height 13
type input "Lily(無代號)"
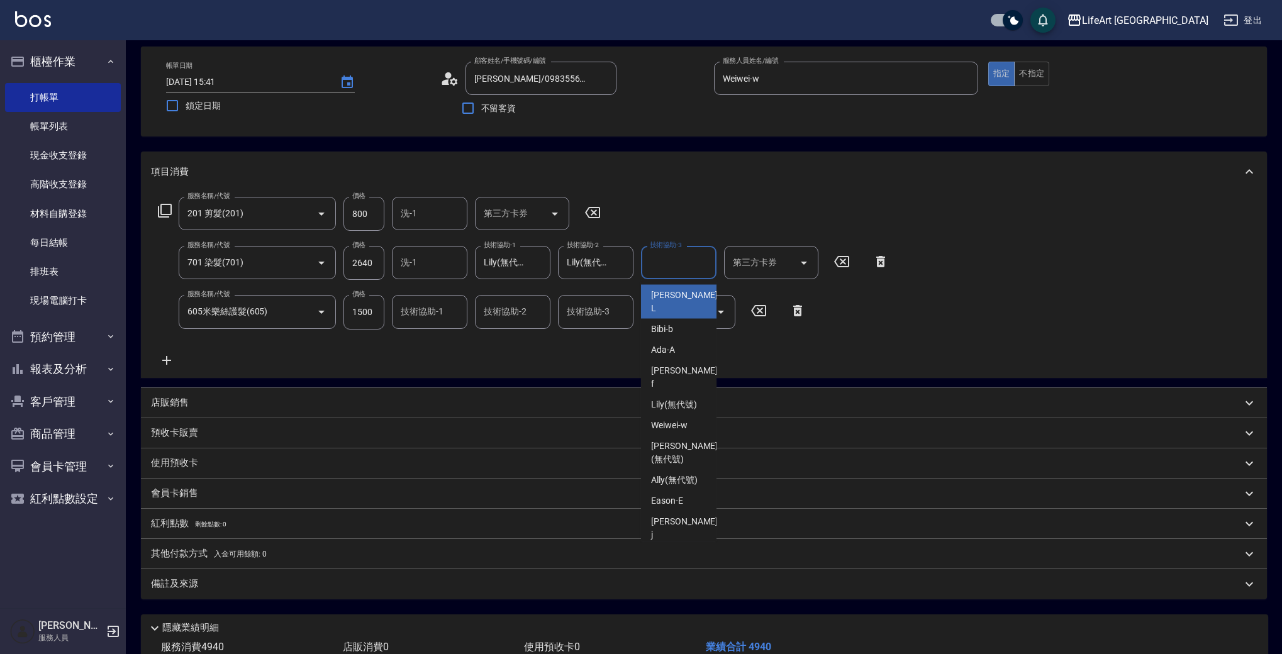
click at [660, 268] on input "技術協助-3" at bounding box center [679, 263] width 64 height 22
click at [678, 296] on span "Lily (無代號)" at bounding box center [674, 295] width 46 height 13
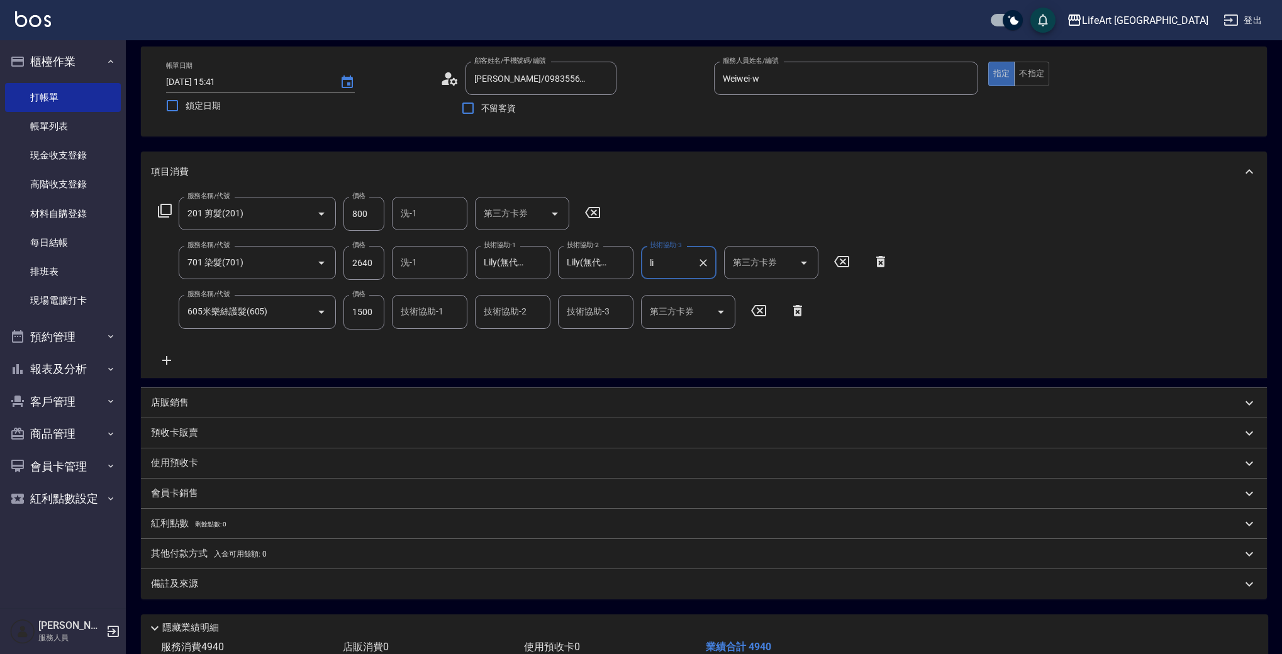
type input "Lily(無代號)"
click at [454, 313] on input "技術協助-1" at bounding box center [430, 312] width 64 height 22
click at [453, 343] on div "Lily (無代號)" at bounding box center [429, 344] width 75 height 21
type input "Lily(無代號)"
click at [283, 589] on div "備註及來源" at bounding box center [696, 583] width 1091 height 13
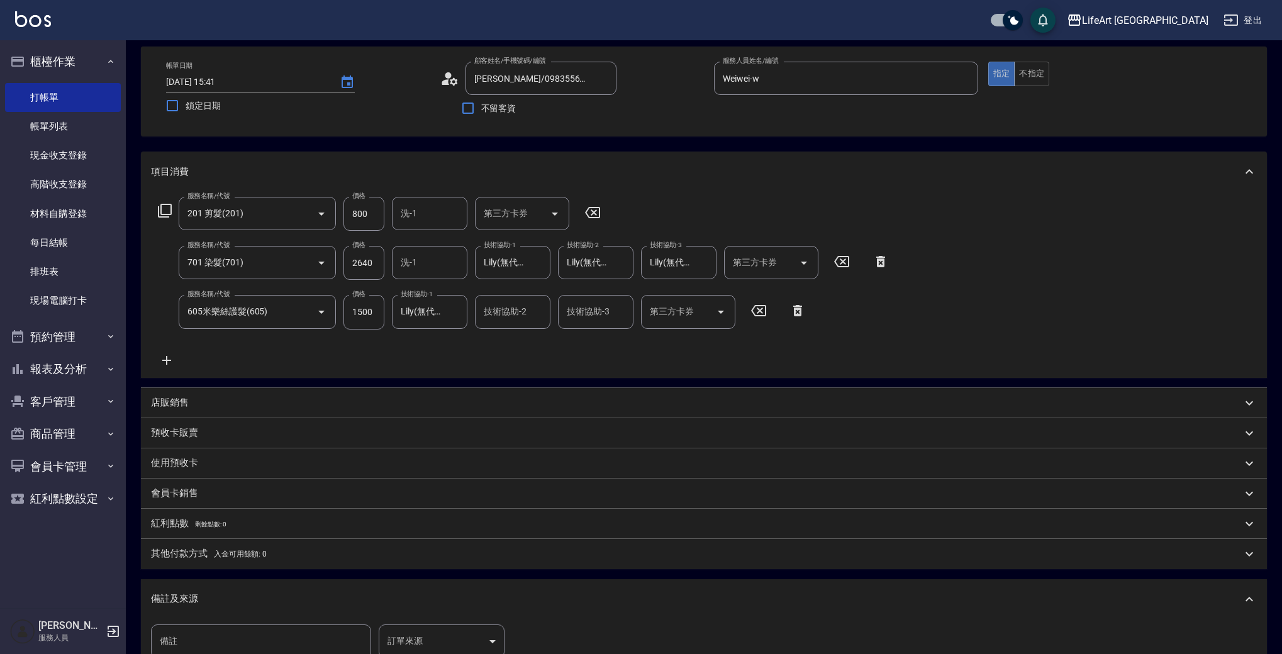
click at [422, 635] on body "LifeArt 蘆洲 登出 櫃檯作業 打帳單 帳單列表 現金收支登錄 高階收支登錄 材料自購登錄 每日結帳 排班表 現場電腦打卡 預約管理 預約管理 單日預約…" at bounding box center [641, 382] width 1282 height 875
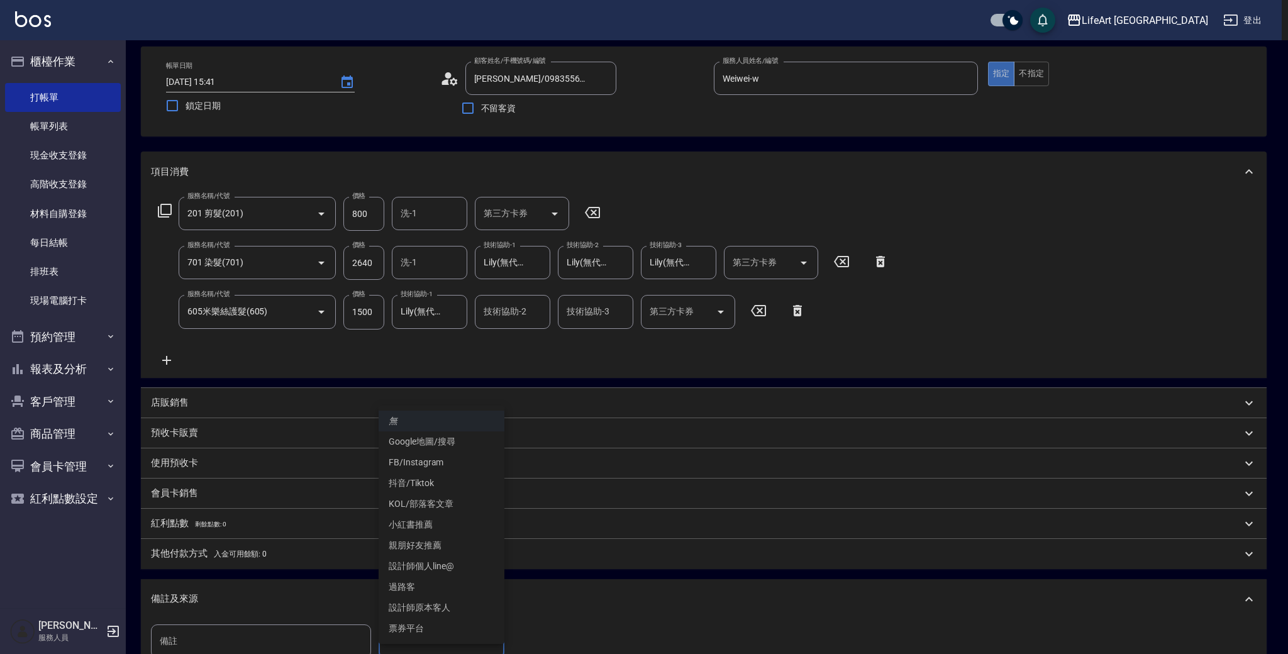
click at [428, 462] on li "FB/Instagram" at bounding box center [442, 462] width 126 height 21
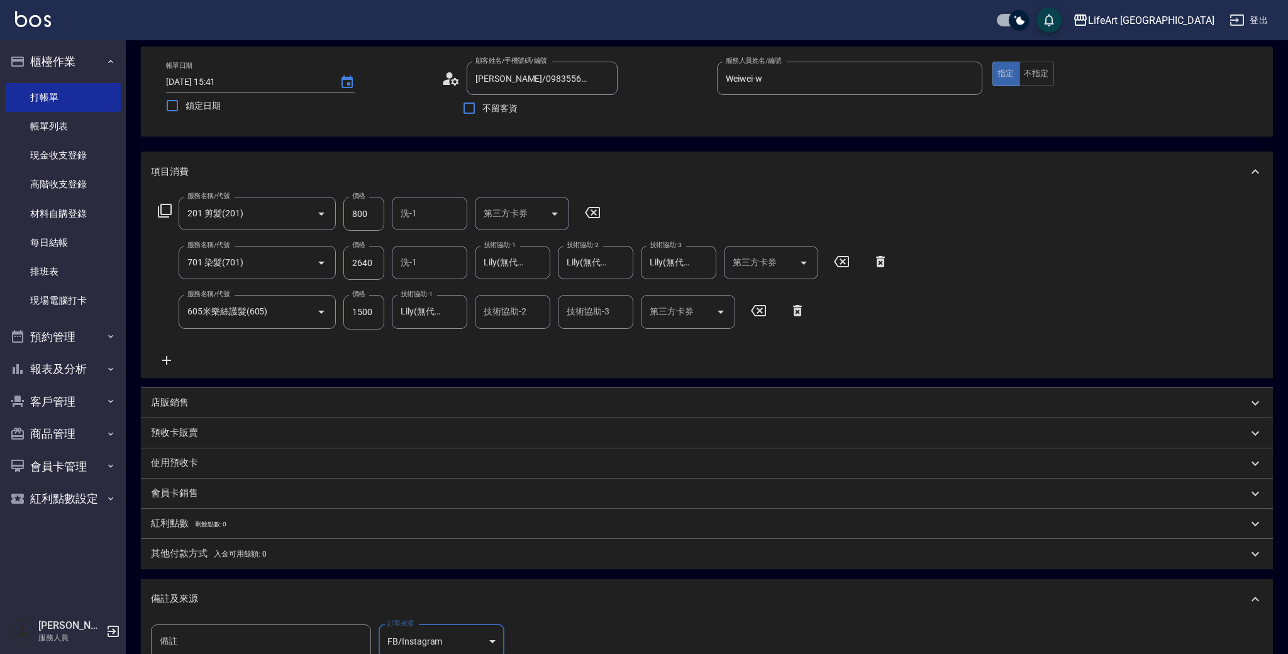
type input "FB/Instagram"
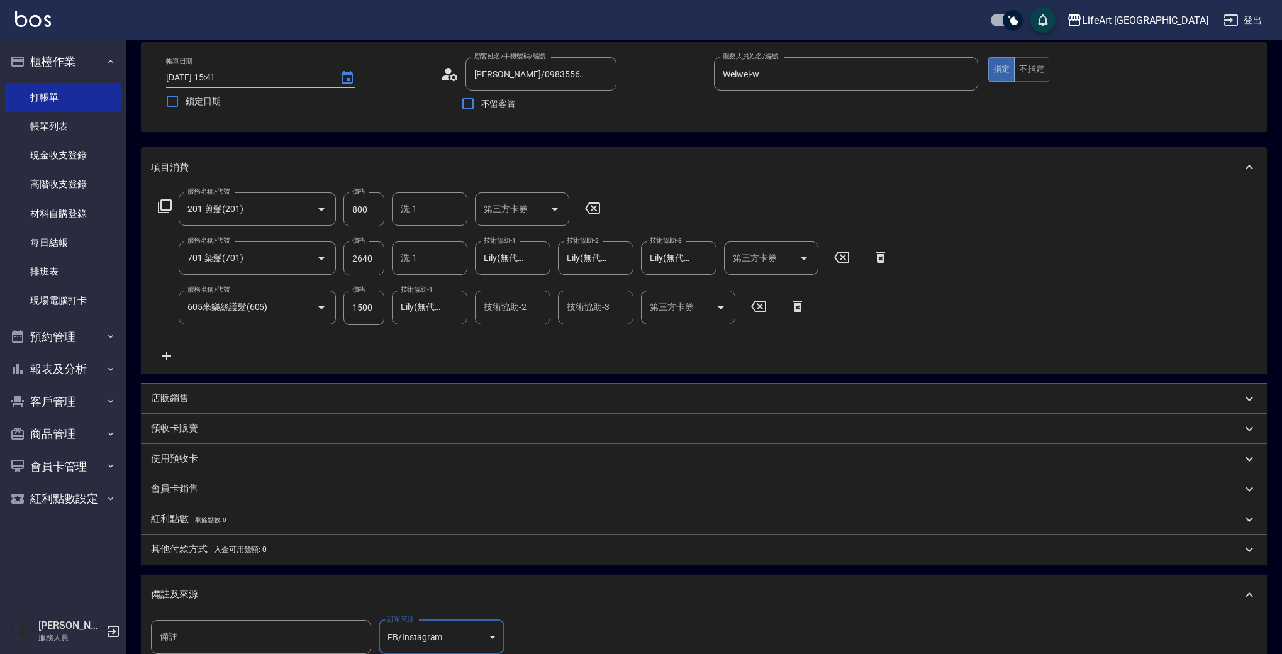
scroll to position [226, 0]
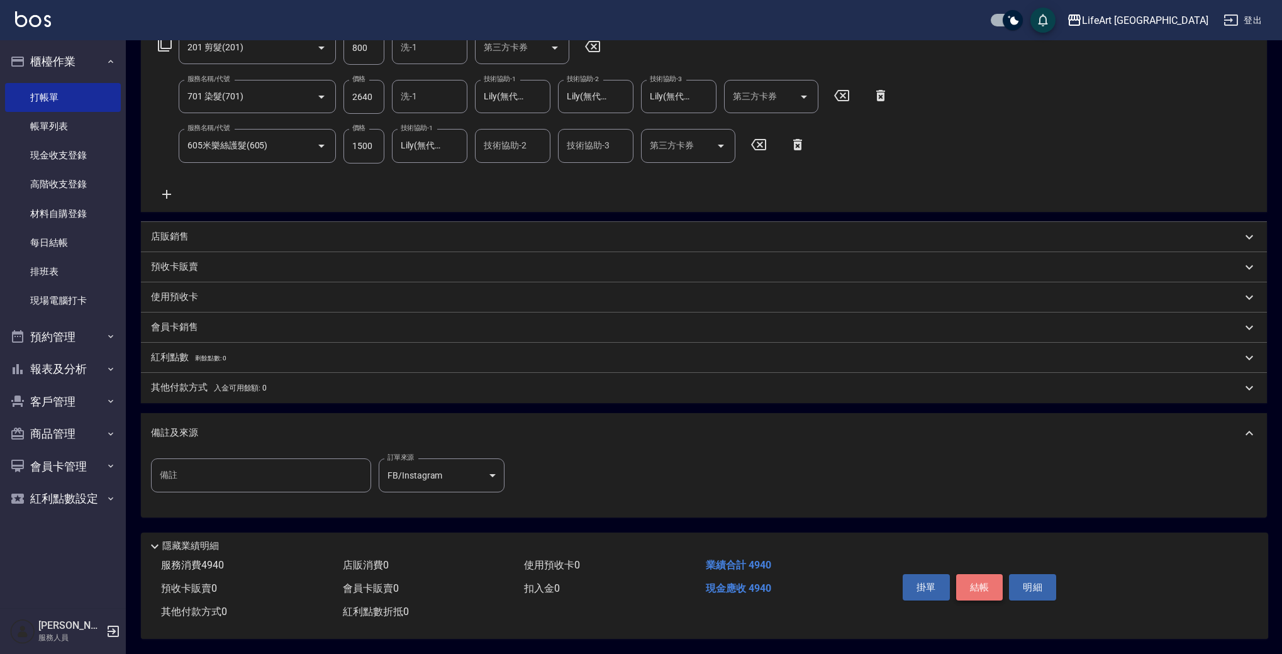
click at [981, 574] on button "結帳" at bounding box center [979, 587] width 47 height 26
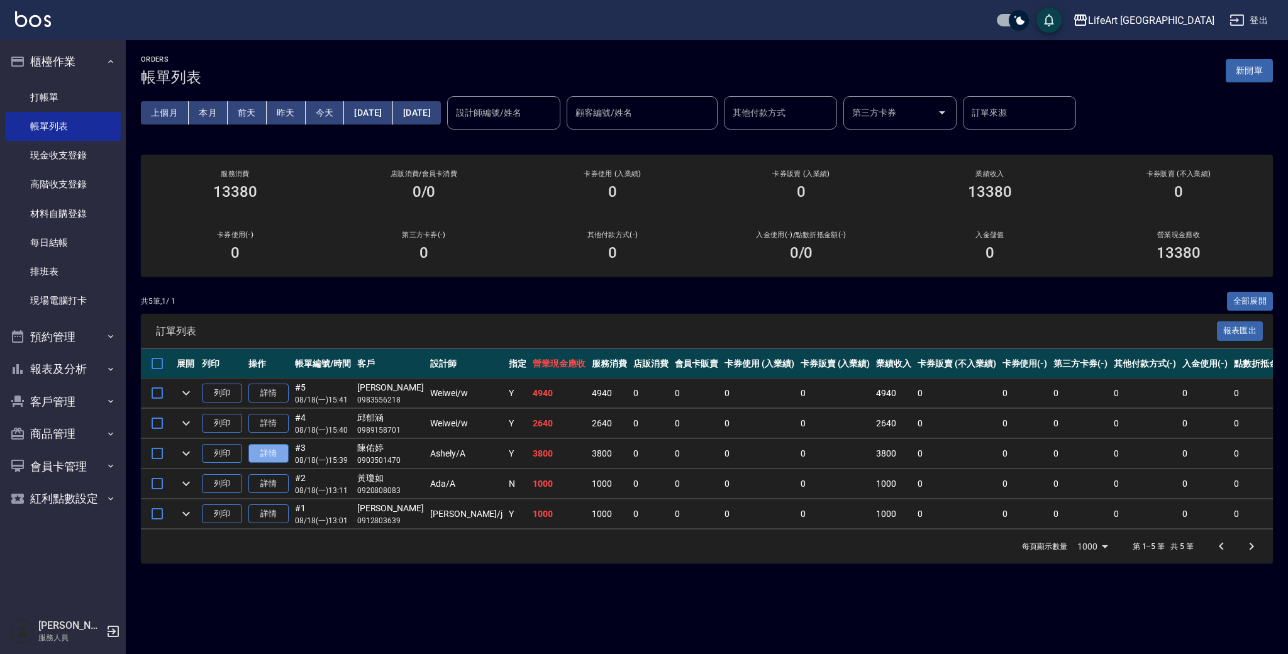
click at [274, 458] on link "詳情" at bounding box center [268, 454] width 40 height 20
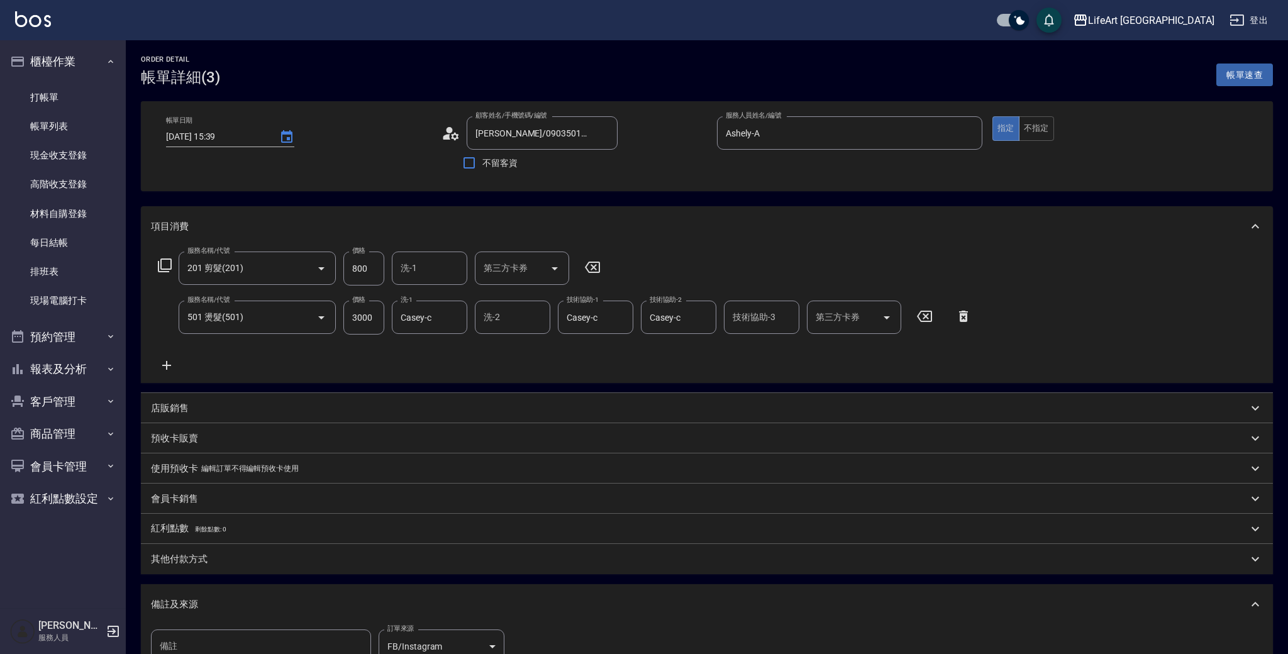
type input "[DATE] 15:39"
type input "[PERSON_NAME]/0903501470/"
type input "Ashely-A"
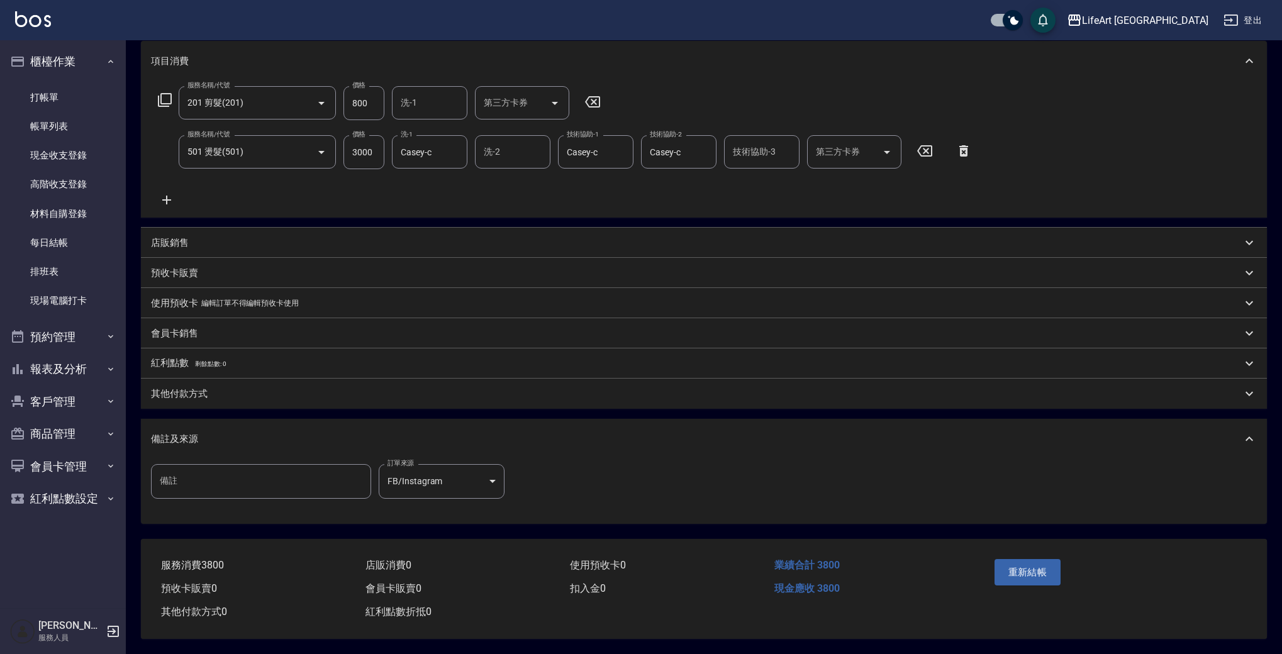
click at [268, 393] on div "其他付款方式" at bounding box center [696, 394] width 1091 height 13
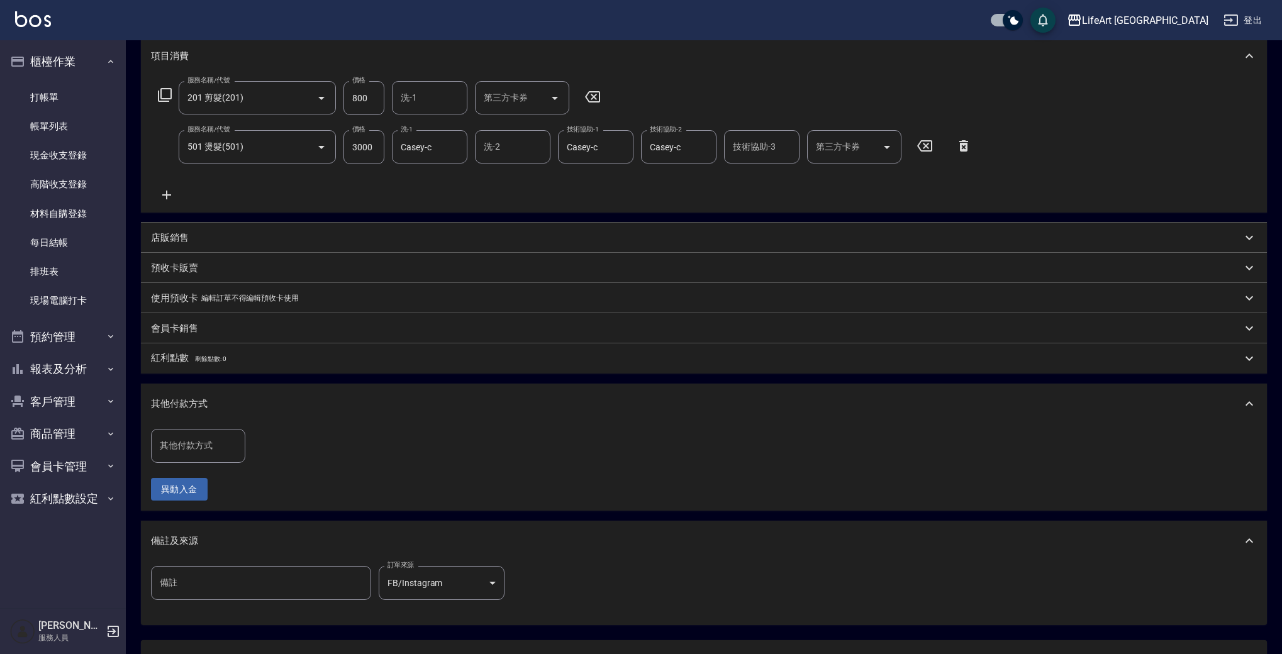
click at [233, 449] on input "其他付款方式" at bounding box center [198, 446] width 83 height 22
click at [225, 476] on span "轉帳" at bounding box center [198, 478] width 94 height 21
type input "轉帳"
click at [255, 447] on input "0" at bounding box center [300, 446] width 94 height 34
click at [272, 449] on input "0" at bounding box center [300, 446] width 94 height 34
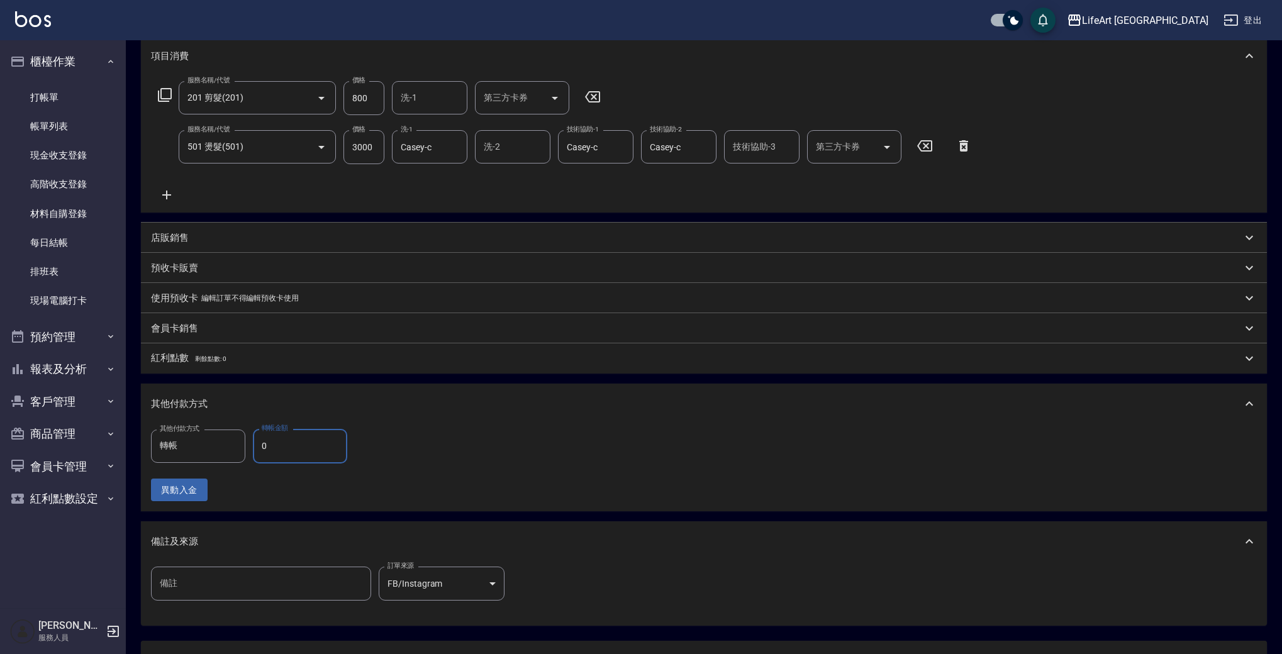
click at [272, 449] on input "0" at bounding box center [300, 446] width 94 height 34
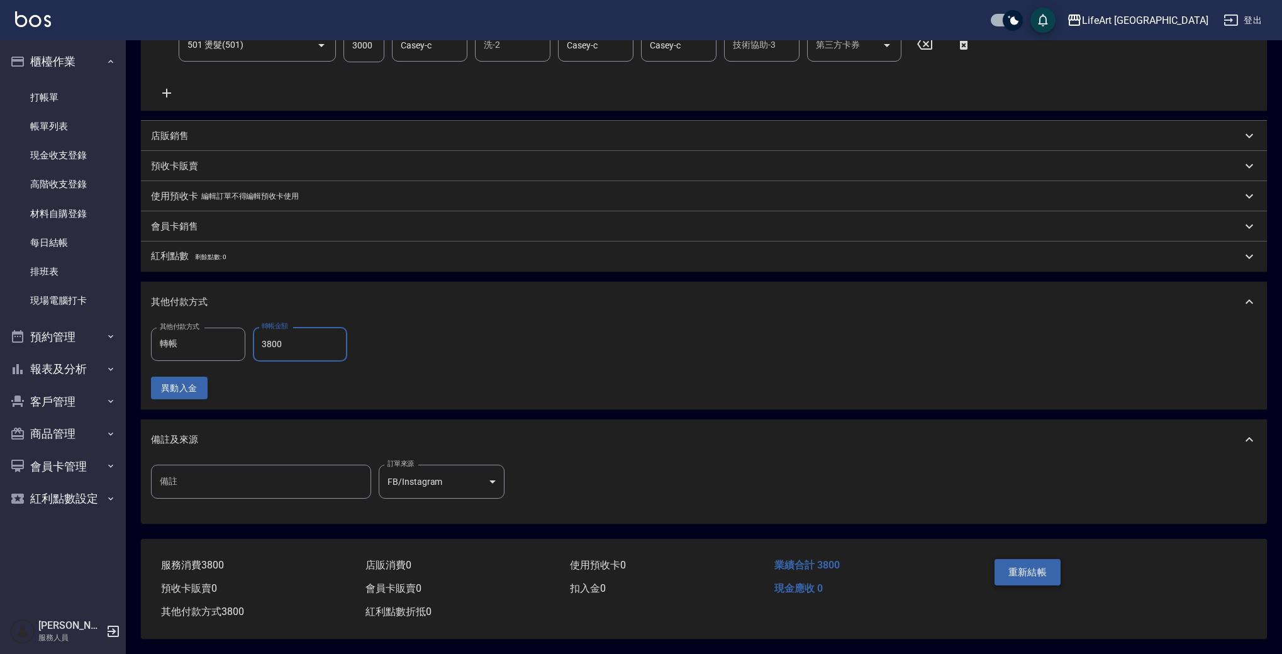
type input "3800"
click at [1026, 562] on button "重新結帳" at bounding box center [1028, 572] width 67 height 26
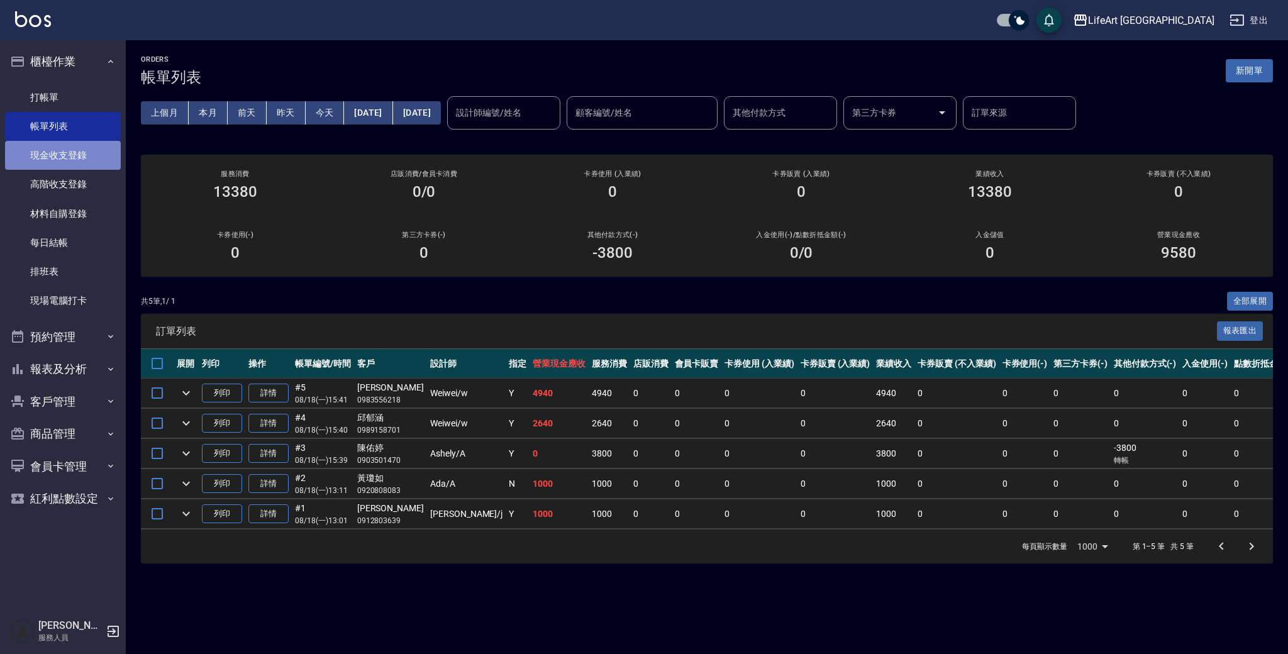
click at [91, 152] on link "現金收支登錄" at bounding box center [63, 155] width 116 height 29
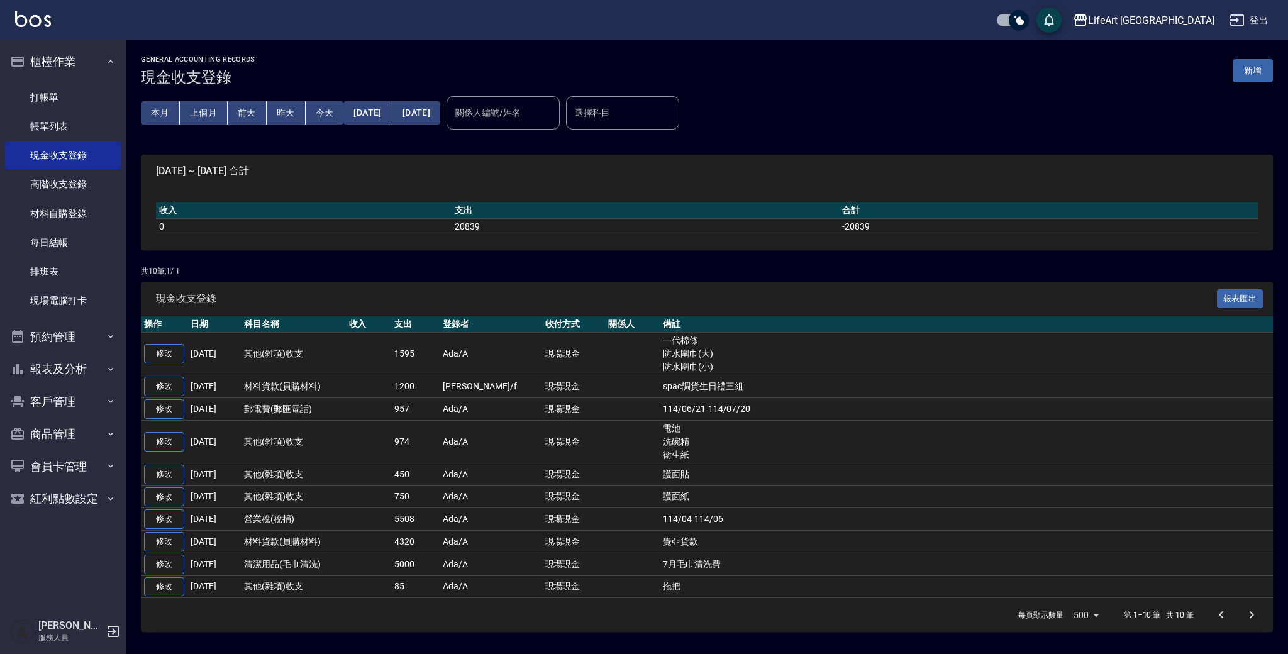
click at [1266, 79] on button "新增" at bounding box center [1253, 70] width 40 height 23
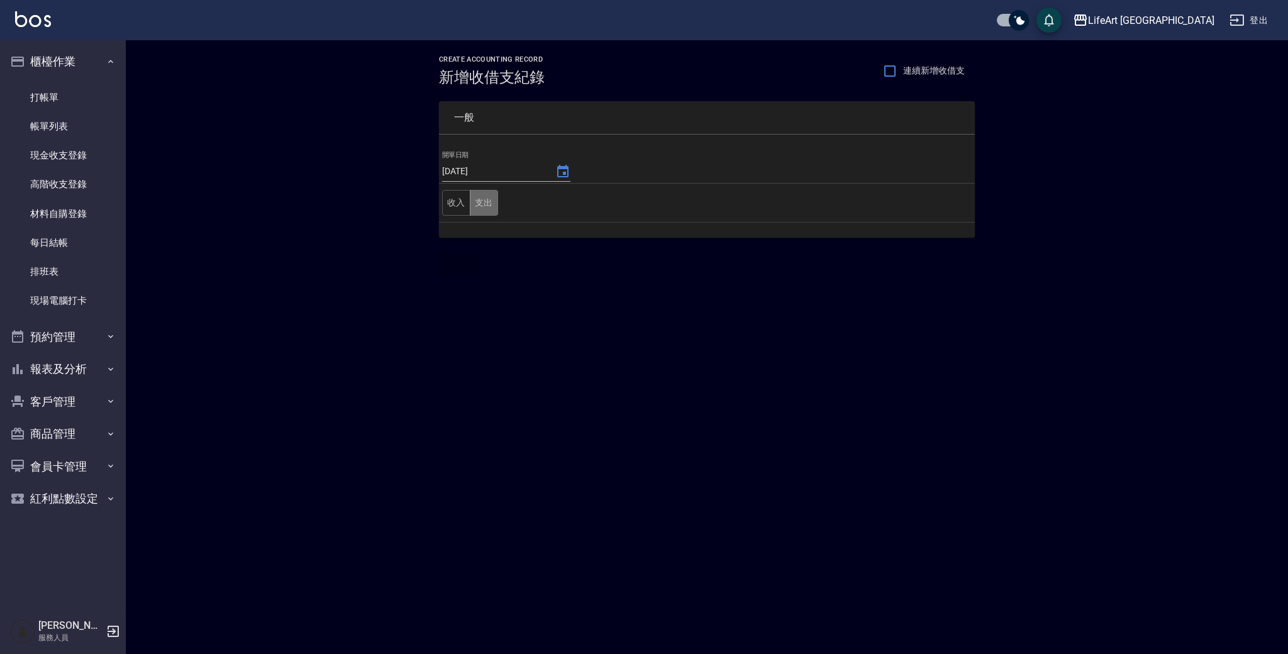
click at [470, 203] on button "支出" at bounding box center [484, 203] width 28 height 26
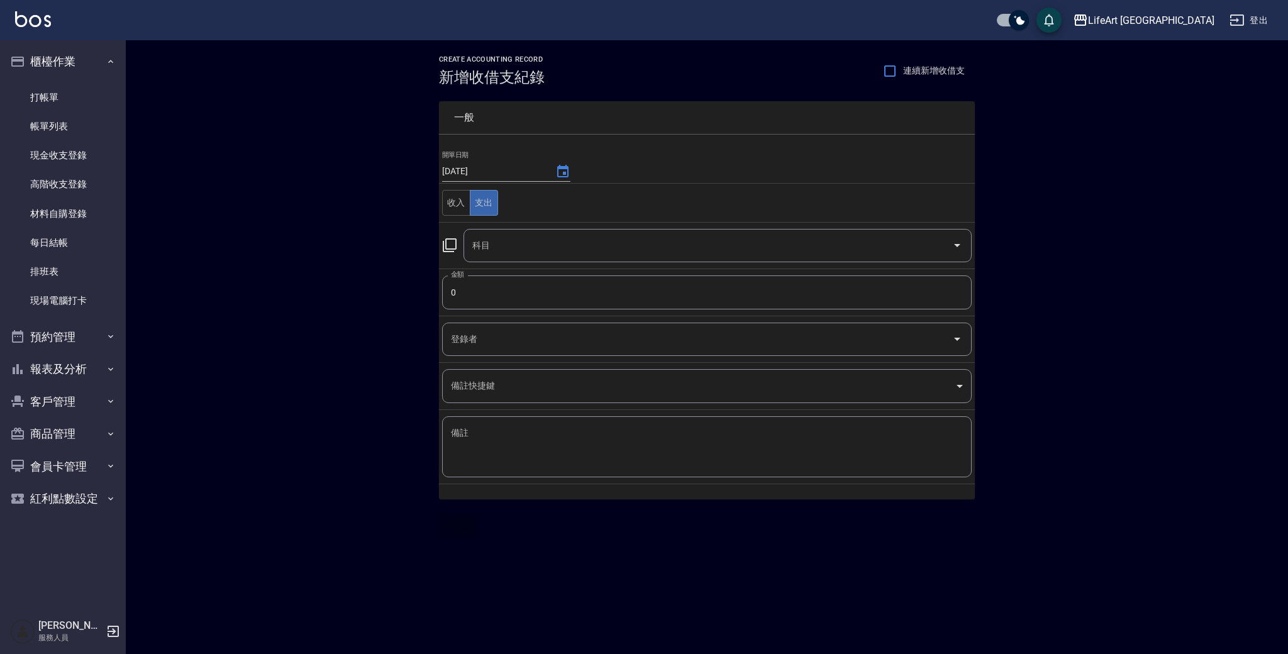
click at [517, 235] on input "科目" at bounding box center [708, 246] width 478 height 22
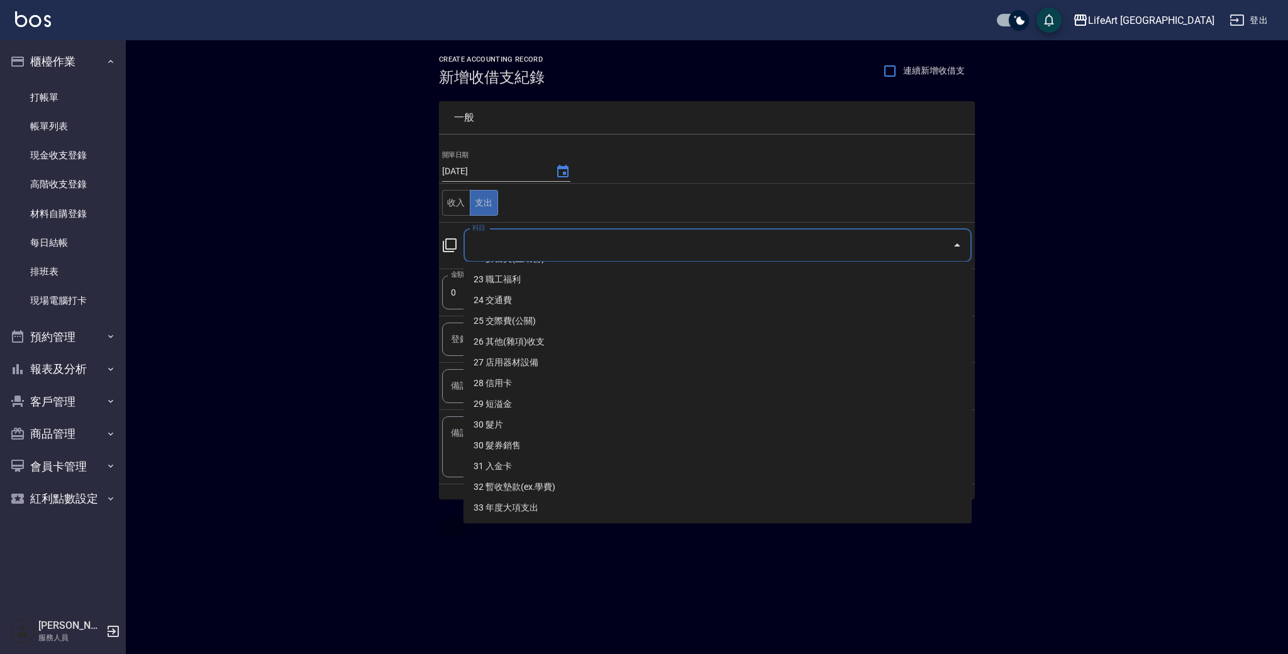
scroll to position [487, 0]
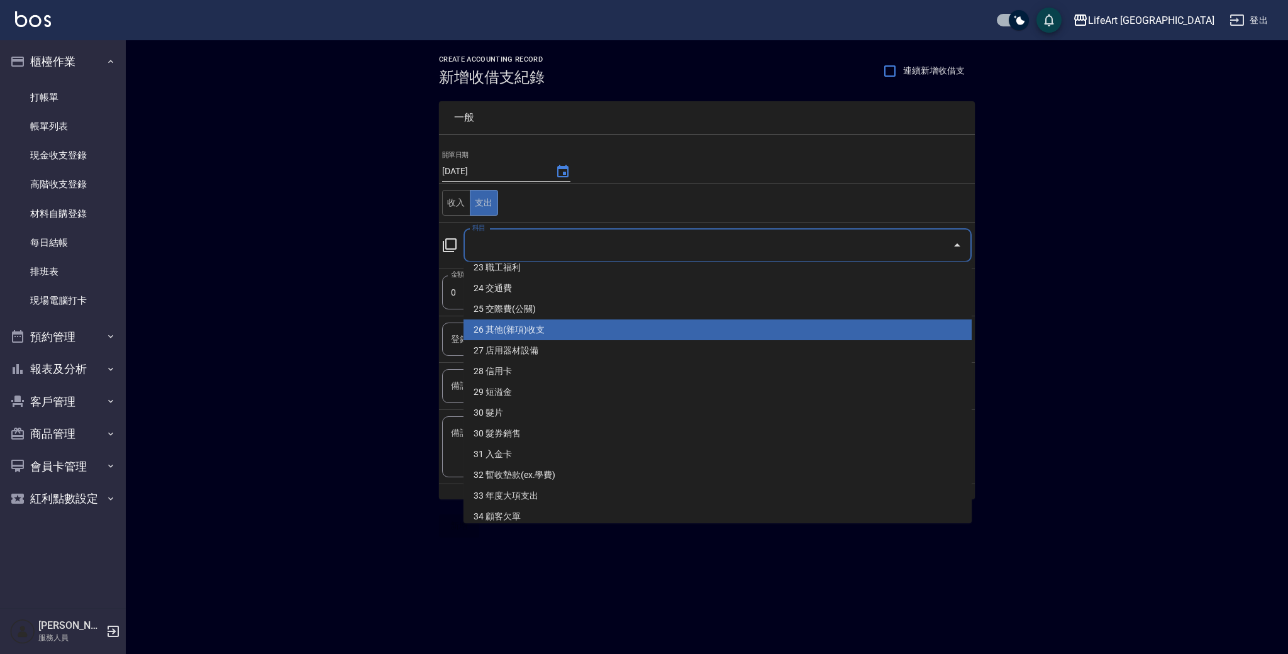
click at [808, 333] on li "26 其他(雜項)收支" at bounding box center [718, 330] width 508 height 21
type input "26 其他(雜項)收支"
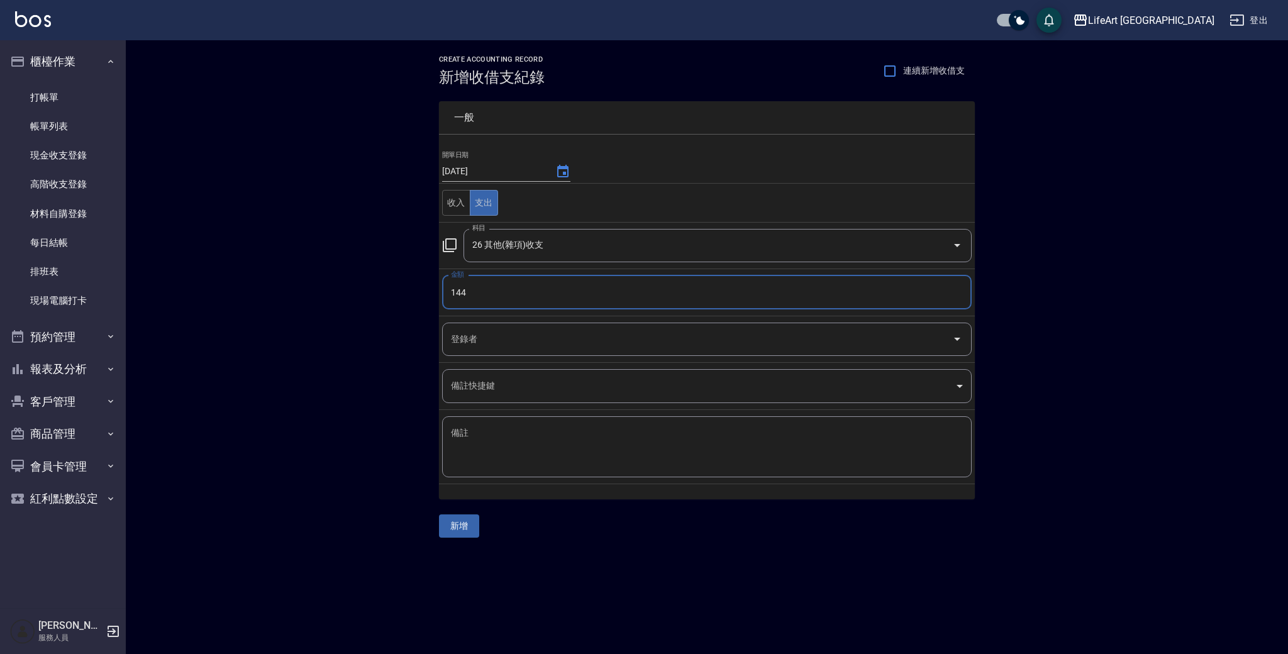
type input "144"
click at [628, 348] on input "登錄者" at bounding box center [697, 339] width 499 height 22
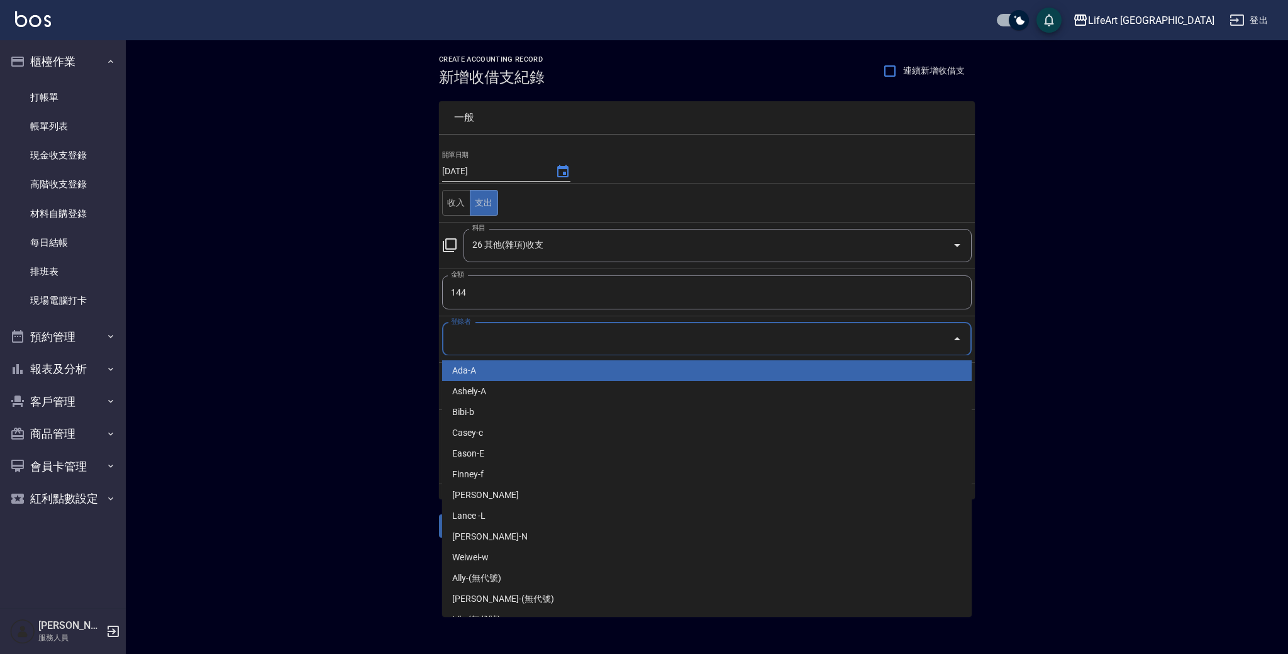
click at [619, 366] on li "Ada-A" at bounding box center [707, 370] width 530 height 21
type input "Ada-A"
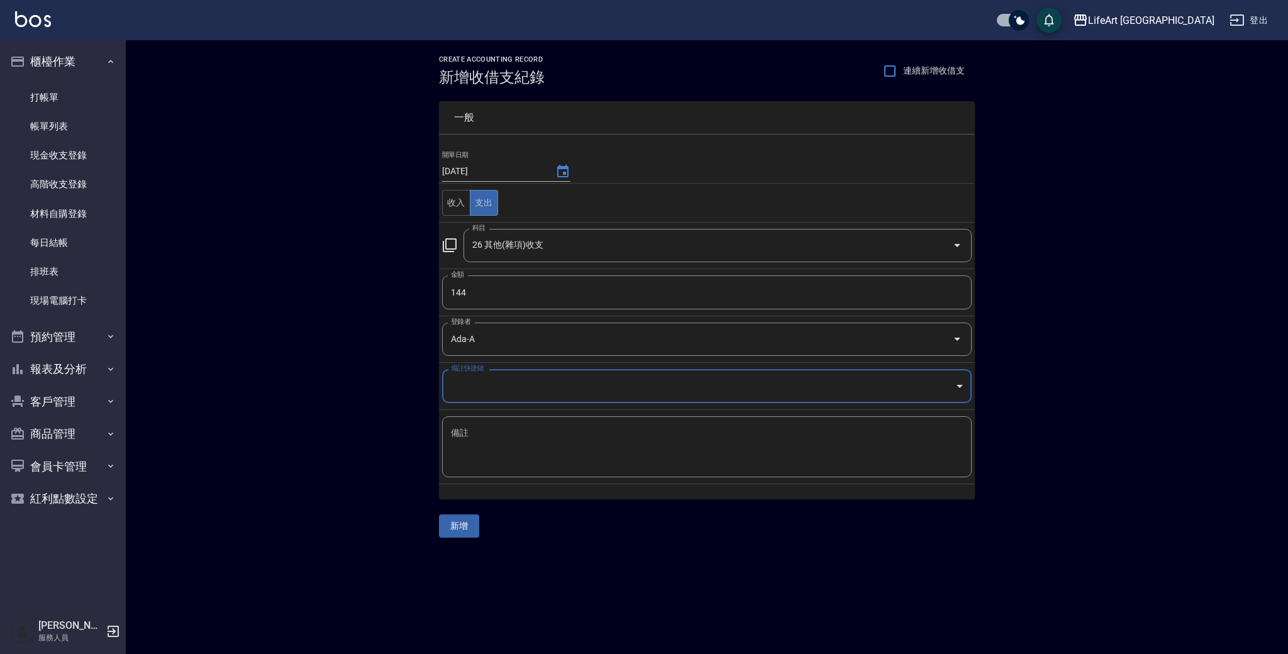
click at [584, 440] on textarea "備註" at bounding box center [707, 447] width 512 height 40
type textarea "ㄌ"
type textarea "影印"
click at [476, 522] on button "新增" at bounding box center [459, 526] width 40 height 23
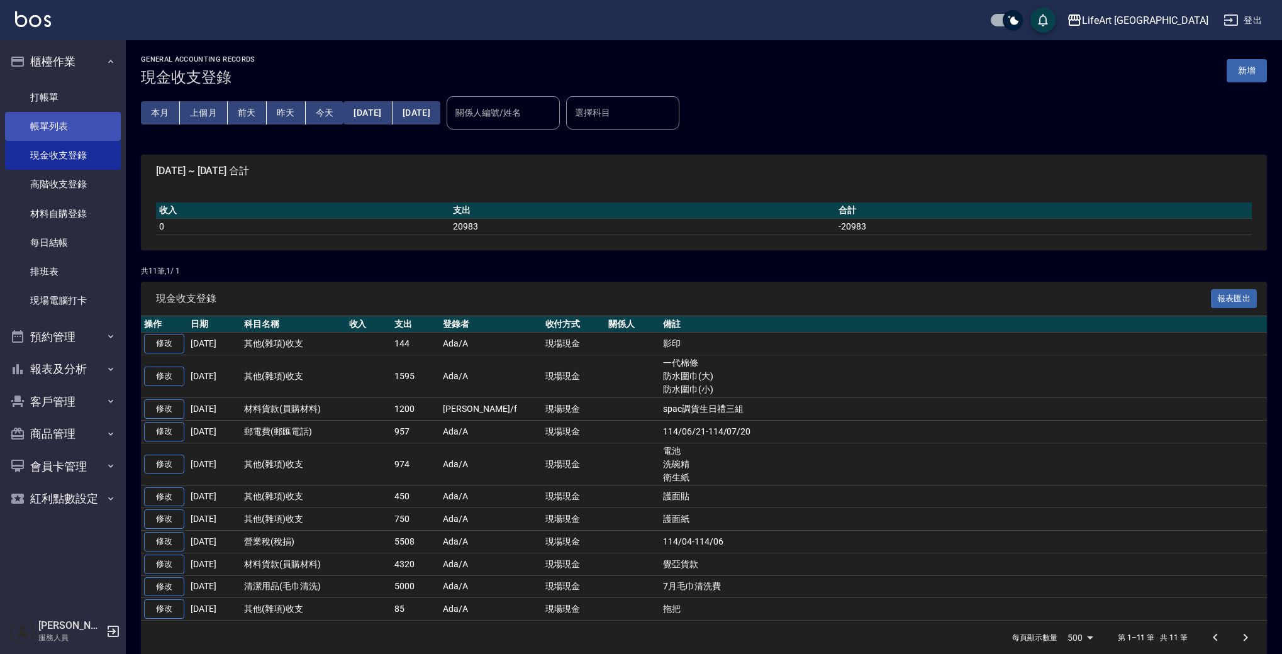
click at [73, 130] on link "帳單列表" at bounding box center [63, 126] width 116 height 29
